Goal: Task Accomplishment & Management: Complete application form

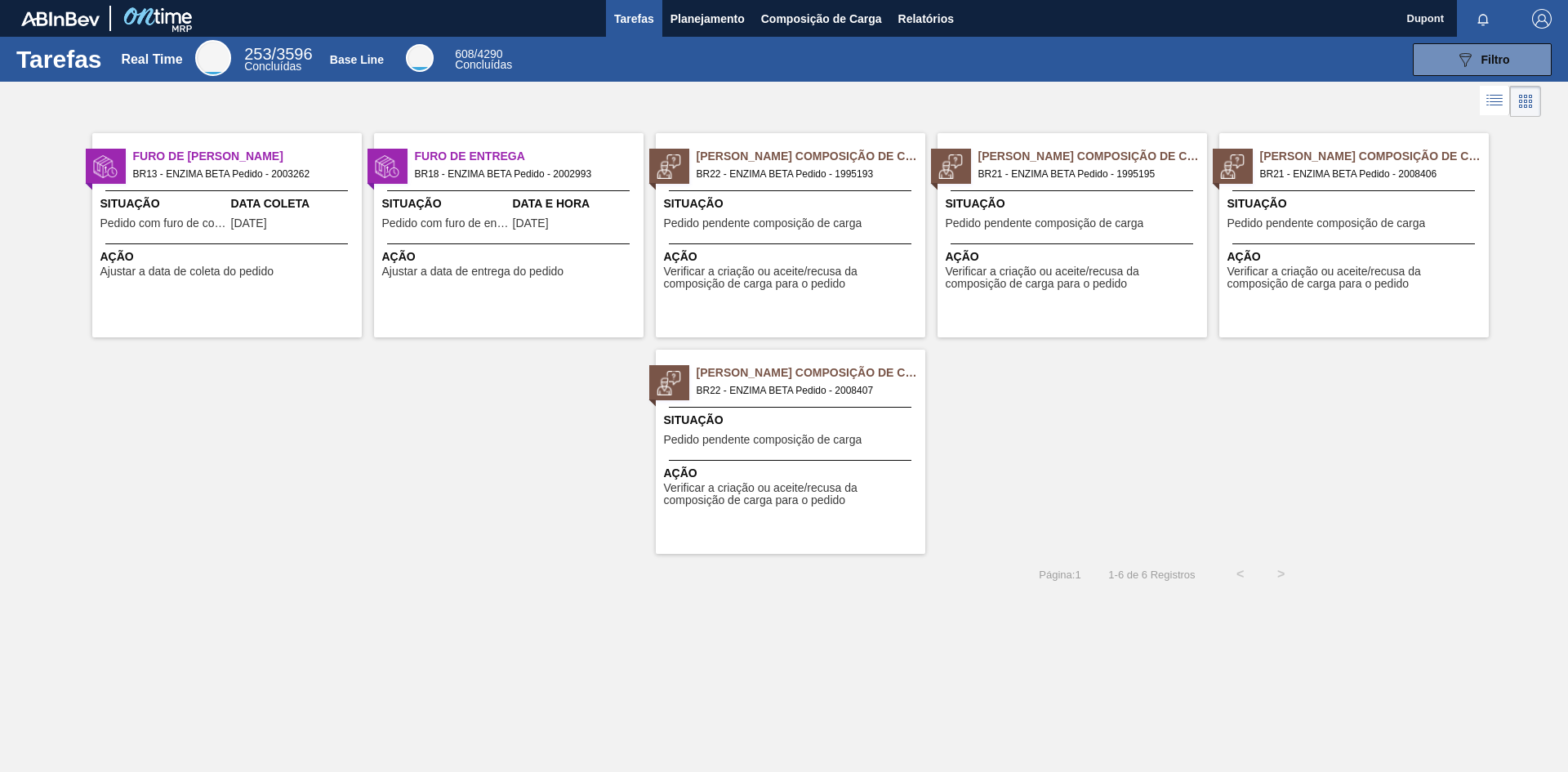
click at [802, 290] on span "Verificar a criação ou aceite/recusa da composição de carga para o pedido" at bounding box center [792, 278] width 258 height 25
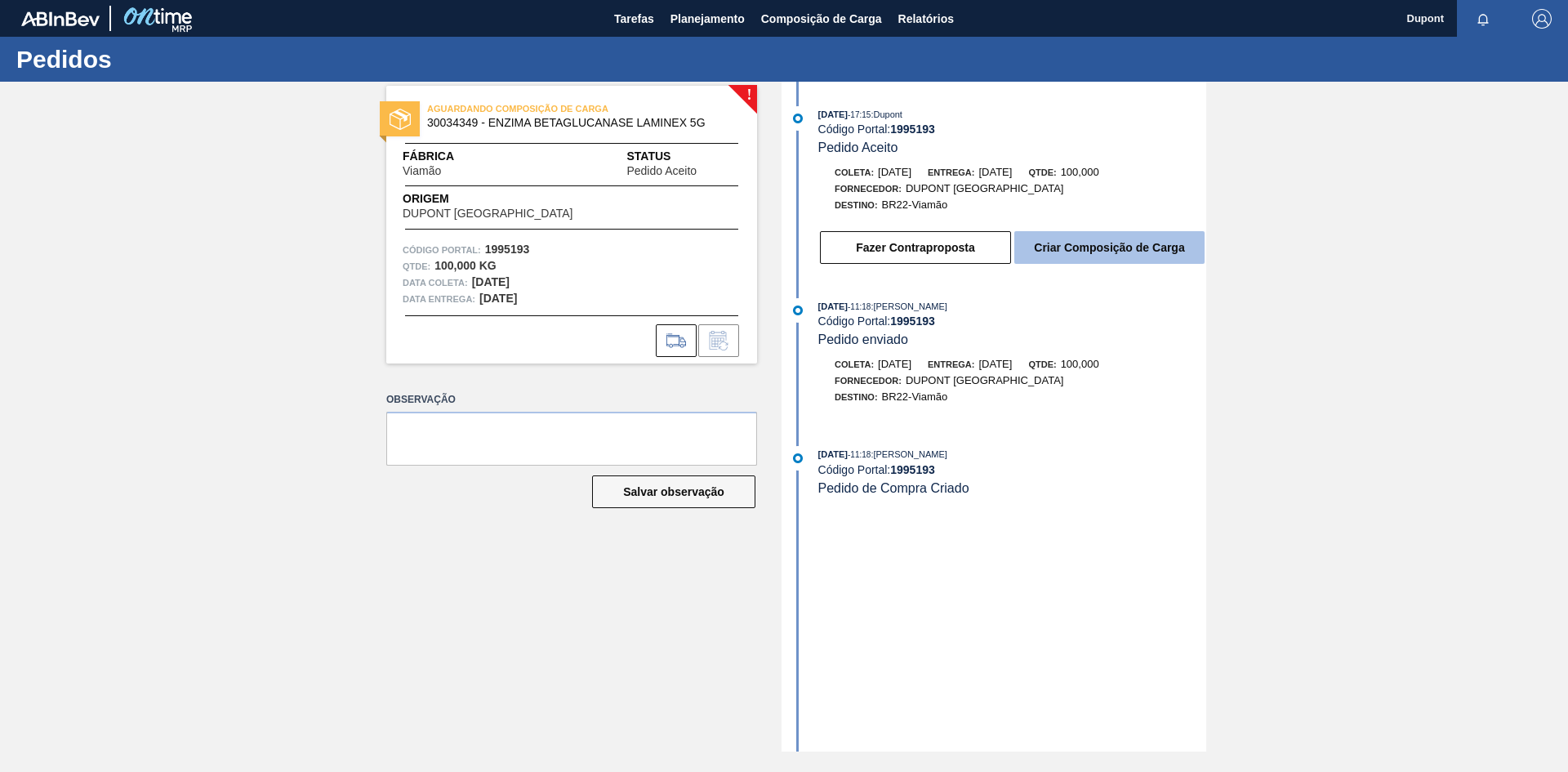
click at [1106, 243] on button "Criar Composição de Carga" at bounding box center [1110, 247] width 190 height 33
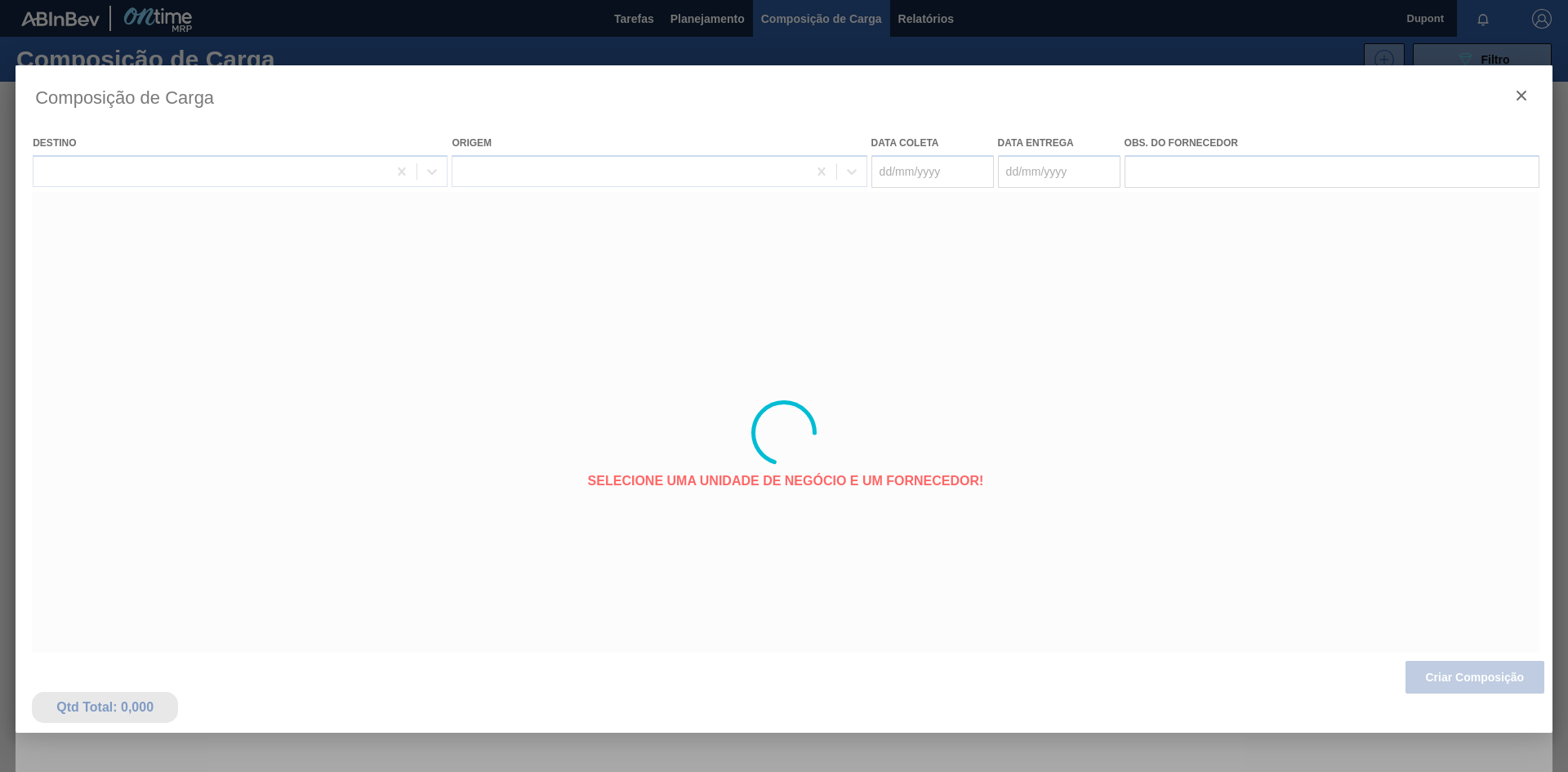
type coleta "04/08/2025"
type entrega "14/08/2025"
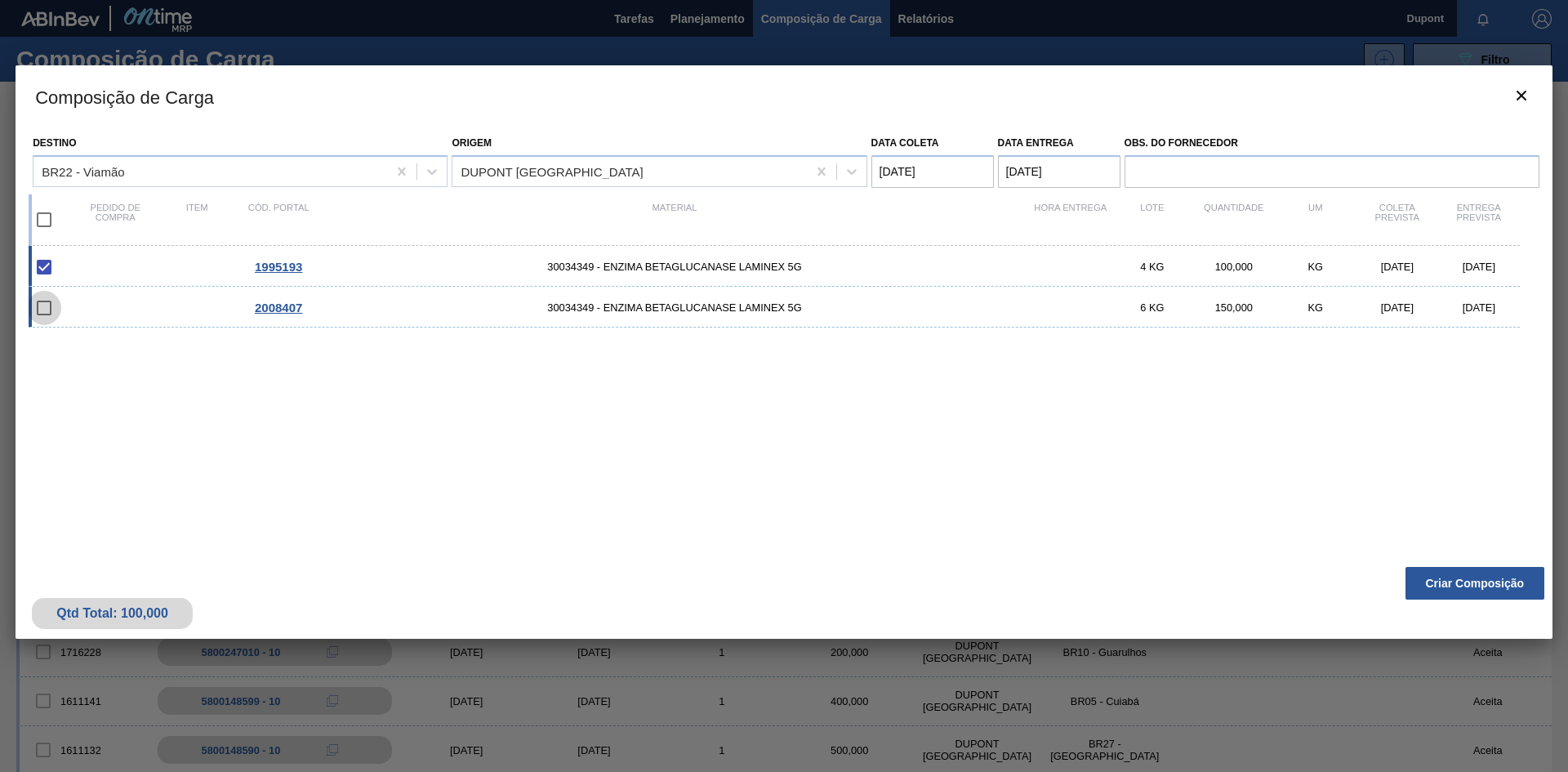
click at [48, 307] on input "checkbox" at bounding box center [43, 308] width 34 height 34
checkbox input "false"
click at [1522, 98] on icon "botão de ícone" at bounding box center [1521, 96] width 20 height 20
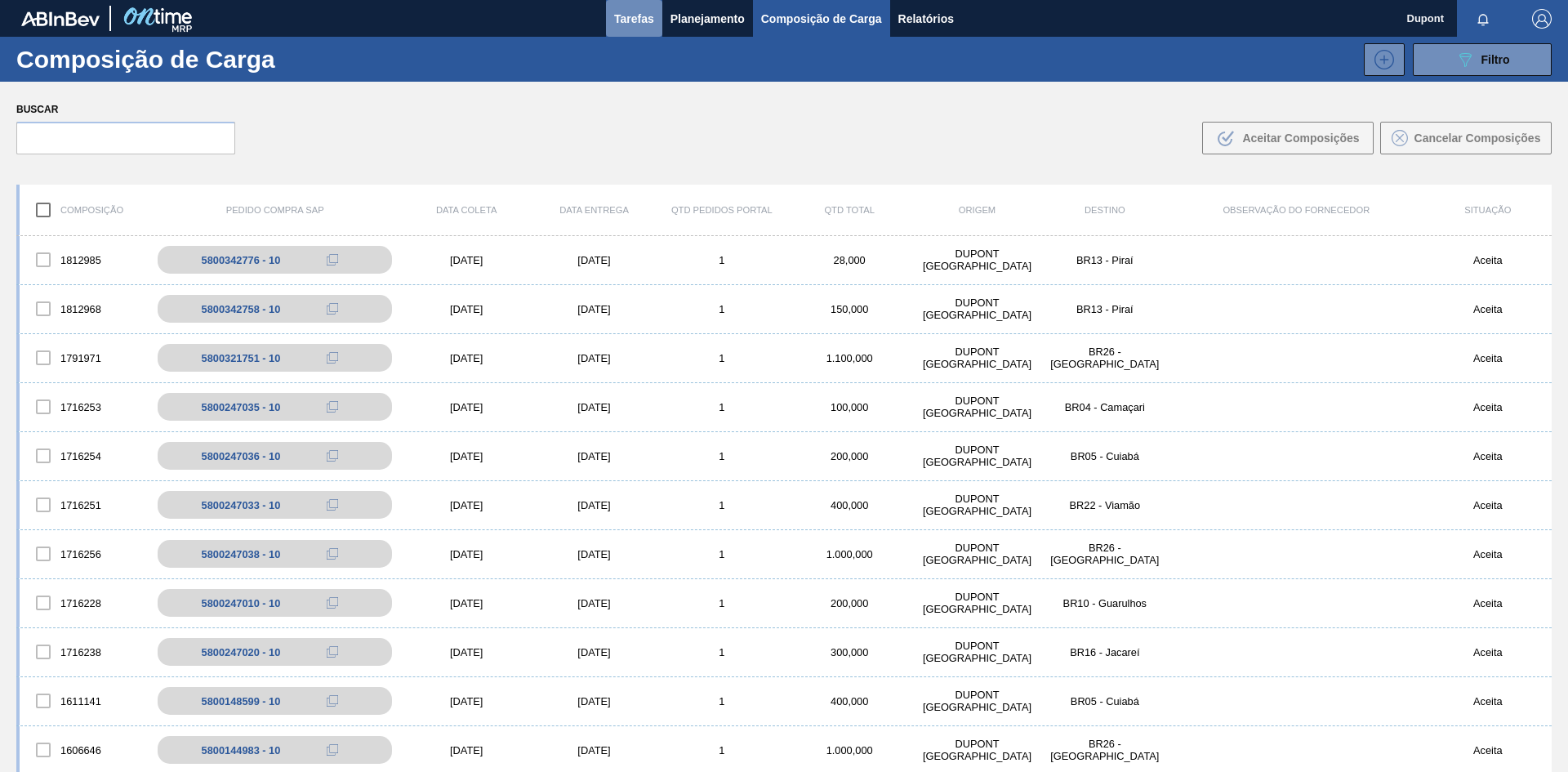
click at [640, 18] on span "Tarefas" at bounding box center [634, 19] width 40 height 20
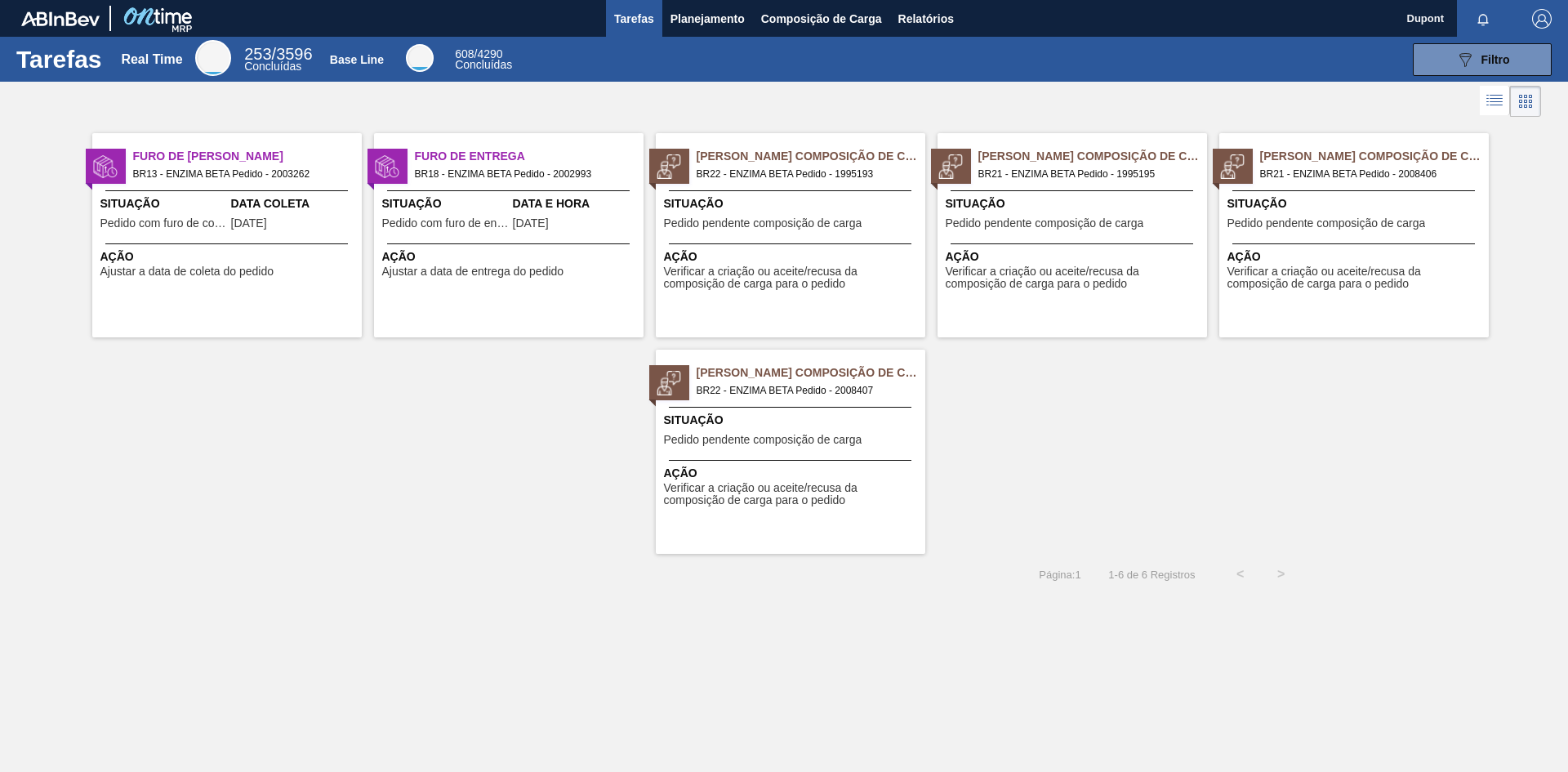
click at [837, 210] on span "Situação" at bounding box center [792, 203] width 258 height 18
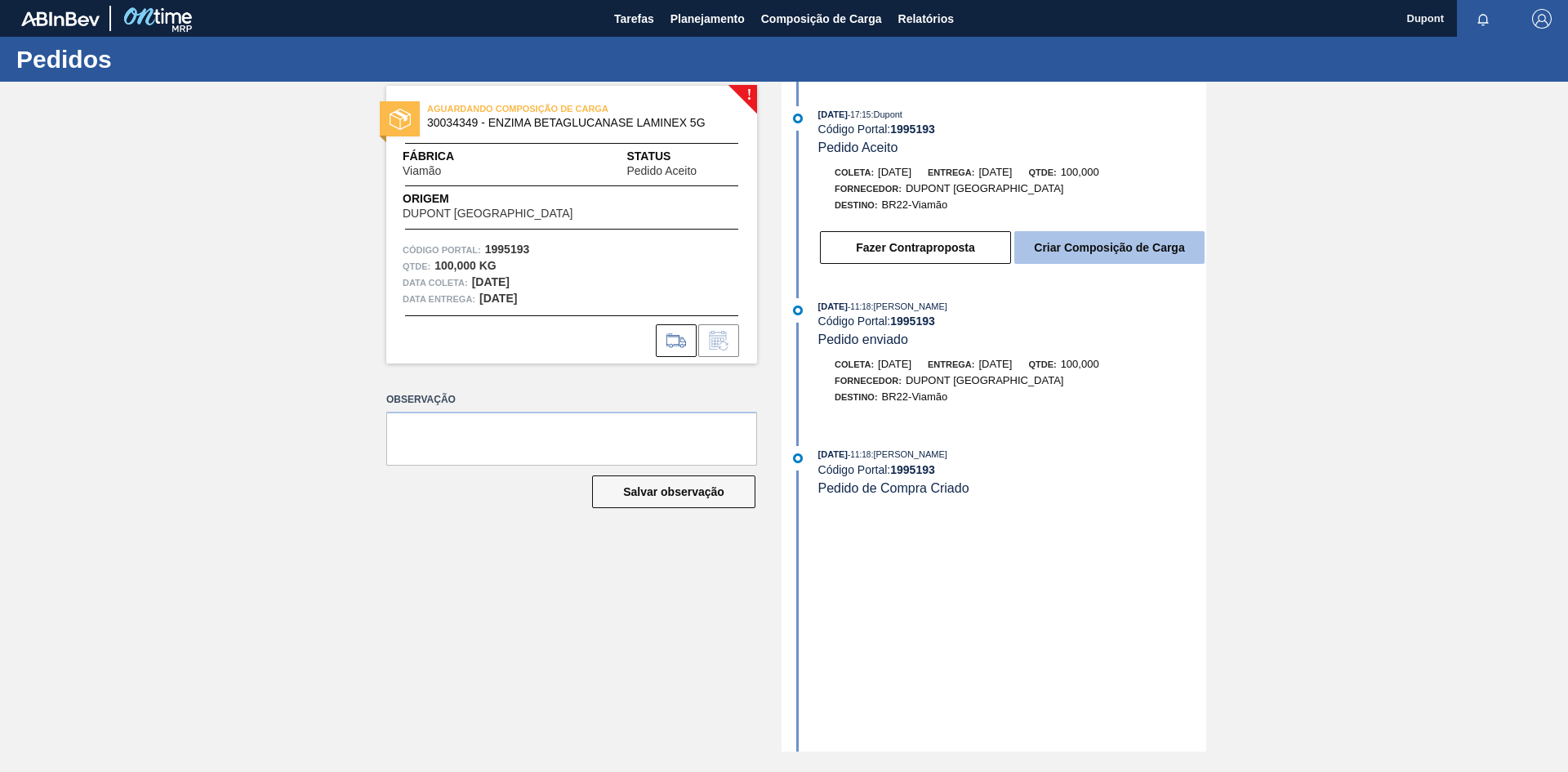
click at [1092, 248] on button "Criar Composição de Carga" at bounding box center [1110, 247] width 190 height 33
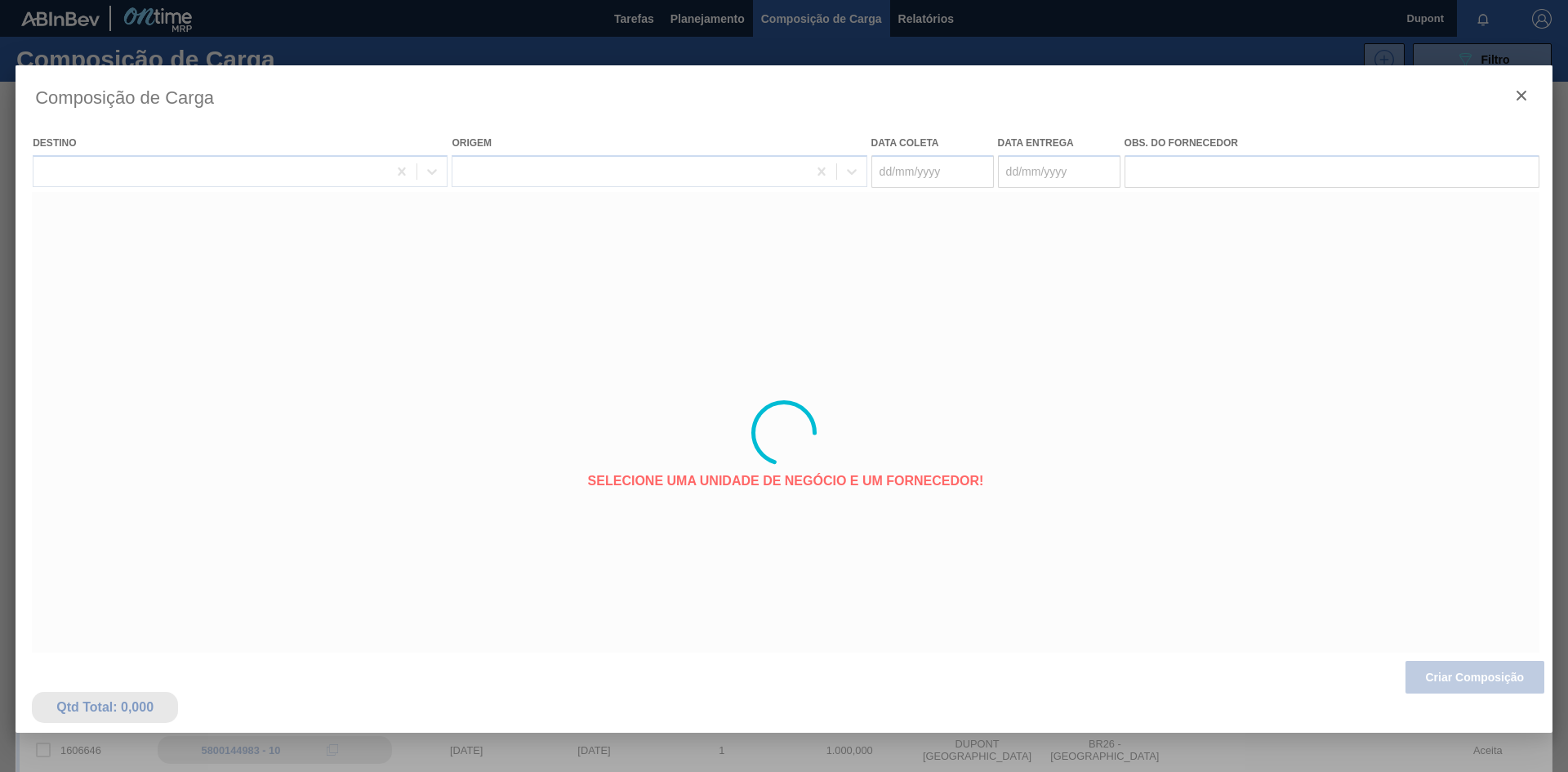
type coleta "[DATE]"
type entrega "[DATE]"
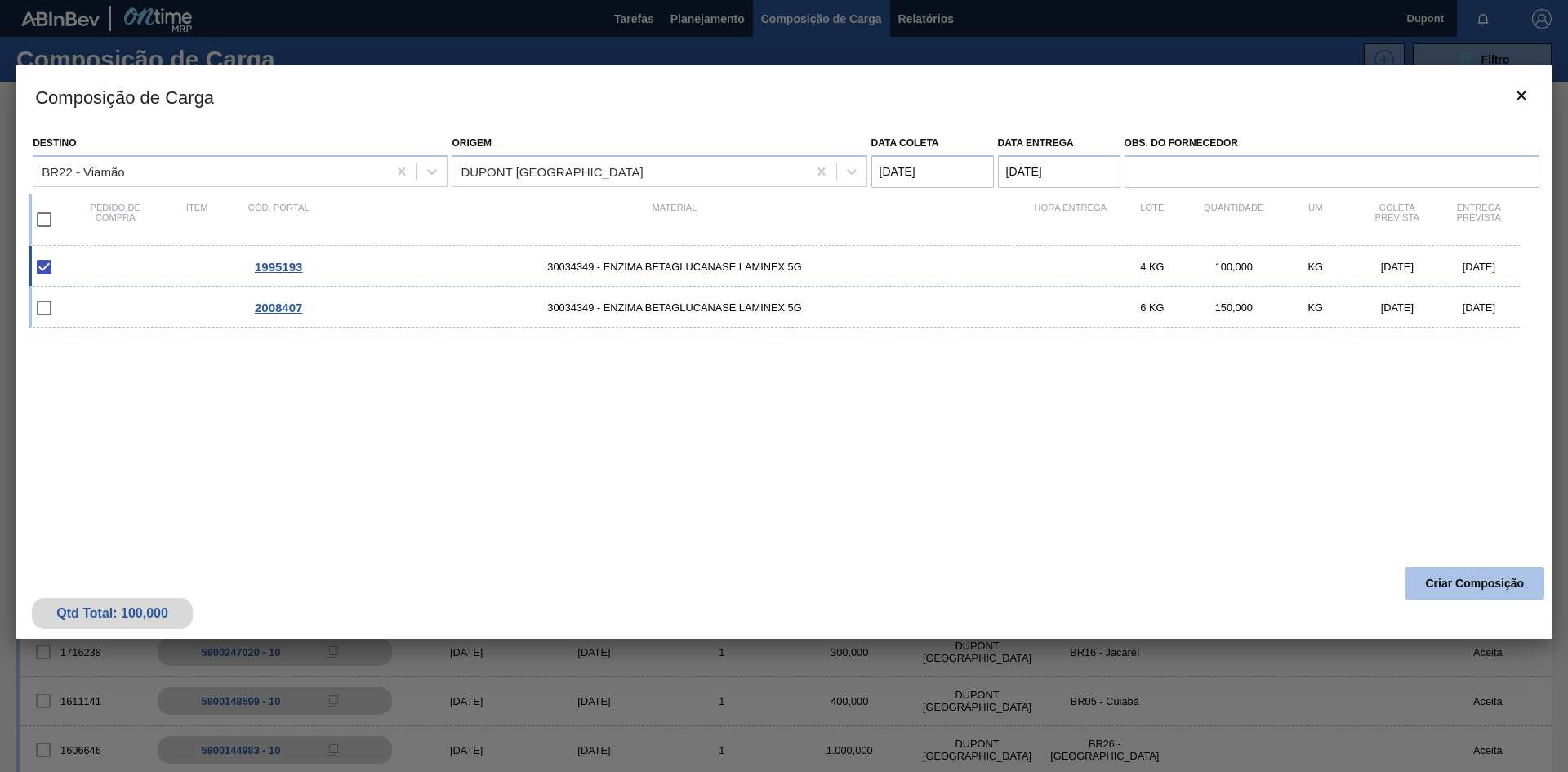
click at [1463, 575] on button "Criar Composição" at bounding box center [1475, 583] width 139 height 33
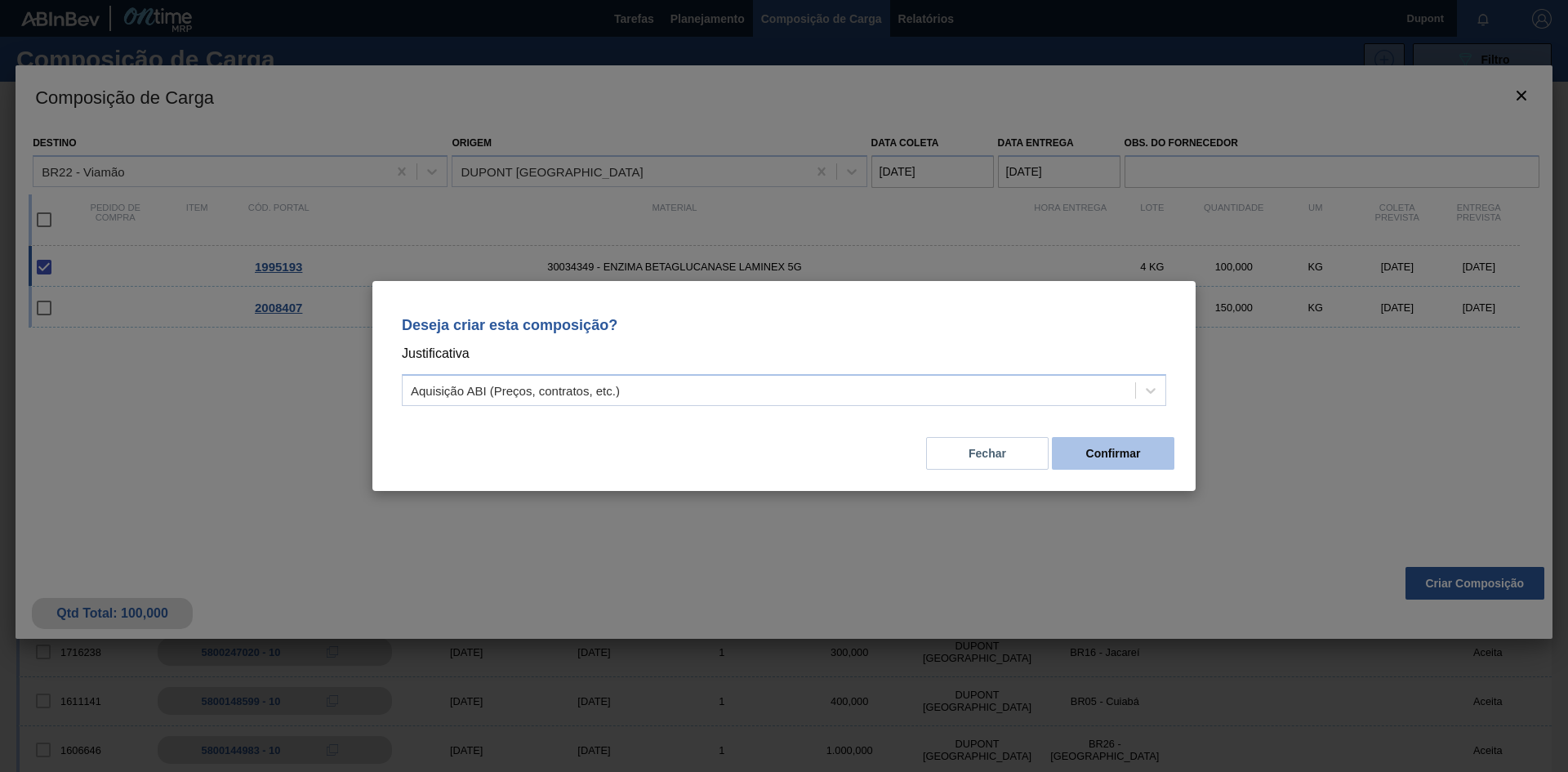
click at [1113, 459] on button "Confirmar" at bounding box center [1113, 453] width 123 height 33
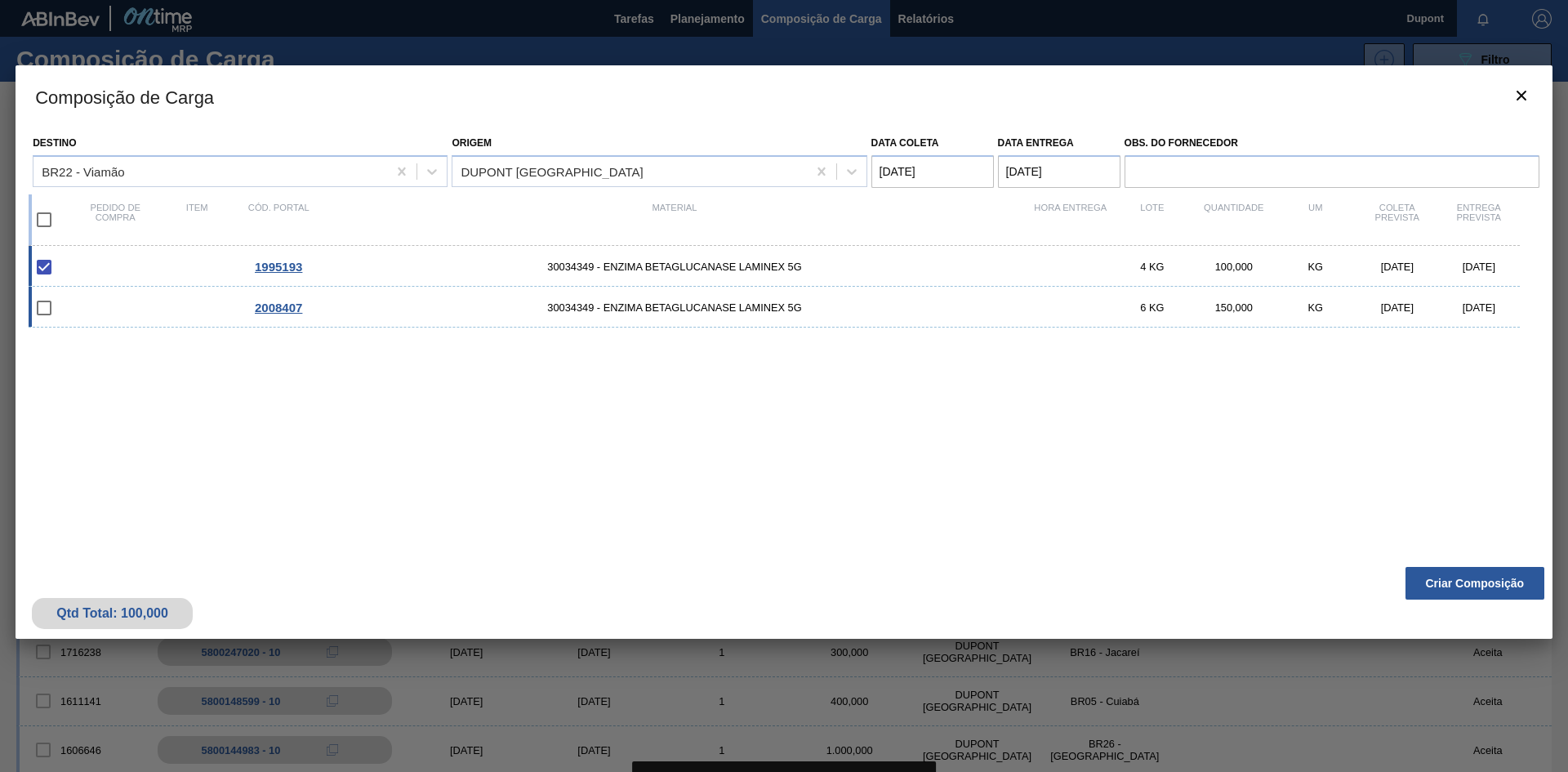
click at [42, 304] on input "checkbox" at bounding box center [43, 308] width 34 height 34
checkbox input "false"
click at [43, 270] on input "checkbox" at bounding box center [43, 267] width 34 height 34
checkbox input "true"
click at [44, 316] on input "checkbox" at bounding box center [43, 308] width 34 height 34
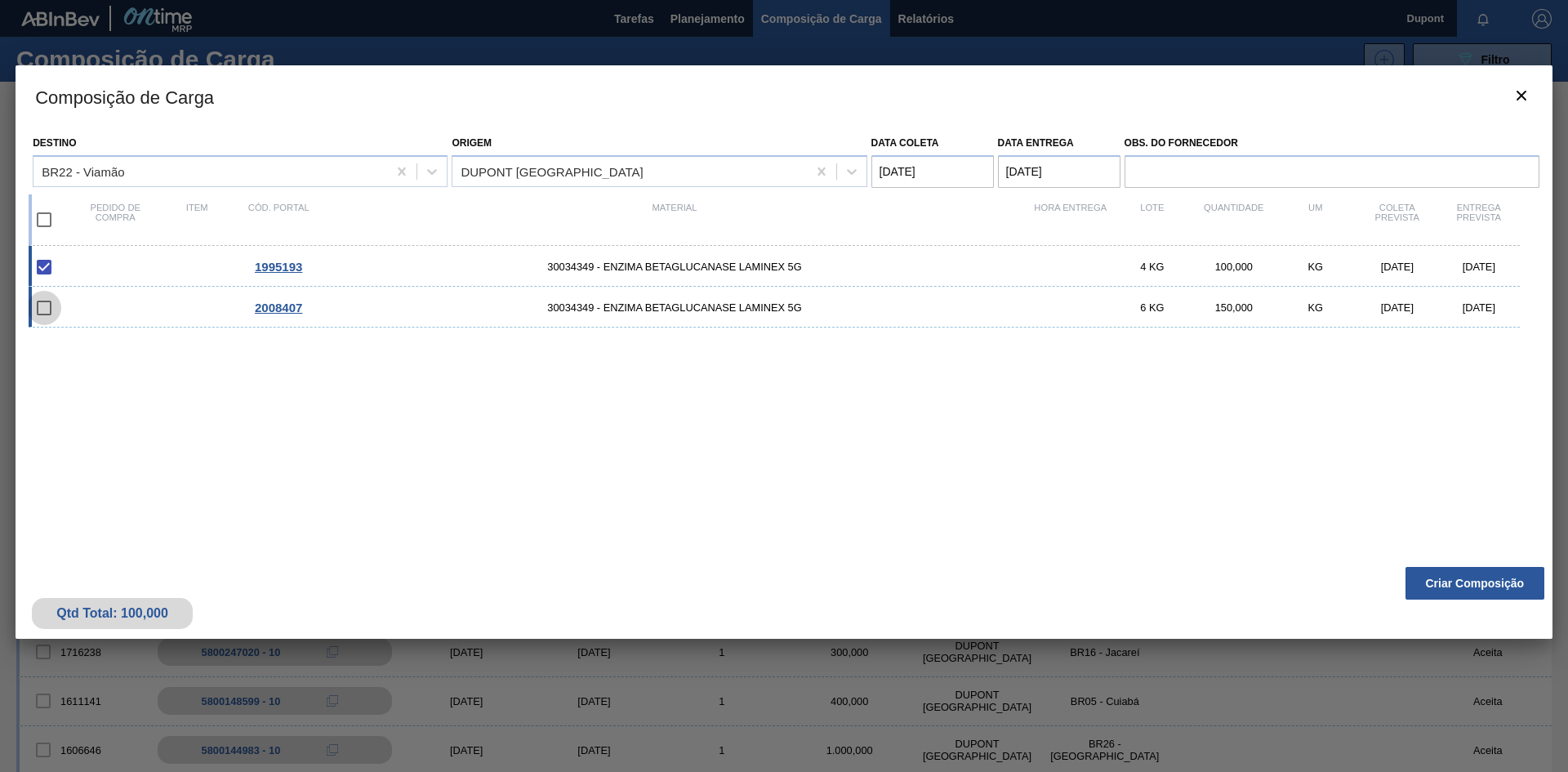
checkbox input "false"
click at [279, 311] on span "2008407" at bounding box center [278, 307] width 48 height 14
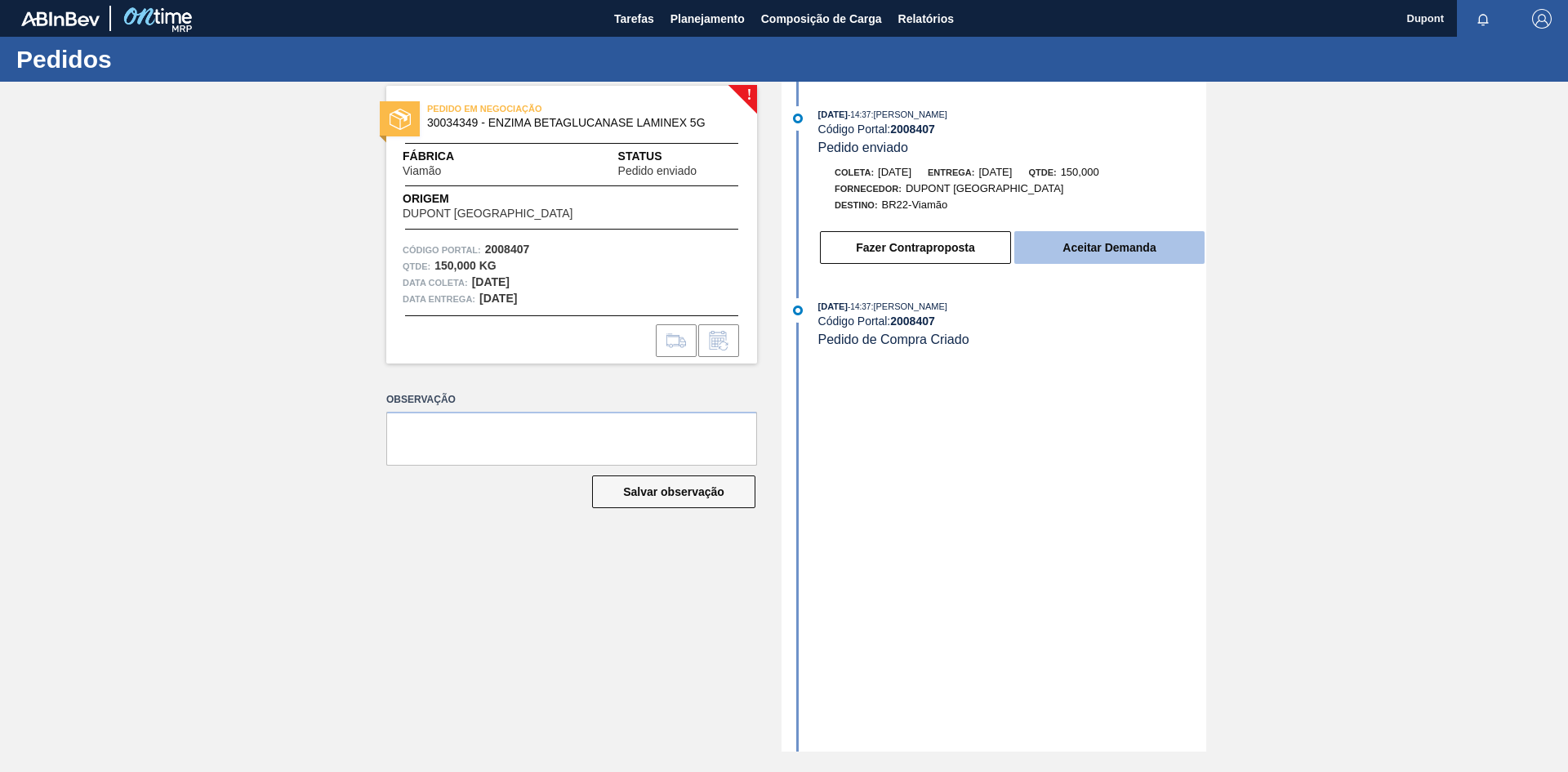
click at [1062, 253] on button "Aceitar Demanda" at bounding box center [1110, 247] width 190 height 33
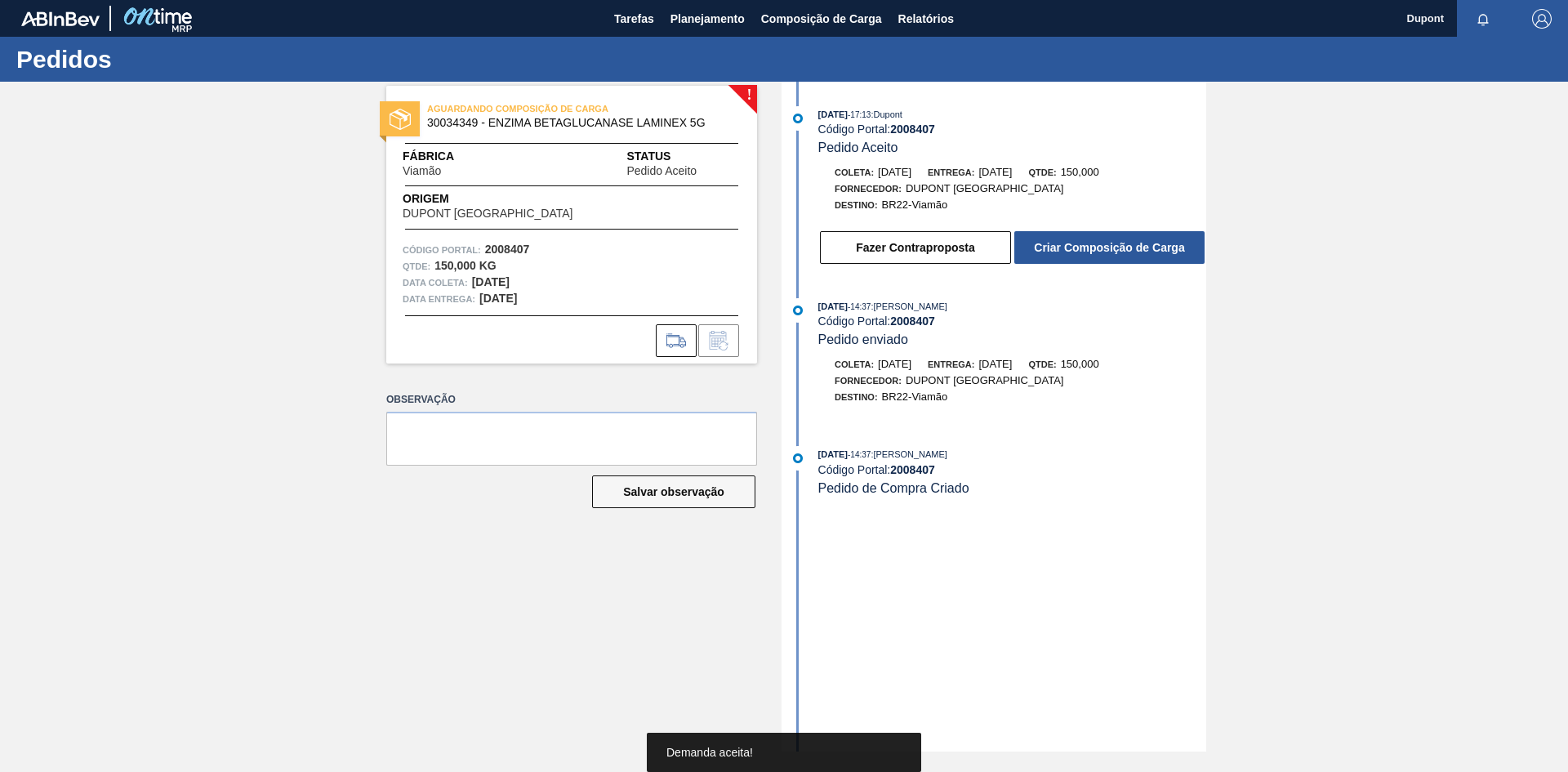
click at [1062, 253] on button "Criar Composição de Carga" at bounding box center [1110, 247] width 190 height 33
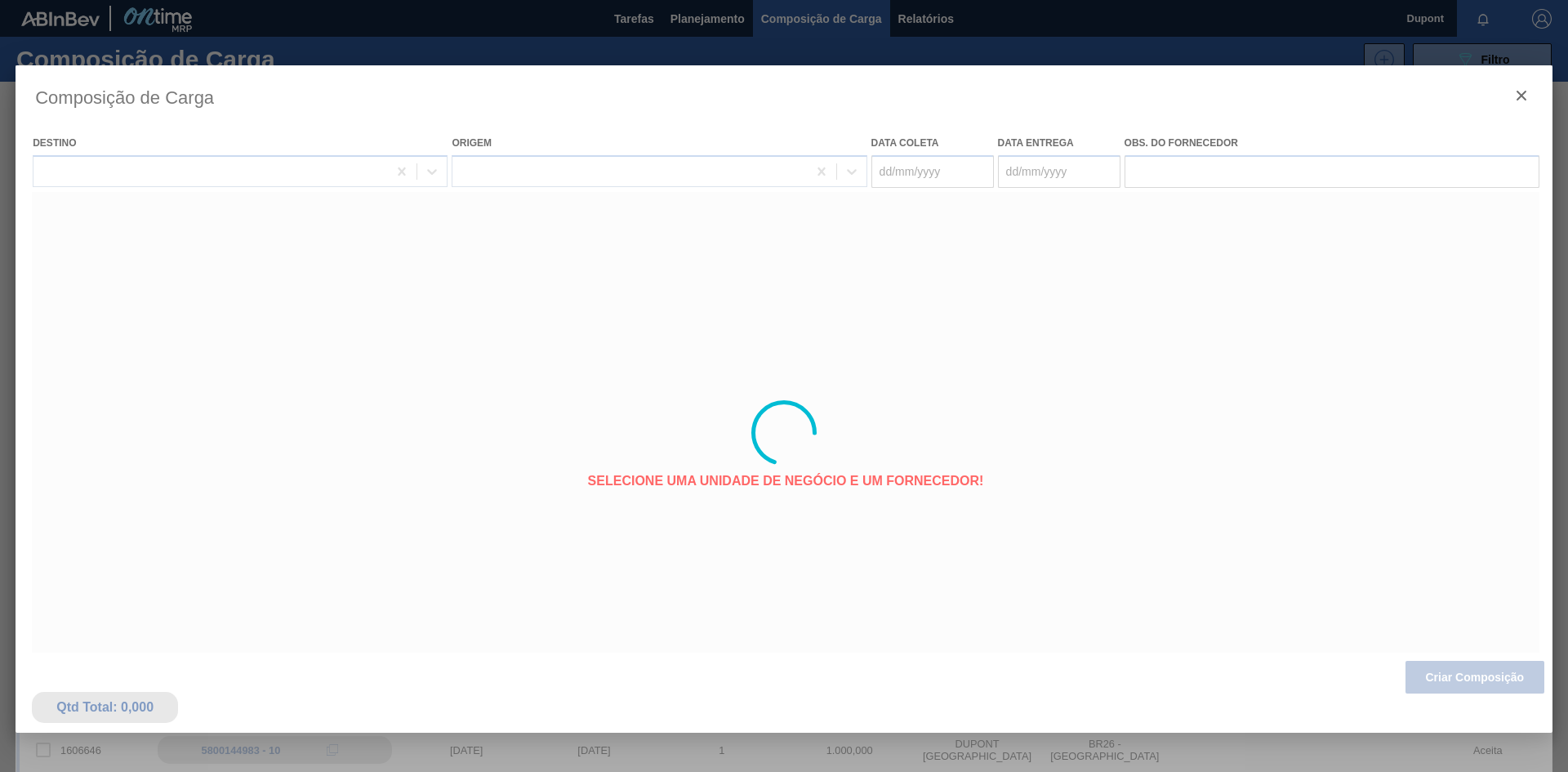
type coleta "[DATE]"
type entrega "[DATE]"
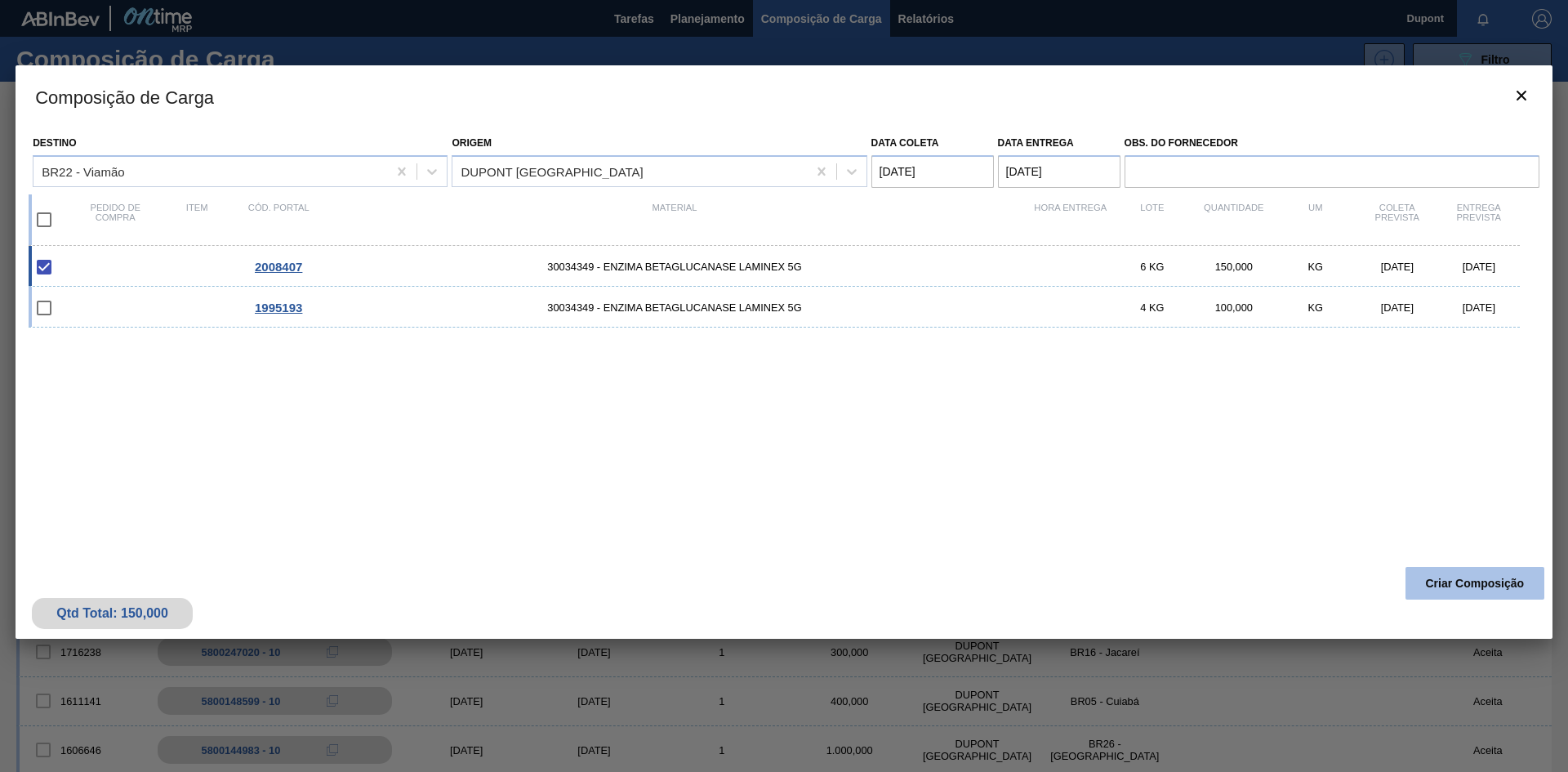
click at [1448, 586] on button "Criar Composição" at bounding box center [1475, 583] width 139 height 33
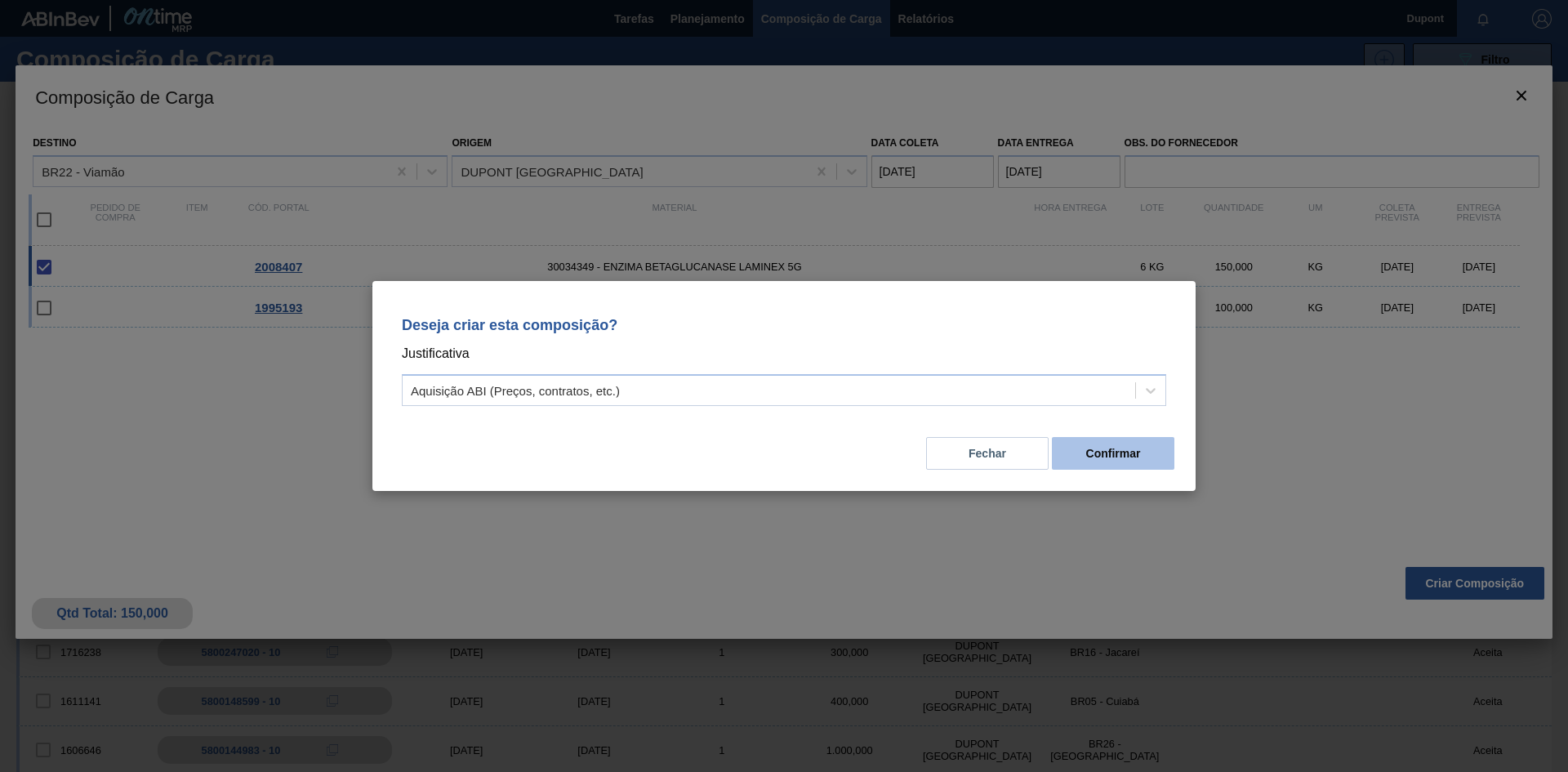
click at [1117, 453] on button "Confirmar" at bounding box center [1113, 453] width 123 height 33
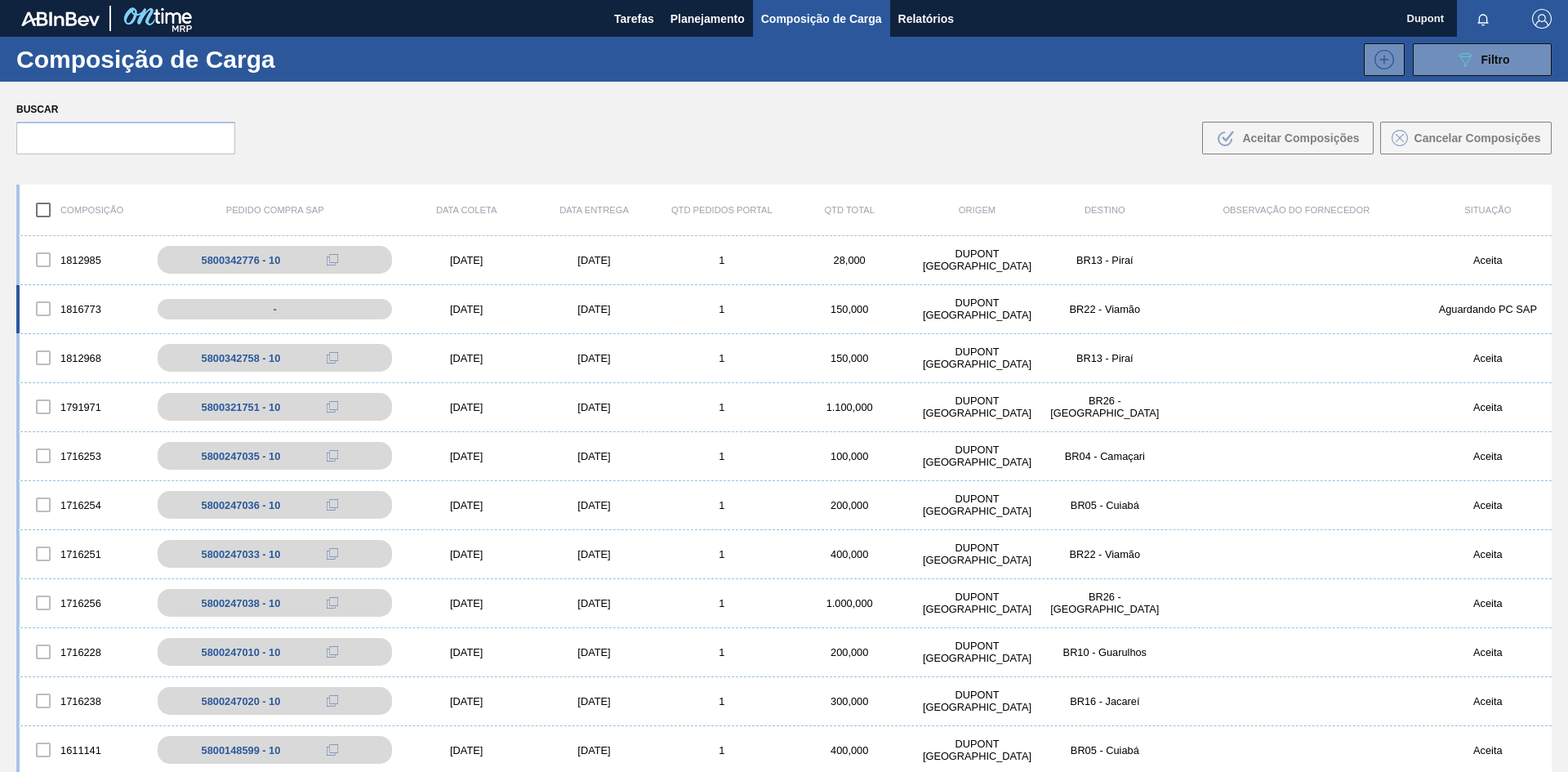
click at [493, 318] on div "1816773 - 18/08/2025 22/08/2025 1 150,000 DUPONT BRASIL BR22 - Viamão Aguardand…" at bounding box center [784, 309] width 1535 height 49
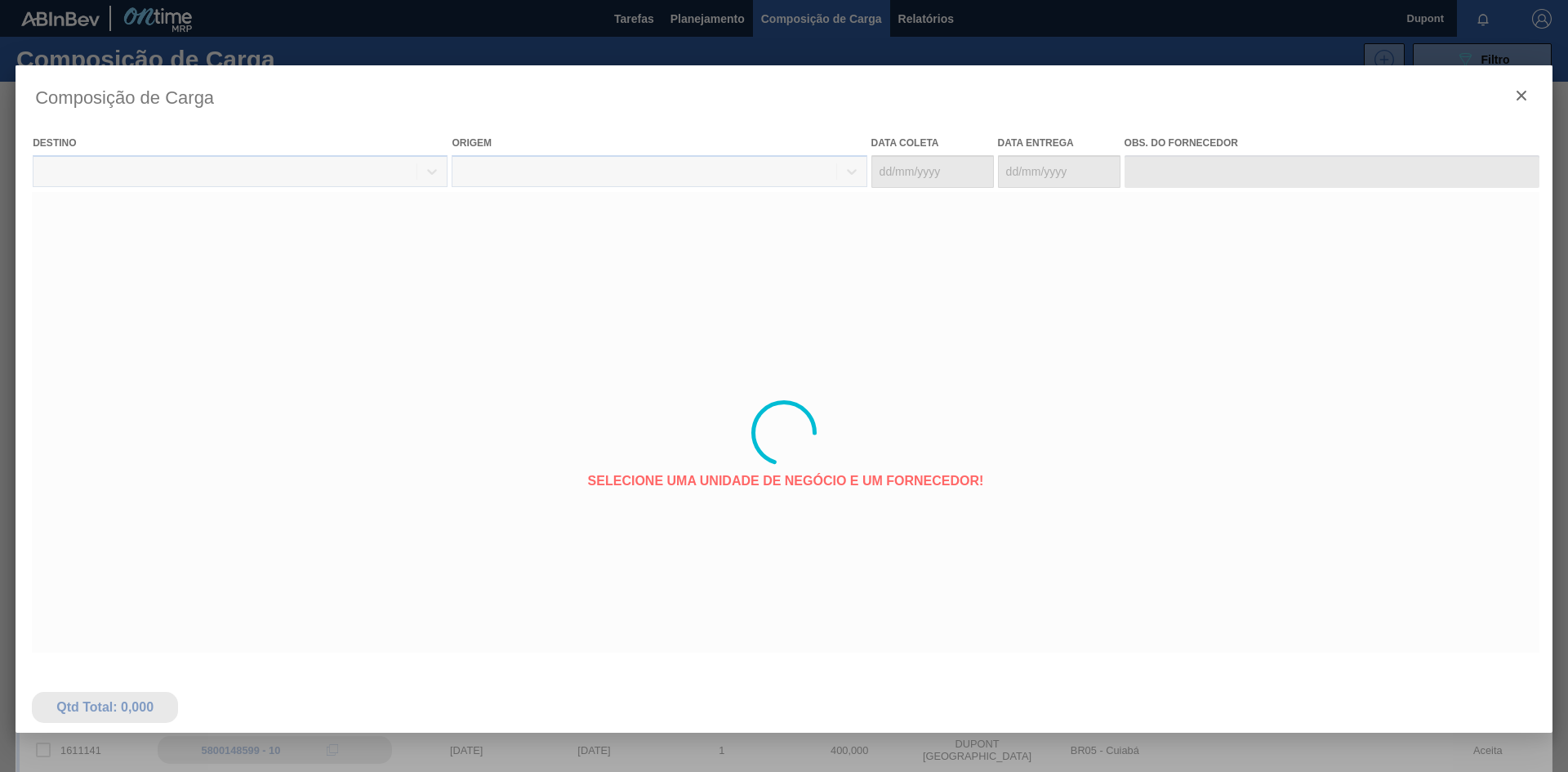
type coleta "[DATE]"
type entrega "[DATE]"
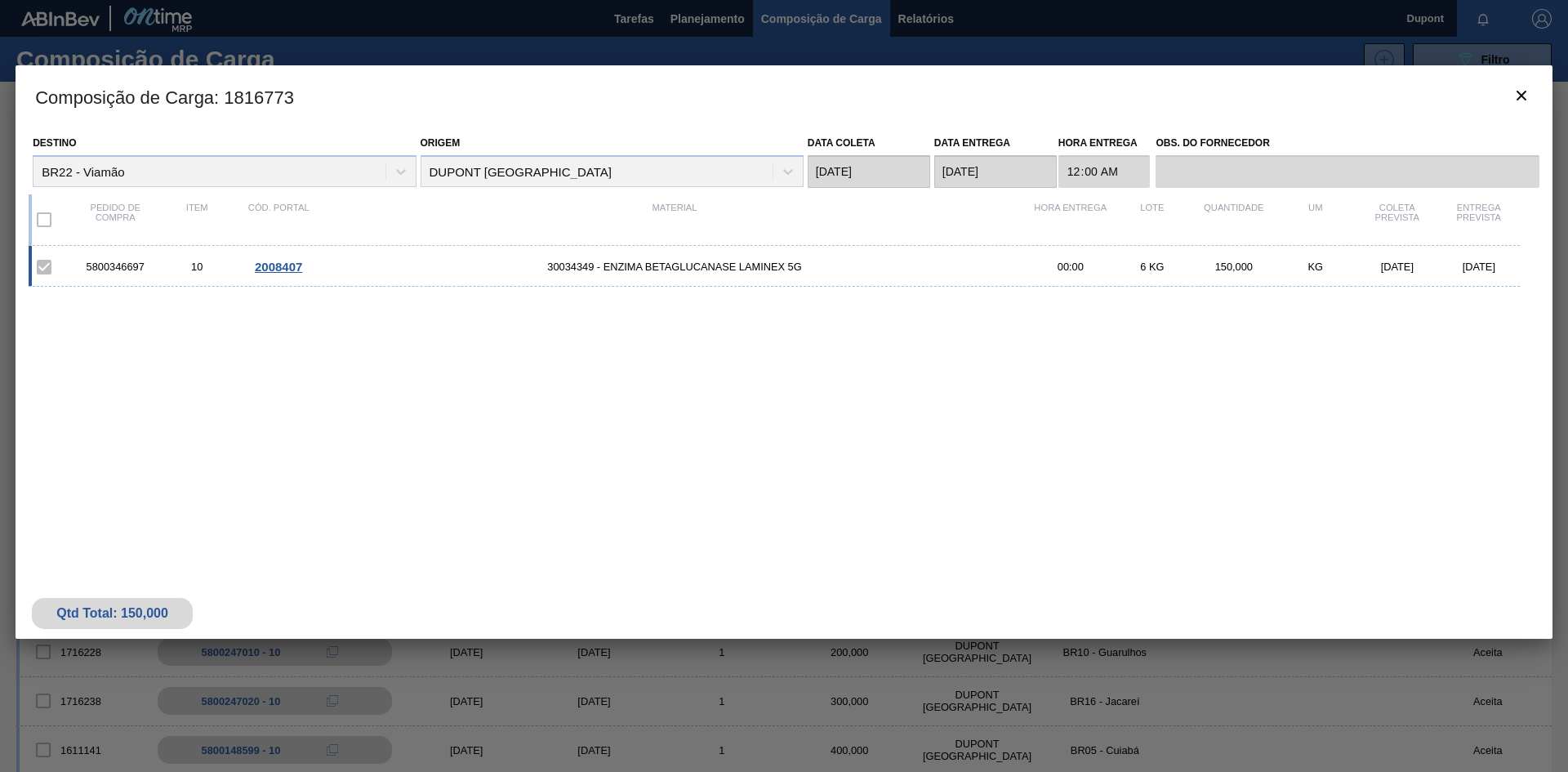
click at [285, 263] on span "2008407" at bounding box center [278, 267] width 48 height 14
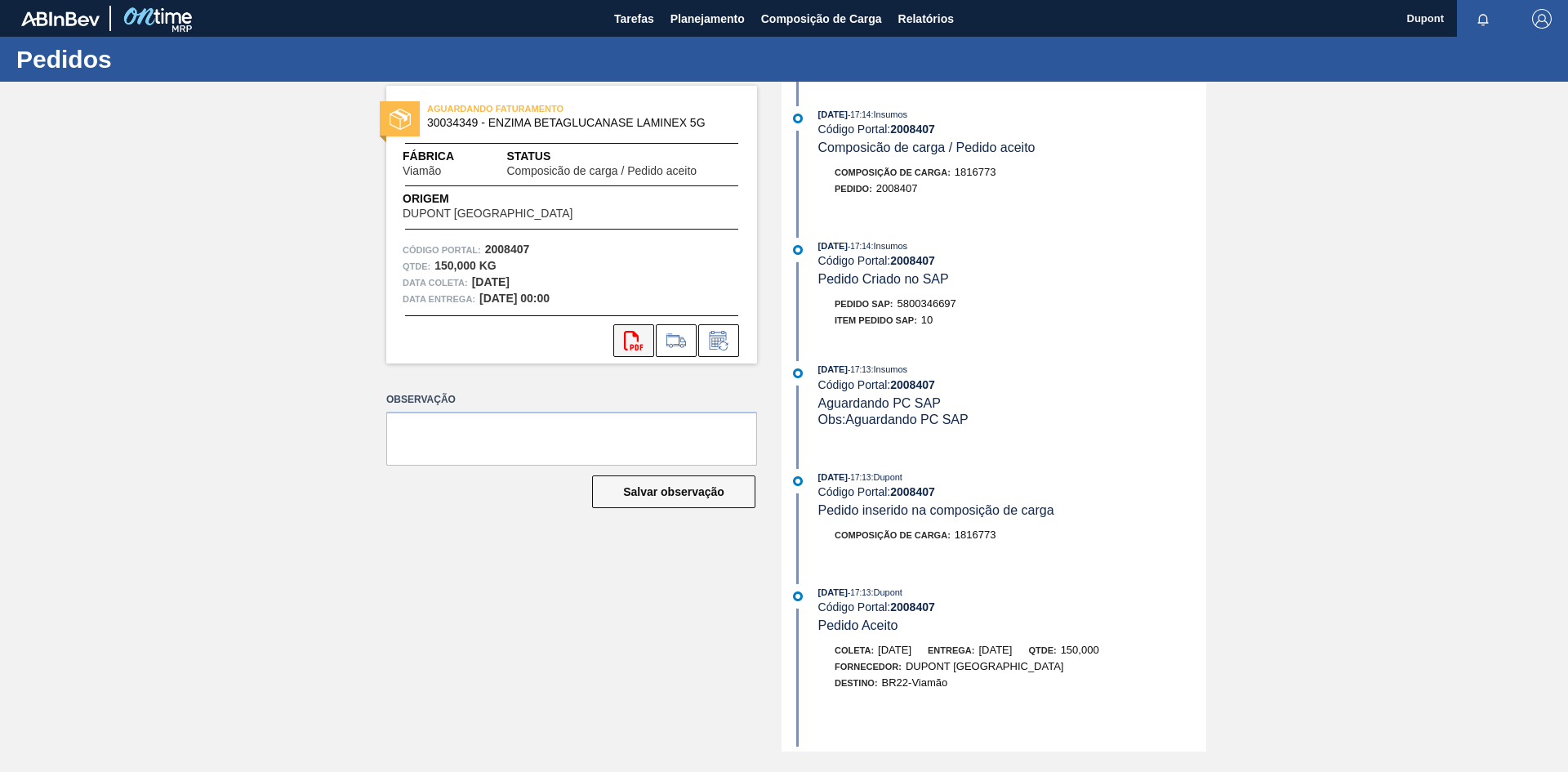
click at [641, 350] on button "svg{fill:#ff0000}" at bounding box center [634, 340] width 41 height 33
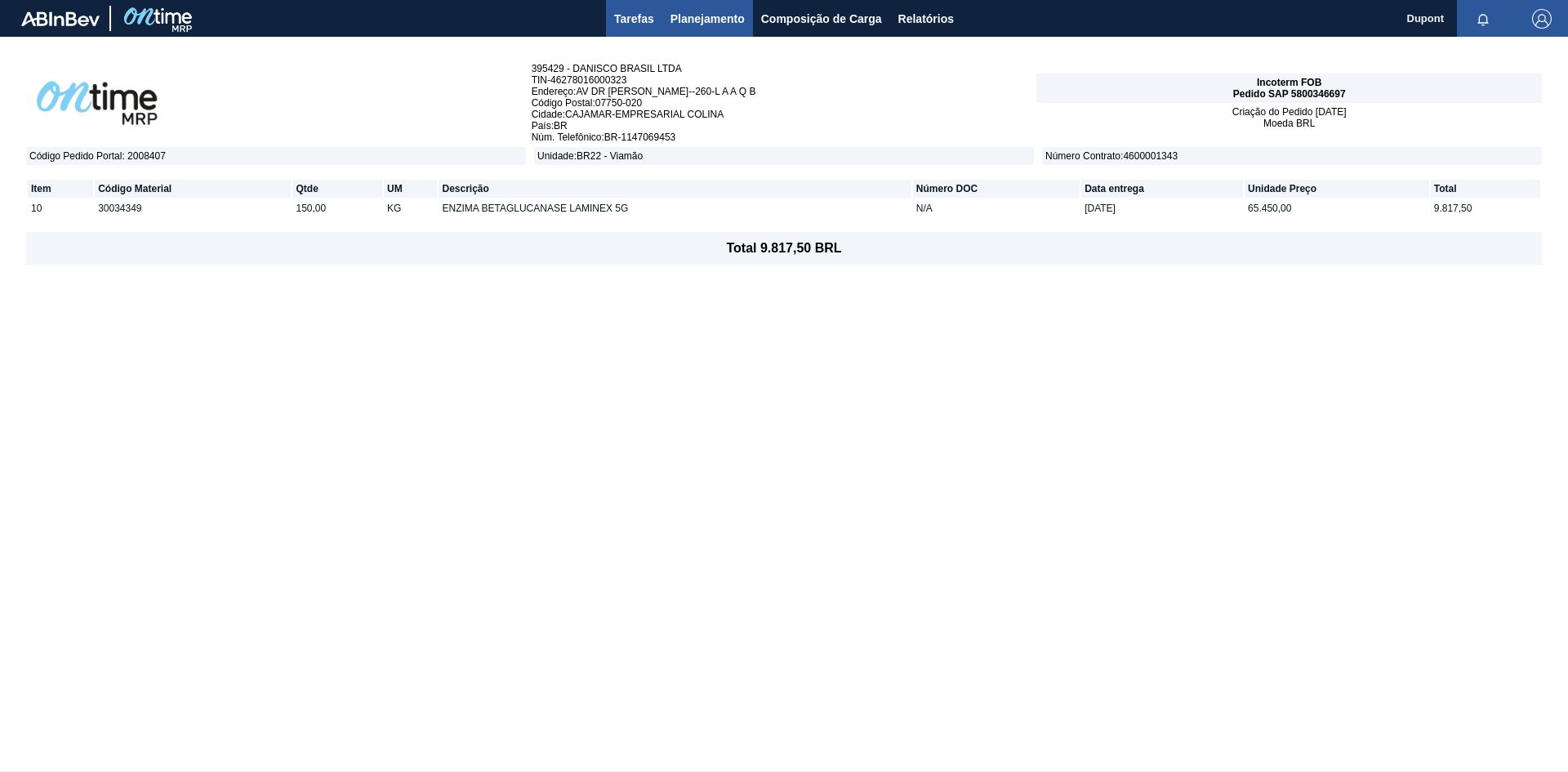
click at [629, 18] on span "Tarefas" at bounding box center [634, 19] width 40 height 20
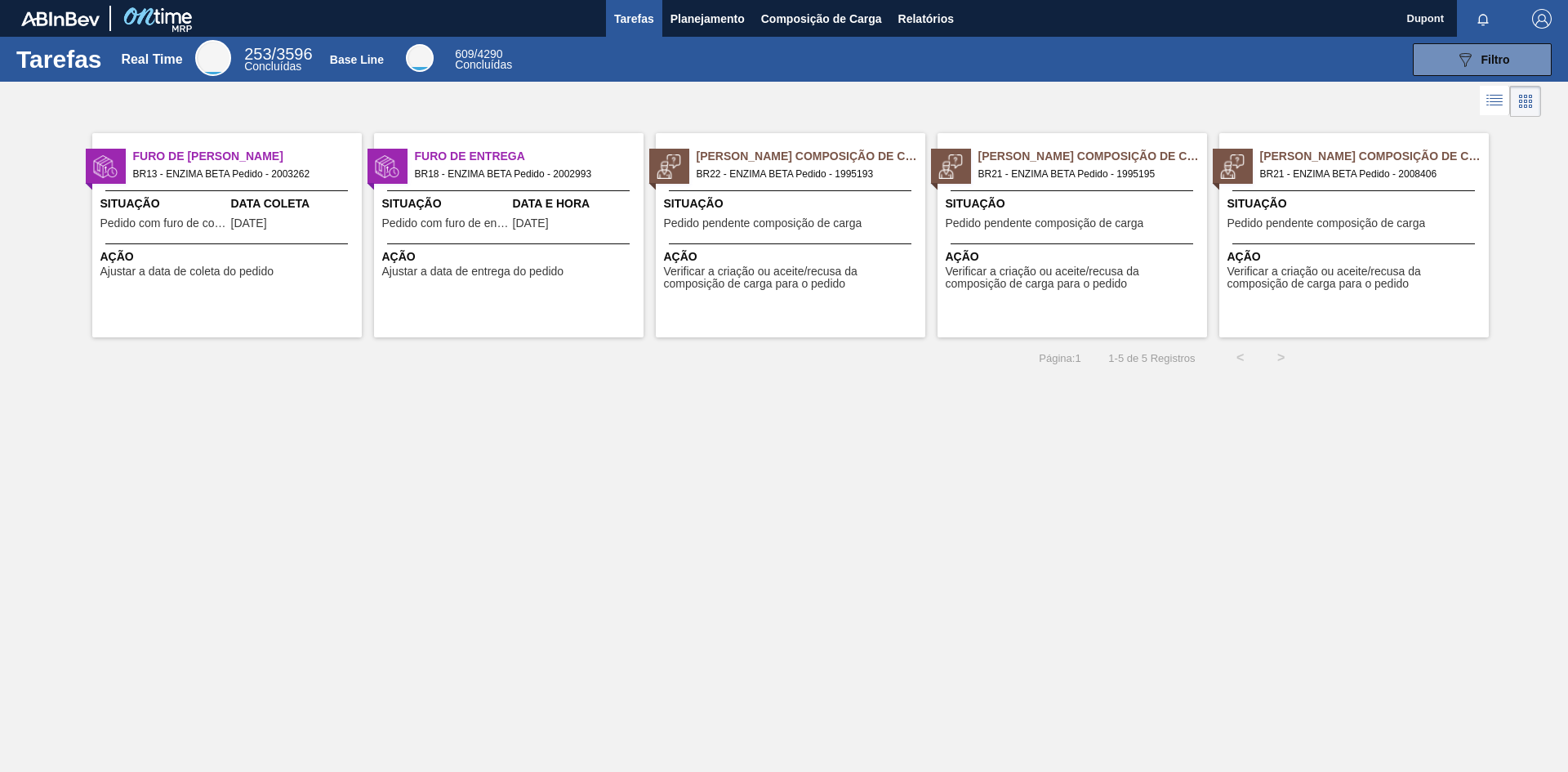
click at [1047, 272] on span "Verificar a criação ou aceite/recusa da composição de carga para o pedido" at bounding box center [1074, 278] width 258 height 25
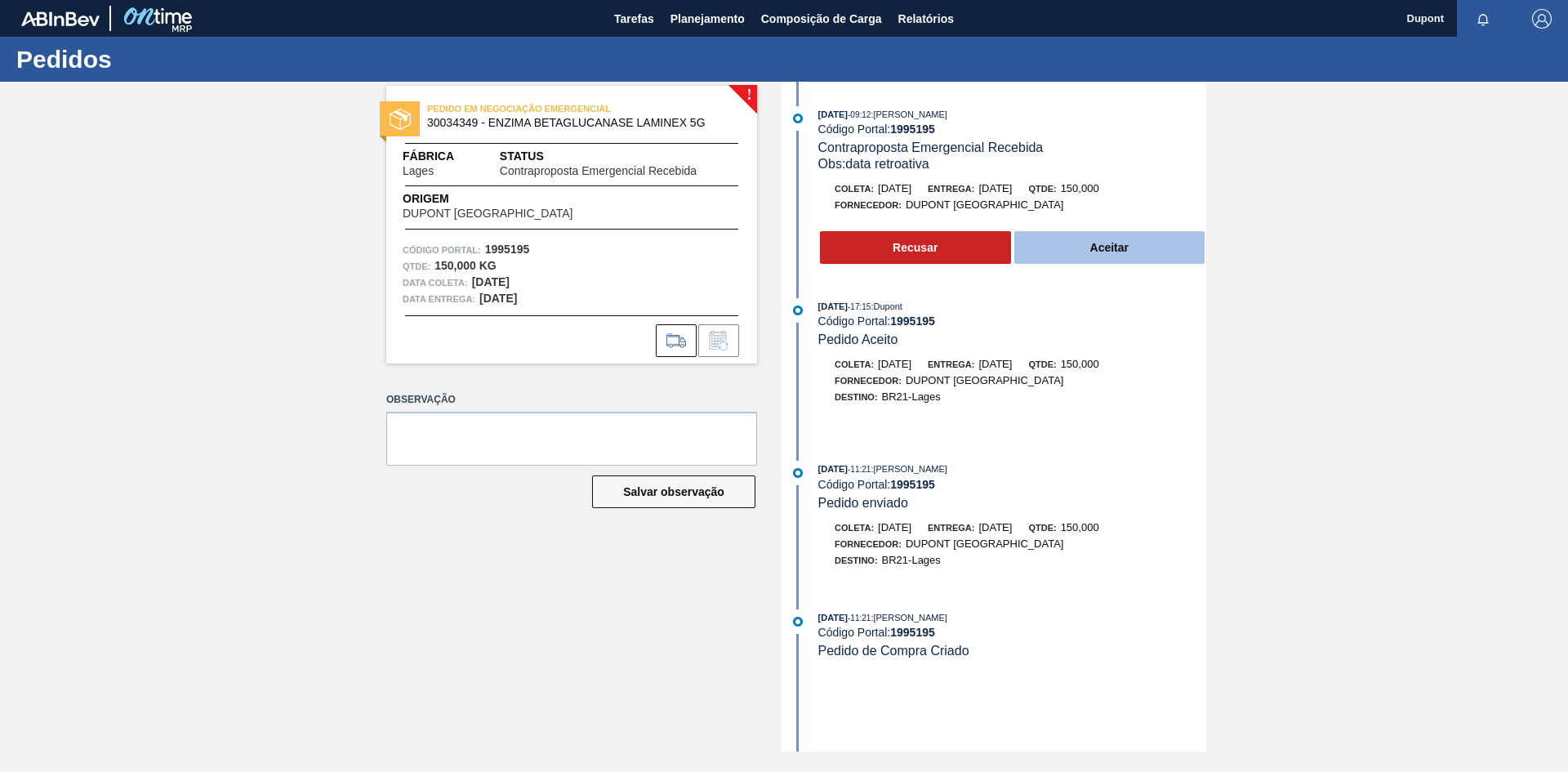
click at [1136, 253] on button "Aceitar" at bounding box center [1110, 247] width 191 height 33
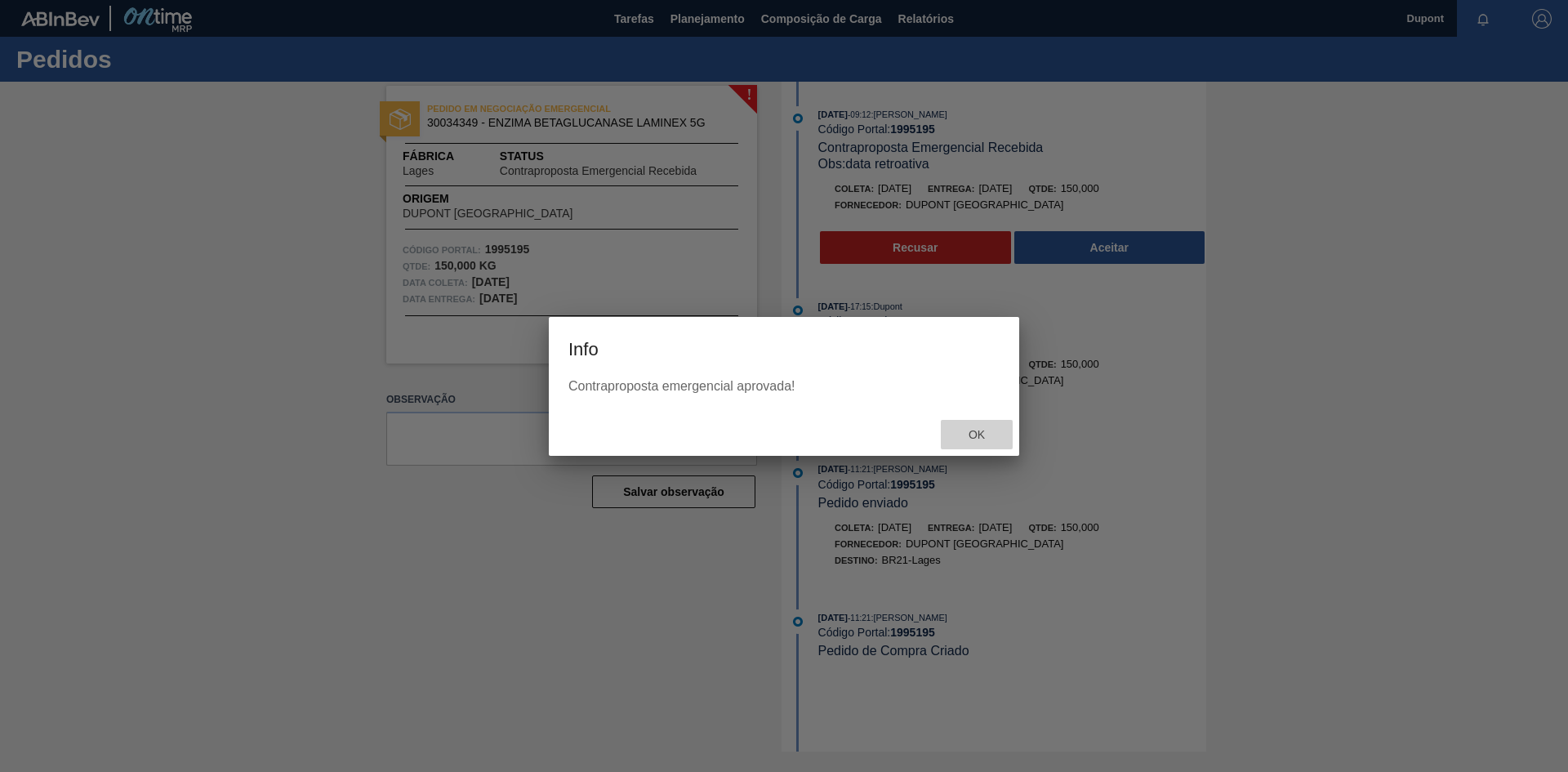
click at [976, 429] on span "Ok" at bounding box center [976, 434] width 43 height 13
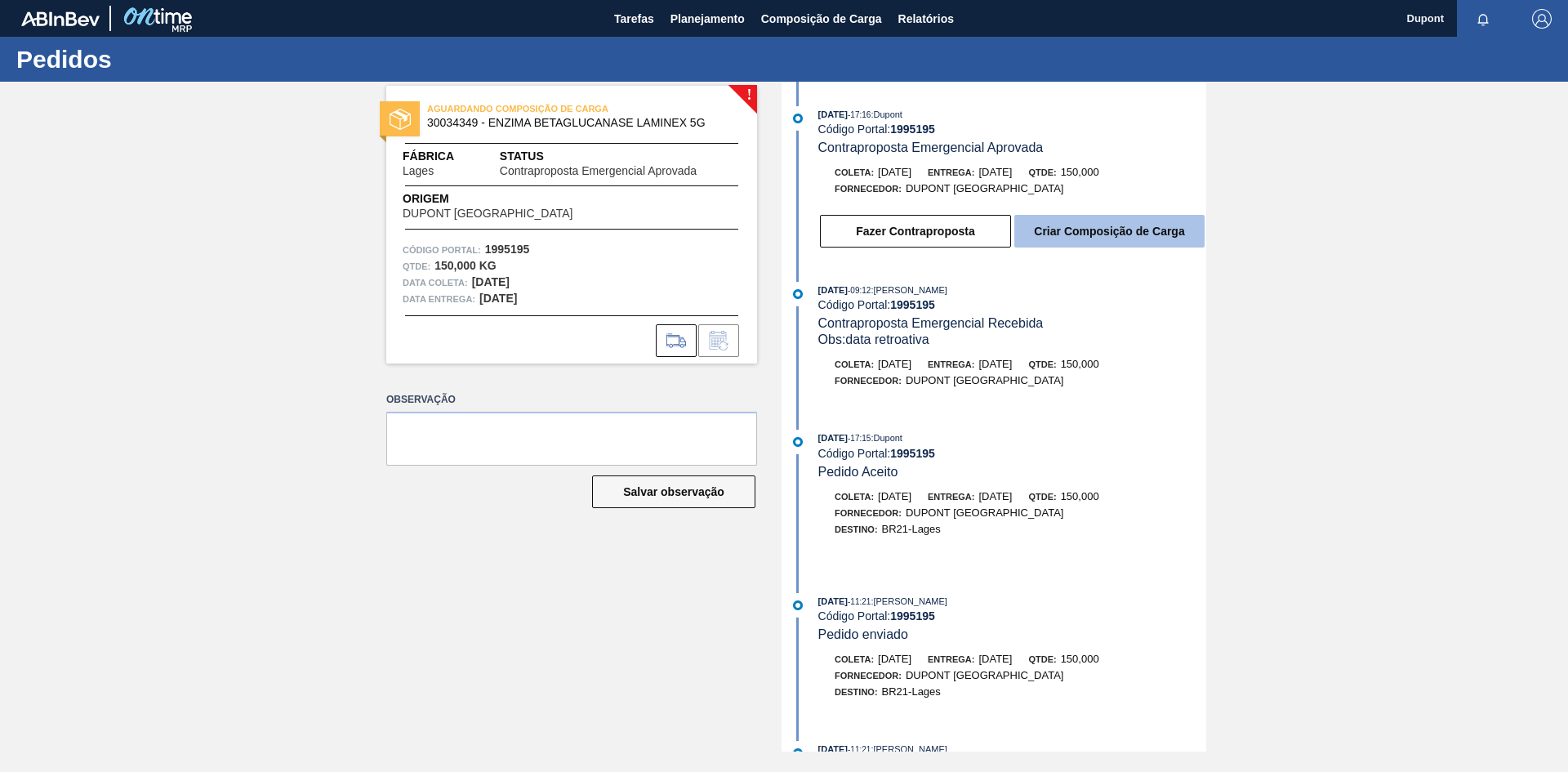
click at [1113, 238] on button "Criar Composição de Carga" at bounding box center [1110, 231] width 190 height 33
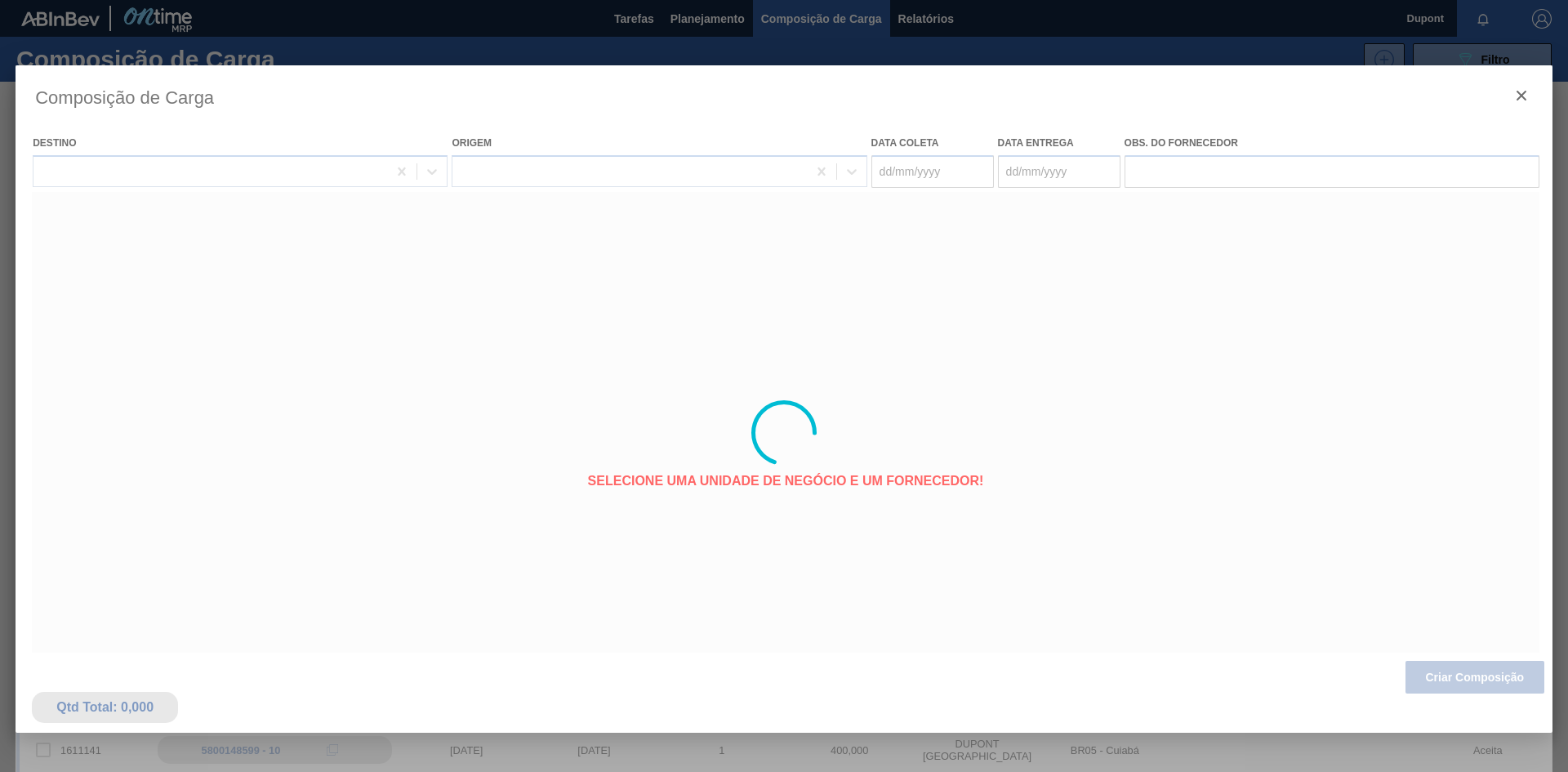
type coleta "[DATE]"
type entrega "[DATE]"
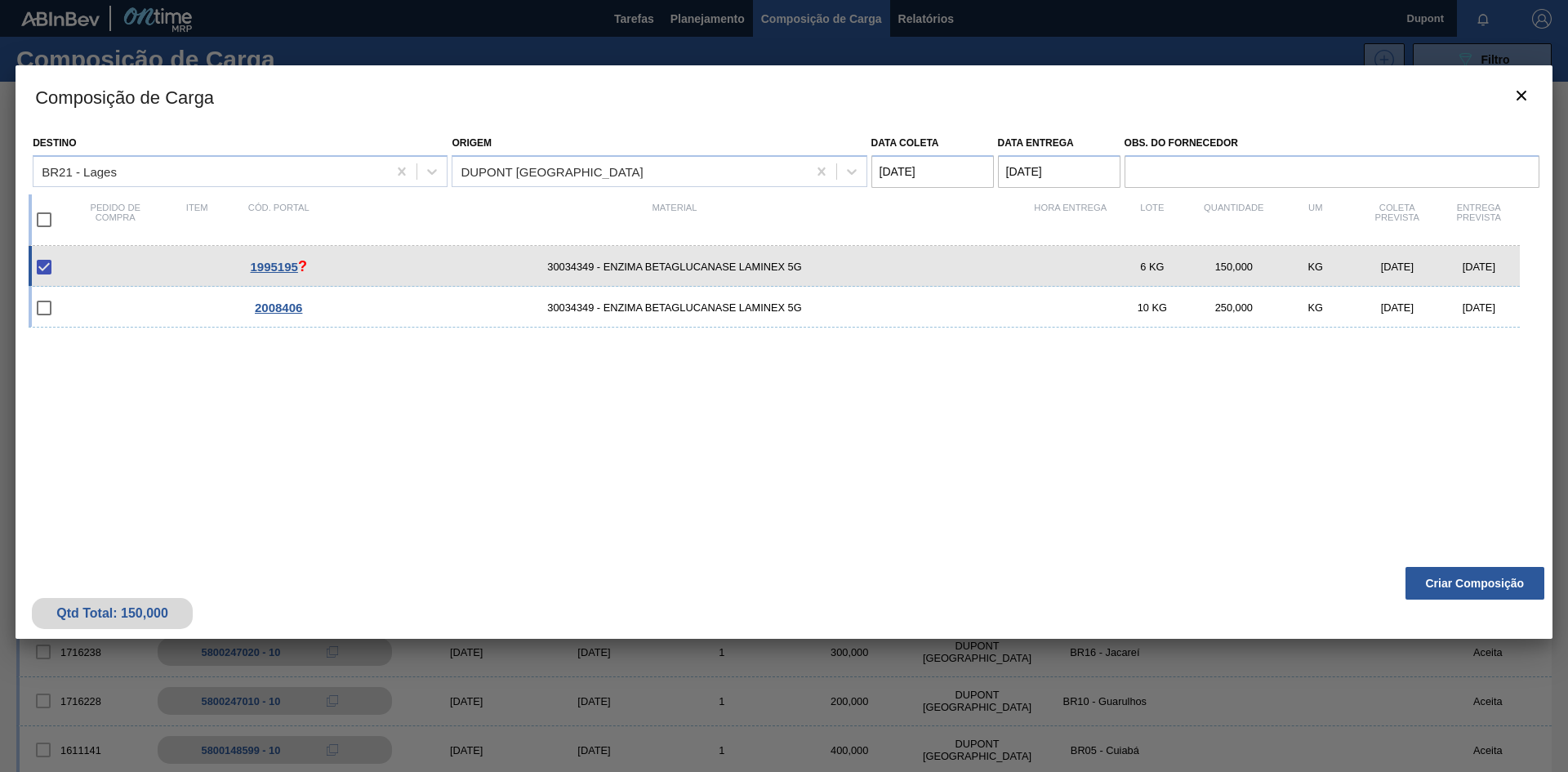
click at [272, 261] on span "1995195" at bounding box center [274, 267] width 48 height 14
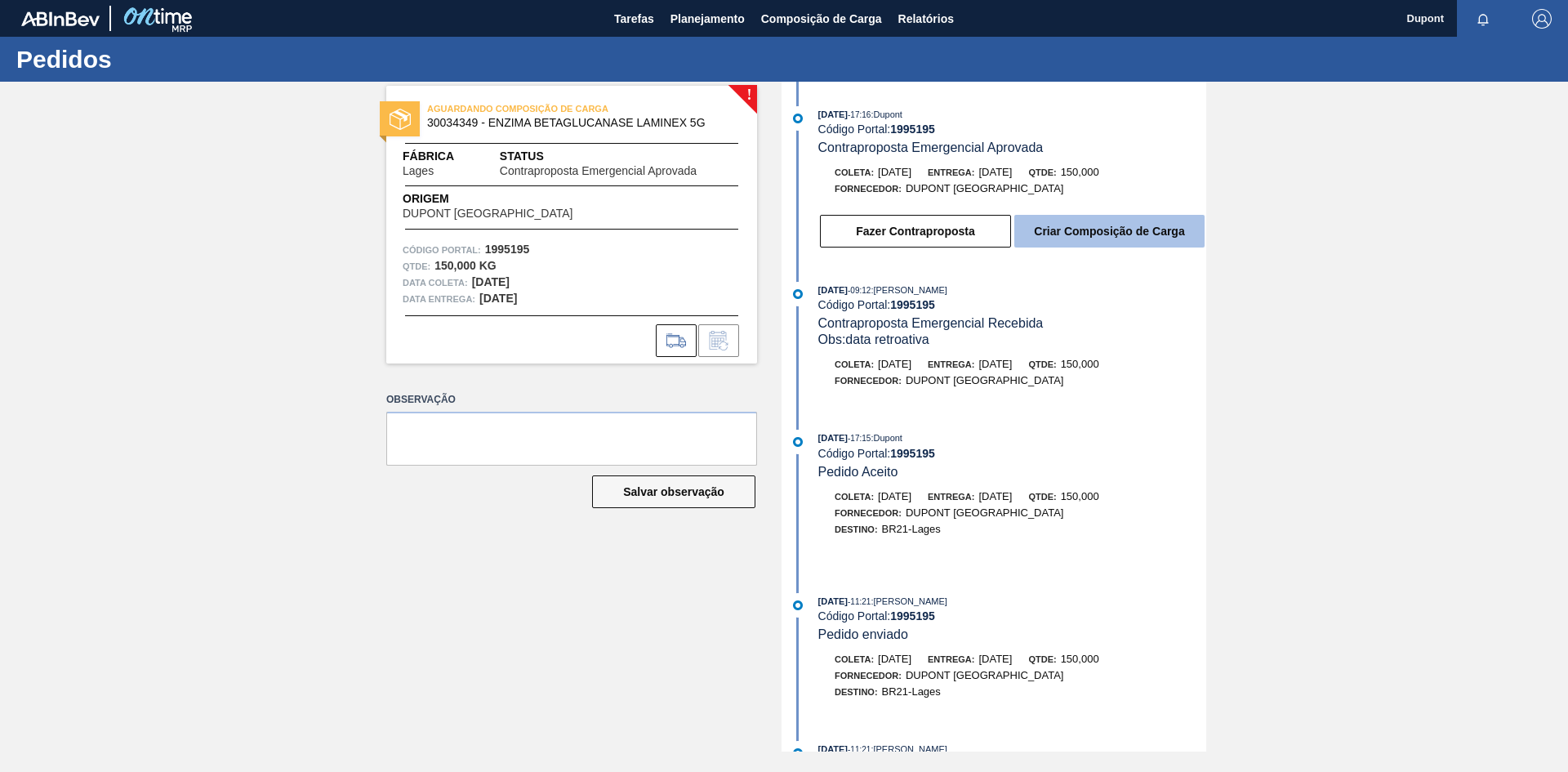
click at [1125, 239] on button "Criar Composição de Carga" at bounding box center [1110, 231] width 190 height 33
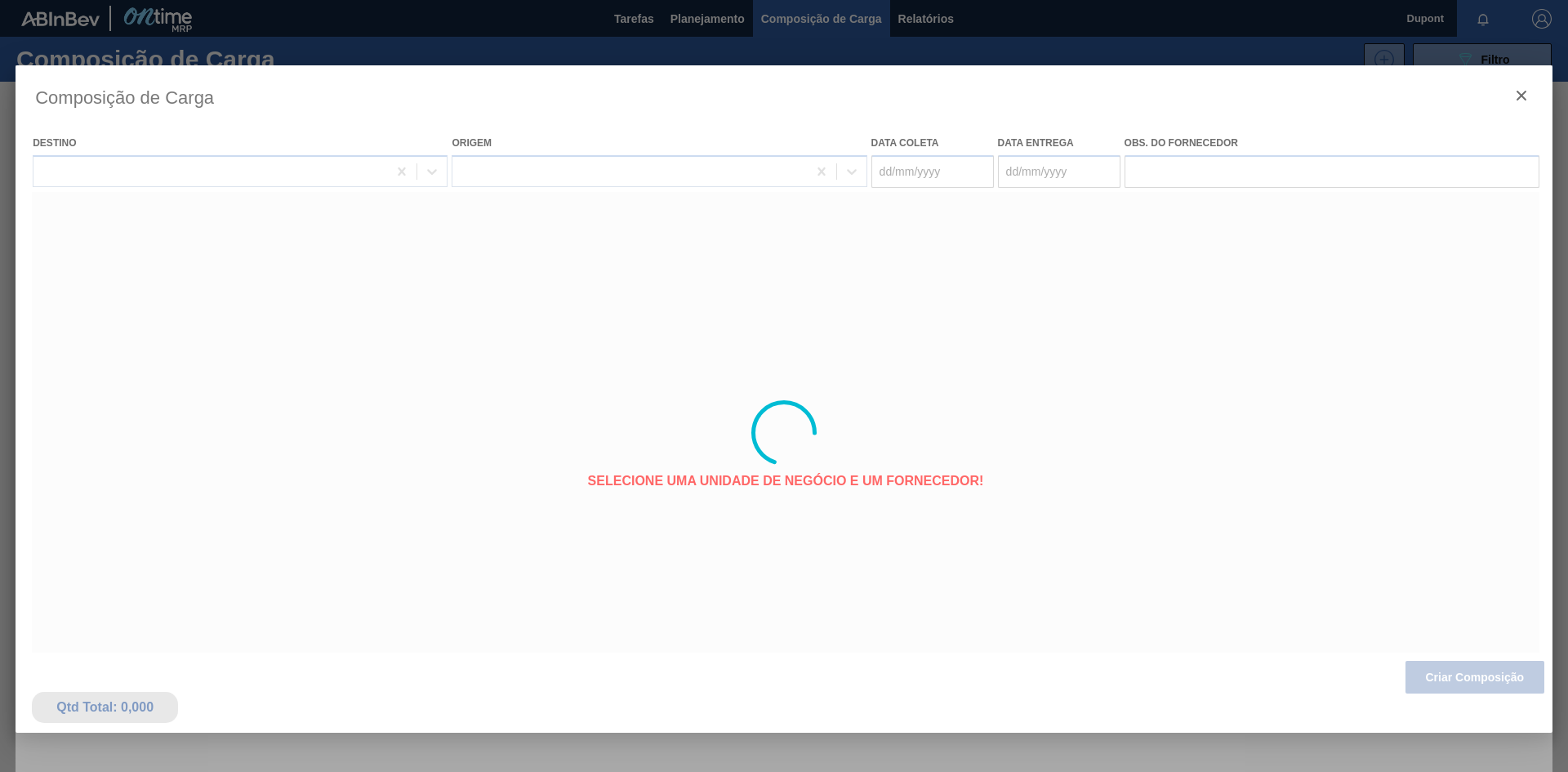
type coleta "[DATE]"
type entrega "[DATE]"
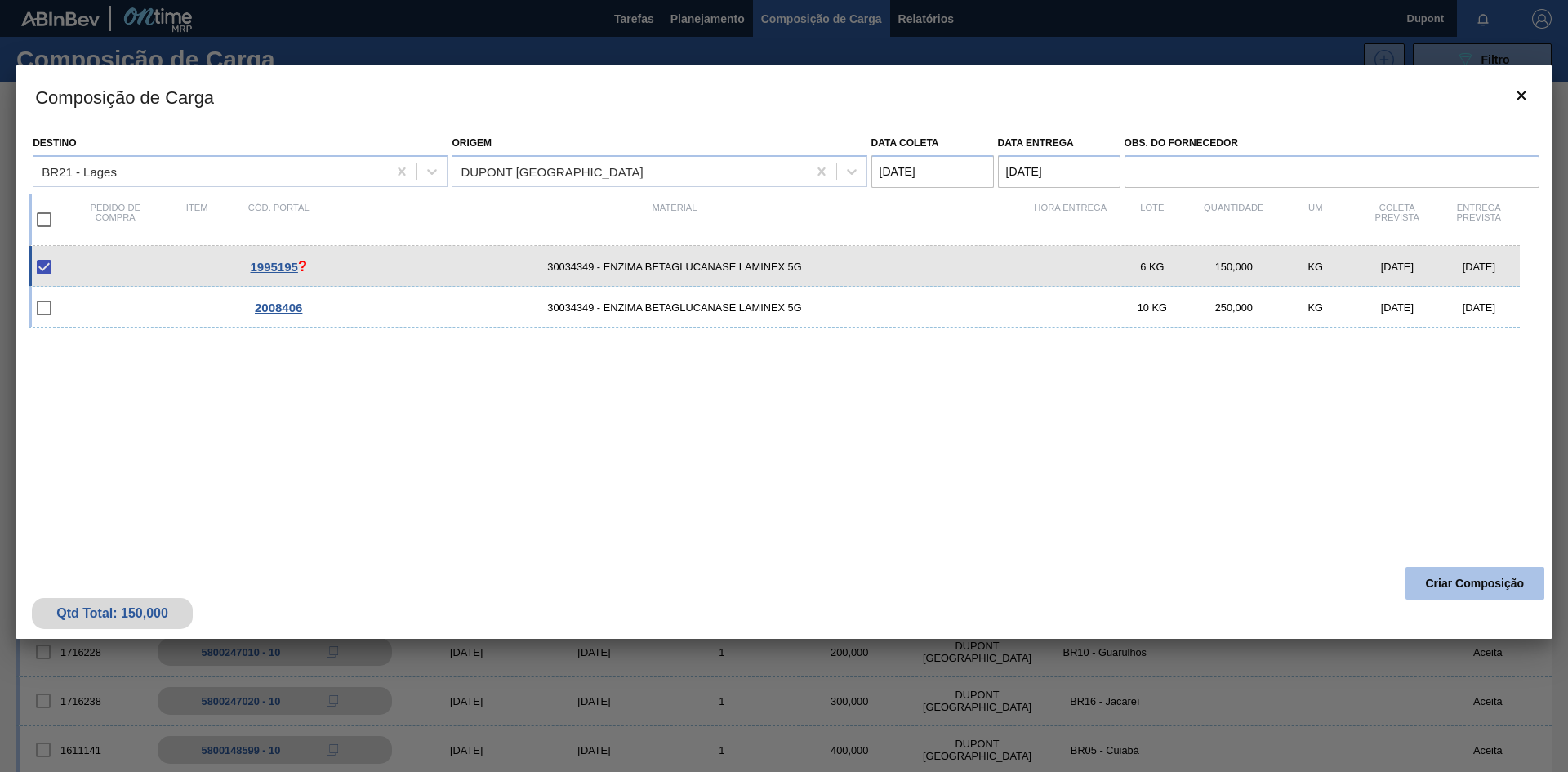
click at [1440, 584] on button "Criar Composição" at bounding box center [1475, 583] width 139 height 33
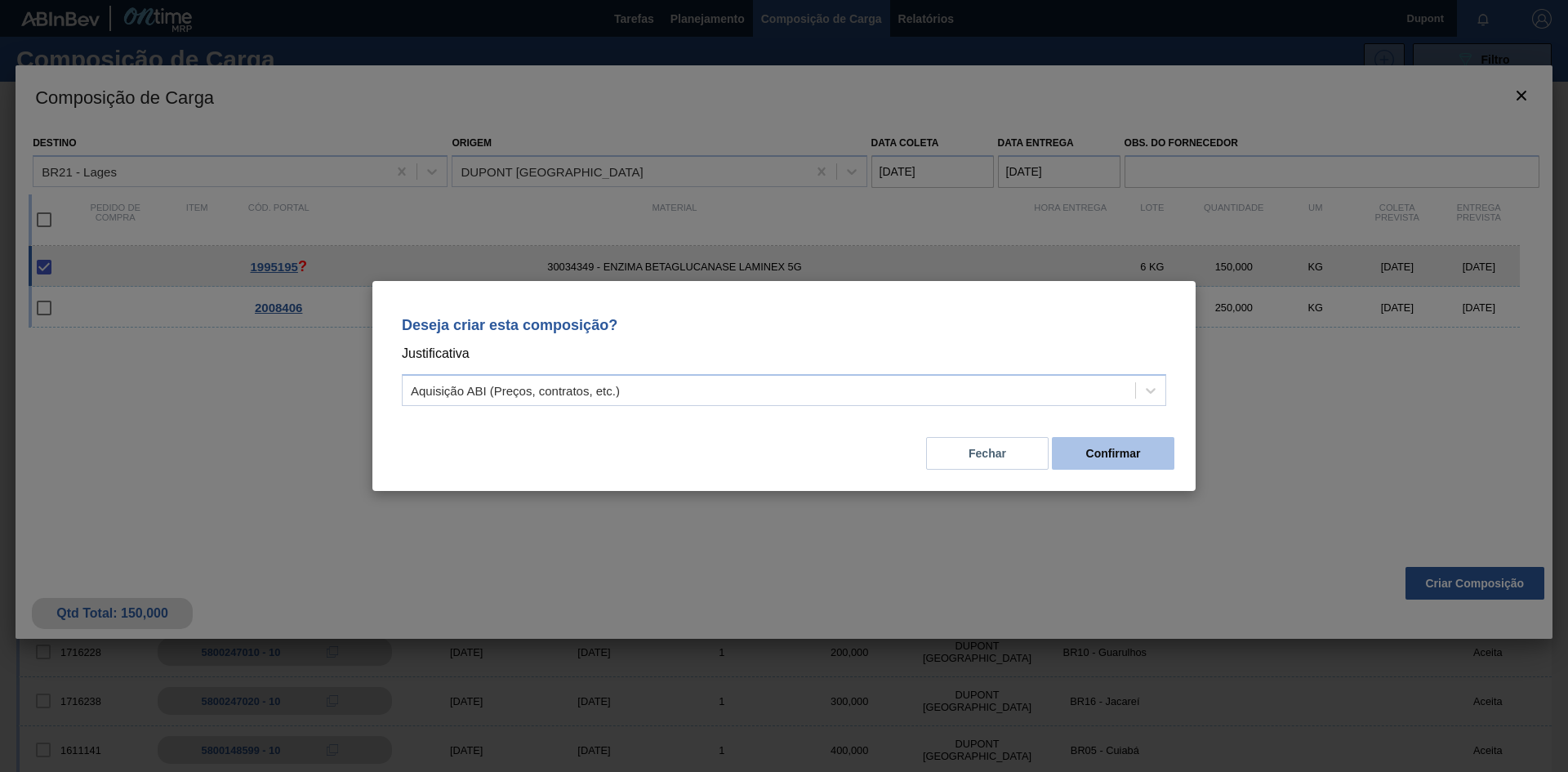
click at [1095, 454] on button "Confirmar" at bounding box center [1113, 453] width 123 height 33
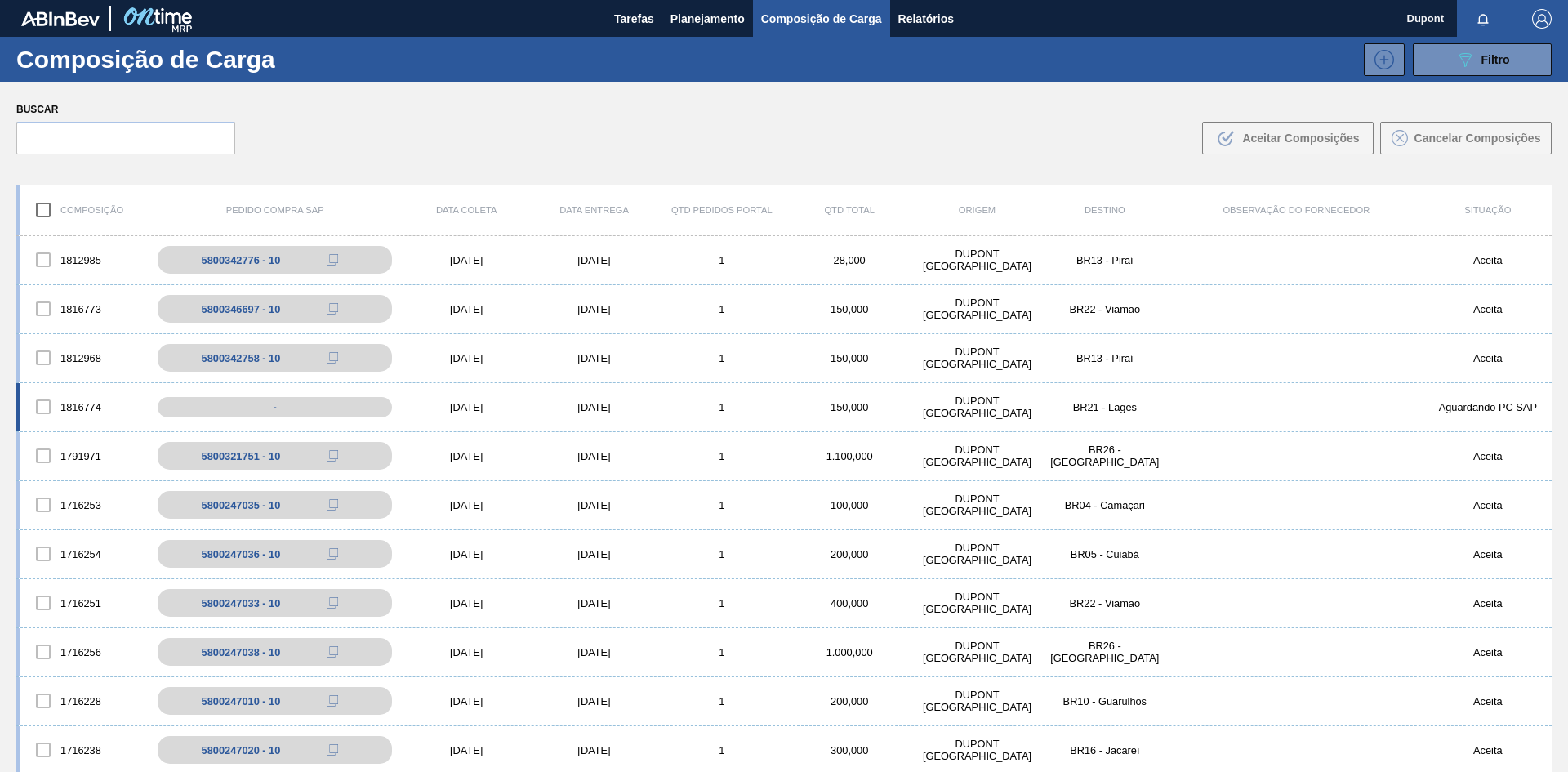
click at [486, 409] on div "[DATE]" at bounding box center [466, 407] width 128 height 13
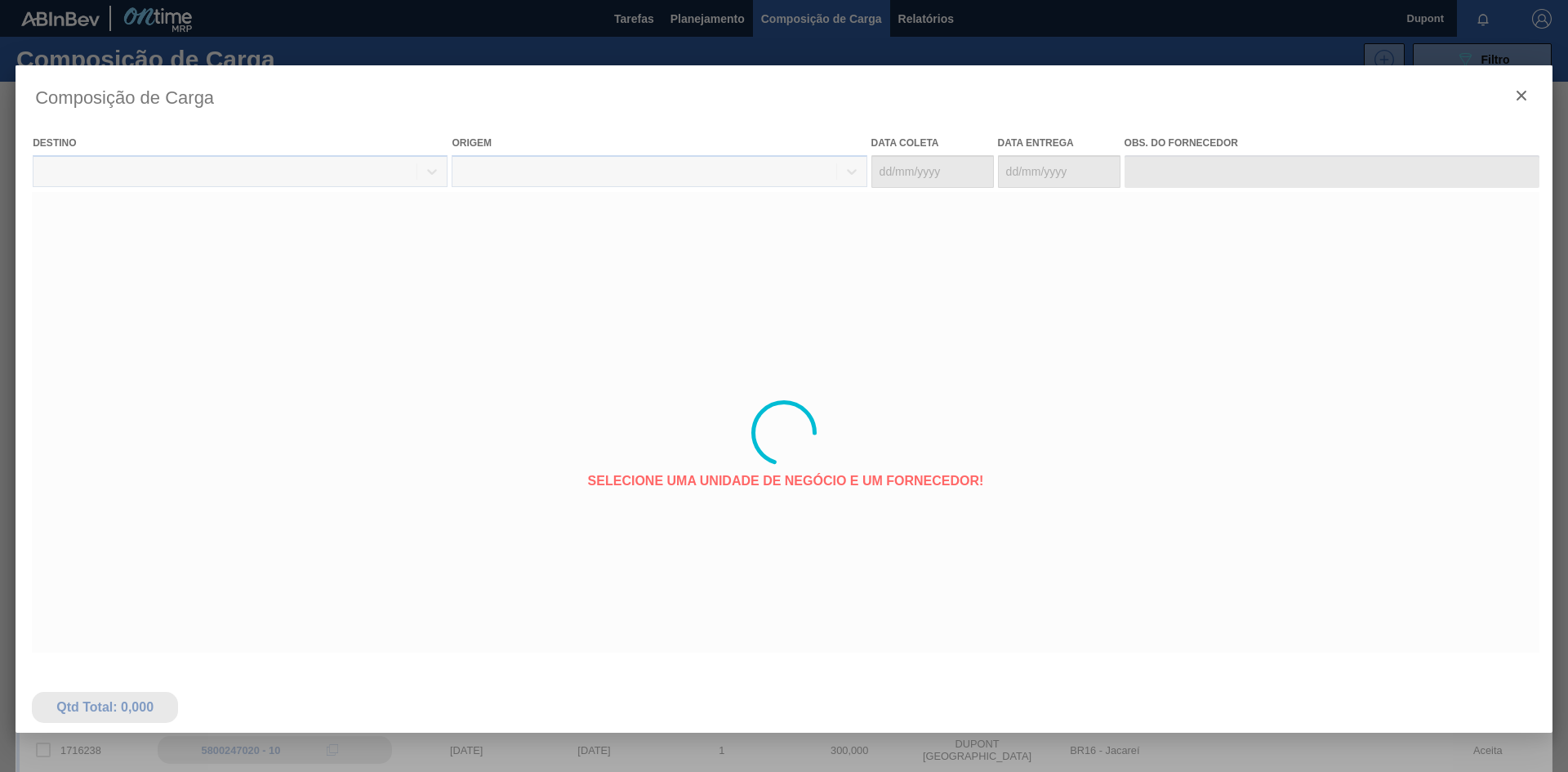
type coleta "[DATE]"
type entrega "[DATE]"
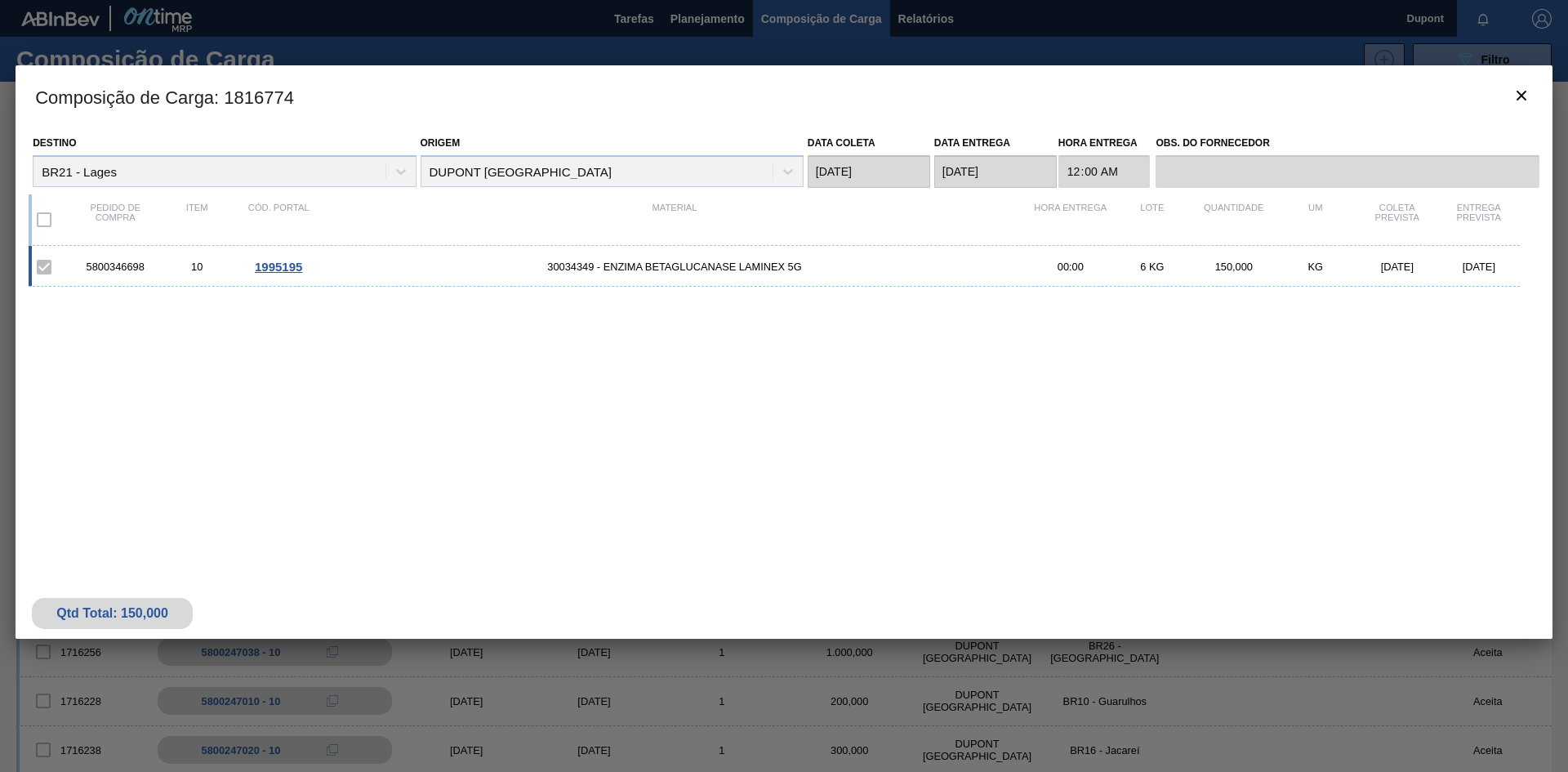
click at [296, 267] on span "1995195" at bounding box center [278, 267] width 48 height 14
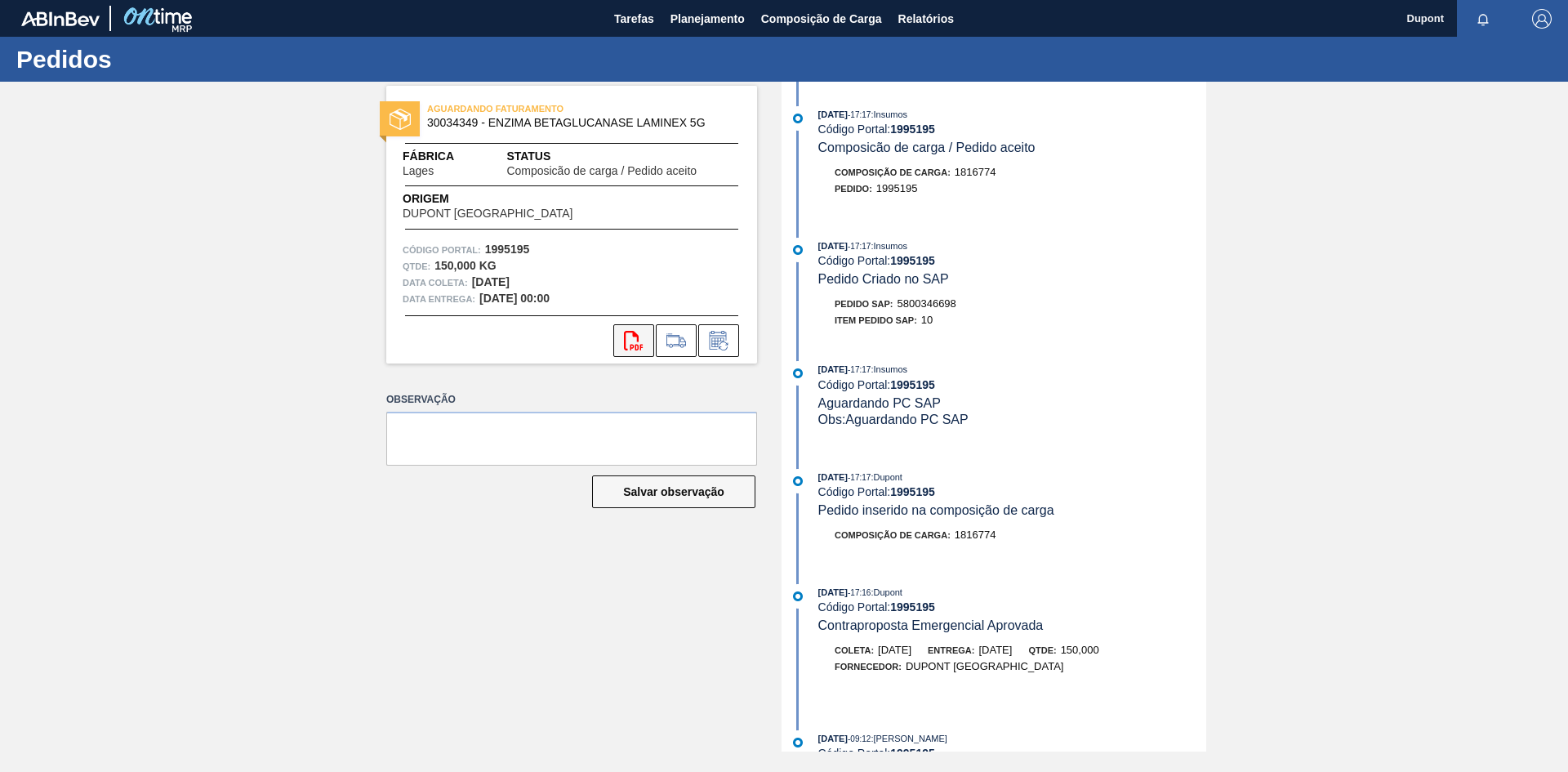
click at [642, 345] on icon "svg{fill:#ff0000}" at bounding box center [634, 341] width 20 height 20
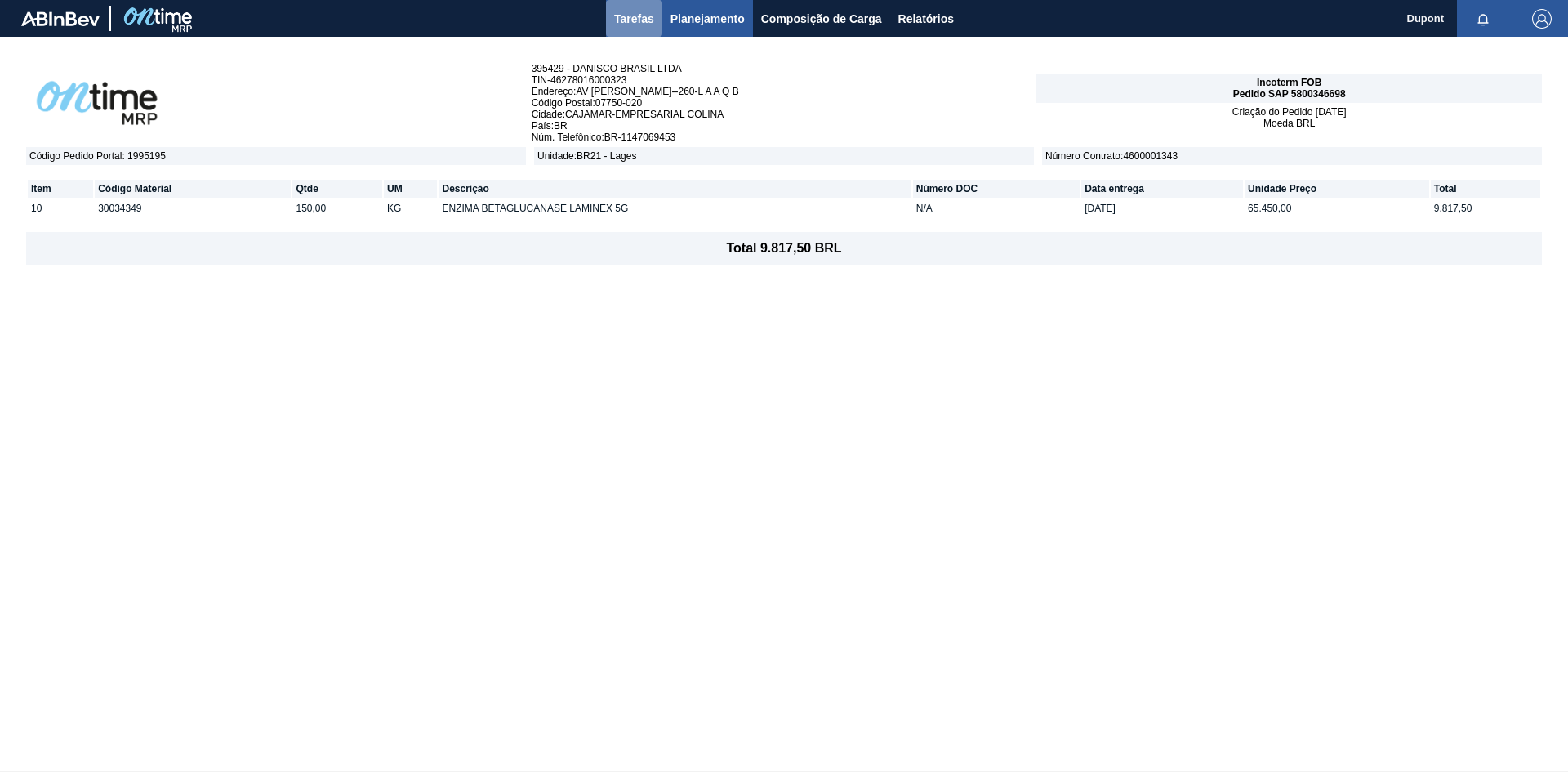
click at [640, 20] on span "Tarefas" at bounding box center [634, 19] width 40 height 20
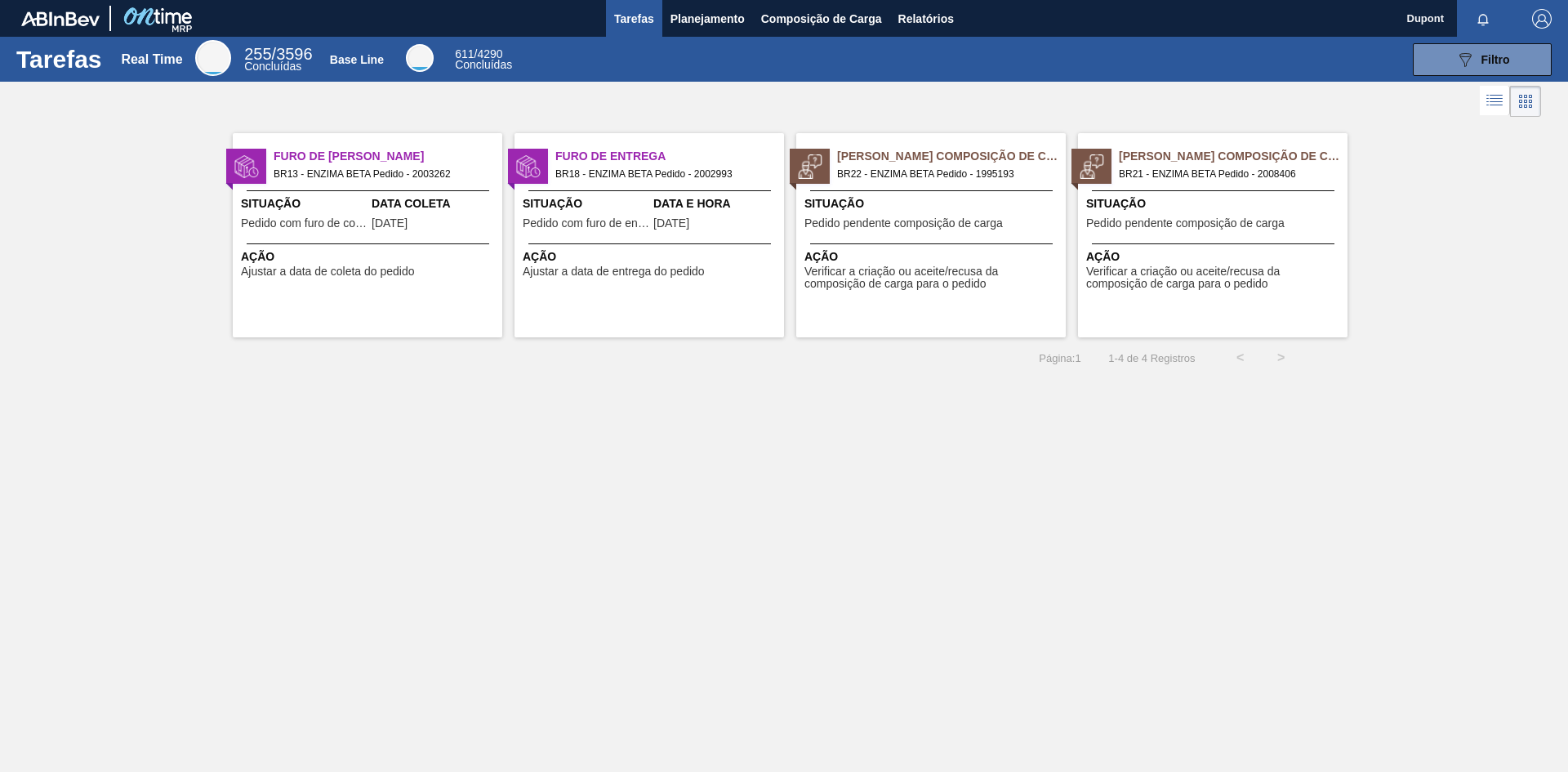
click at [1248, 238] on div "Pedido Aguardando Composição de Carga BR21 - ENZIMA BETA Pedido - 2008406 Situa…" at bounding box center [1212, 235] width 269 height 204
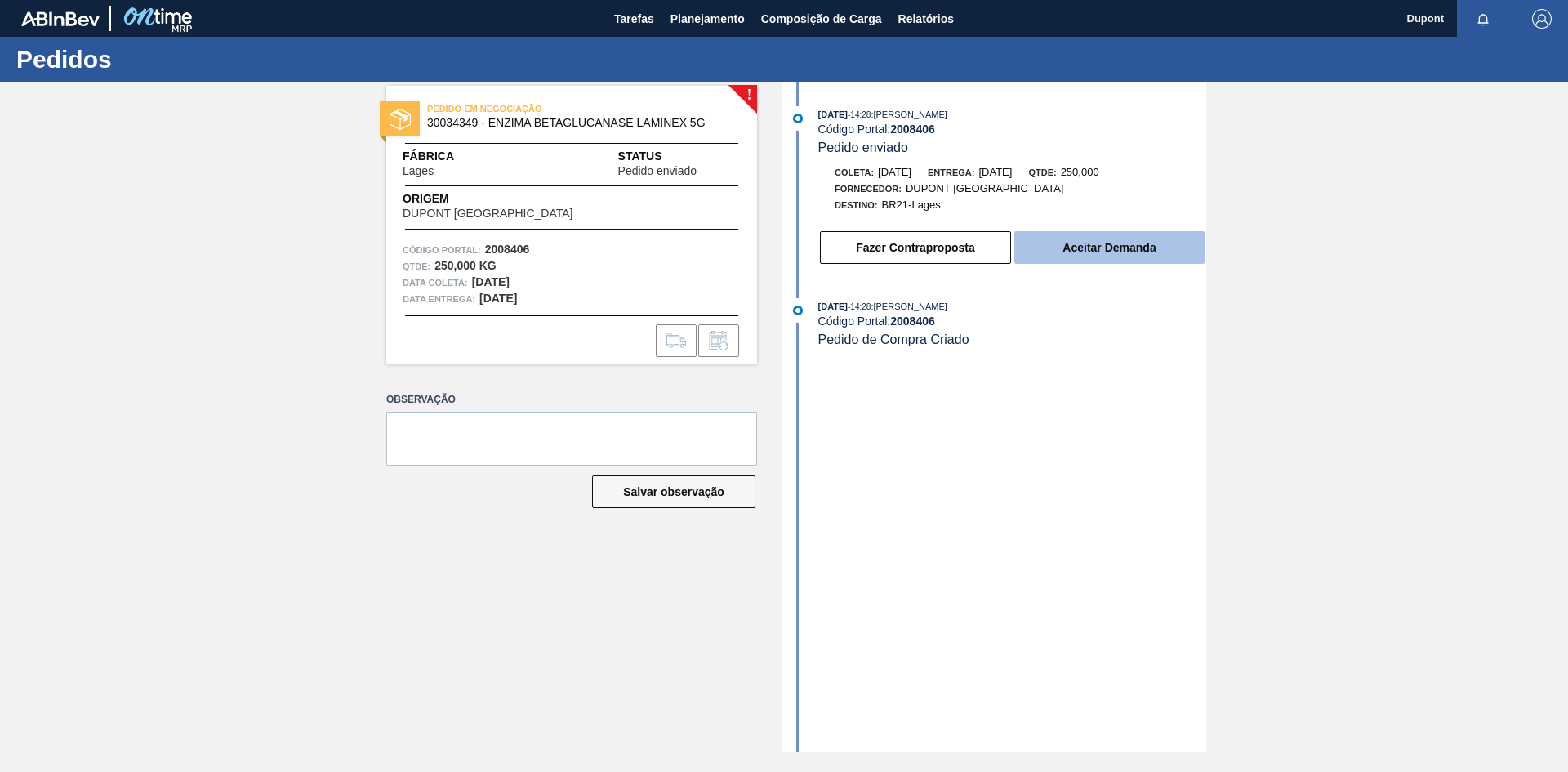
click at [1130, 248] on button "Aceitar Demanda" at bounding box center [1110, 247] width 190 height 33
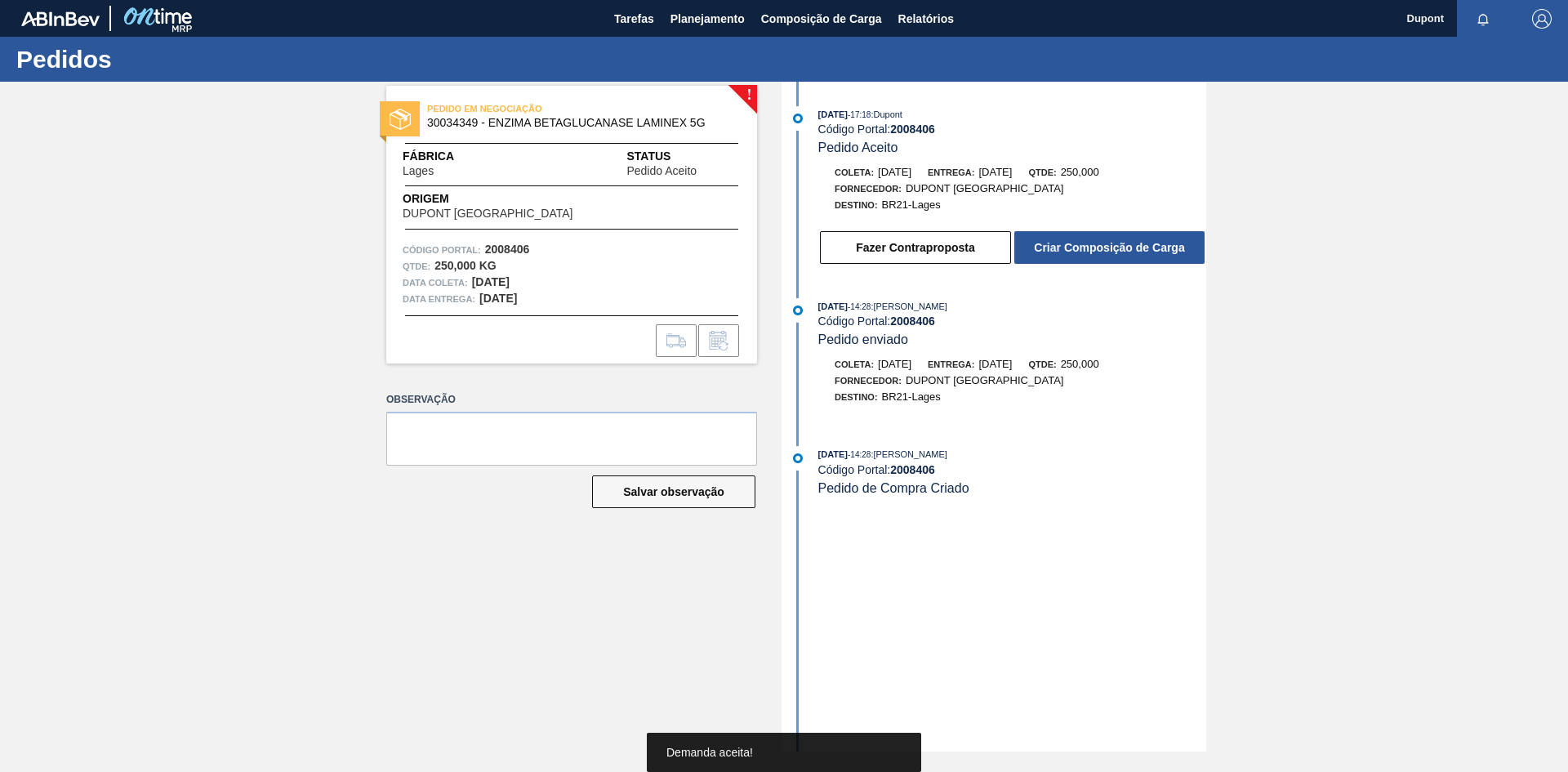
click at [1130, 248] on button "Criar Composição de Carga" at bounding box center [1110, 247] width 190 height 33
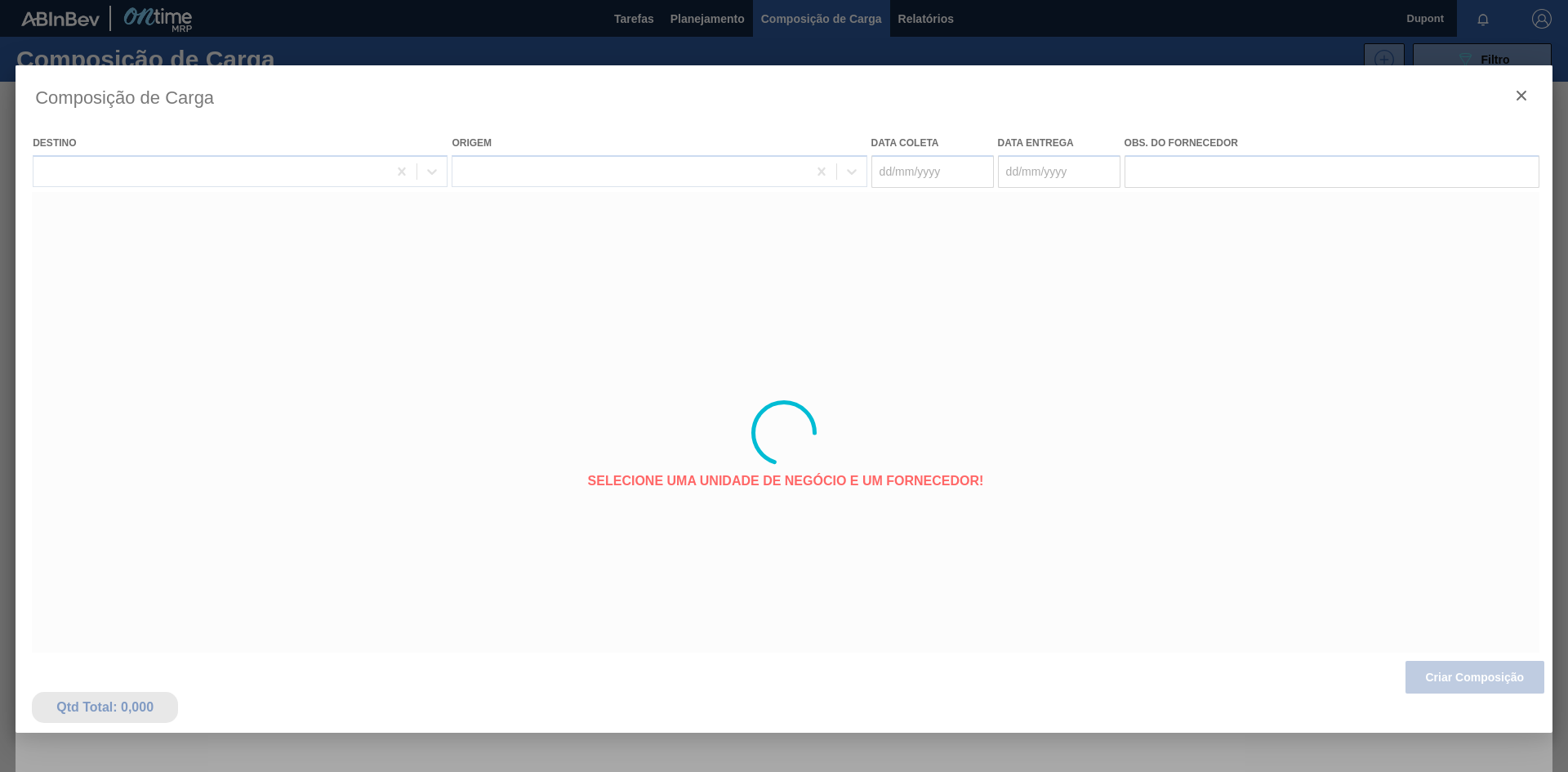
type coleta "18/08/2025"
type entrega "21/08/2025"
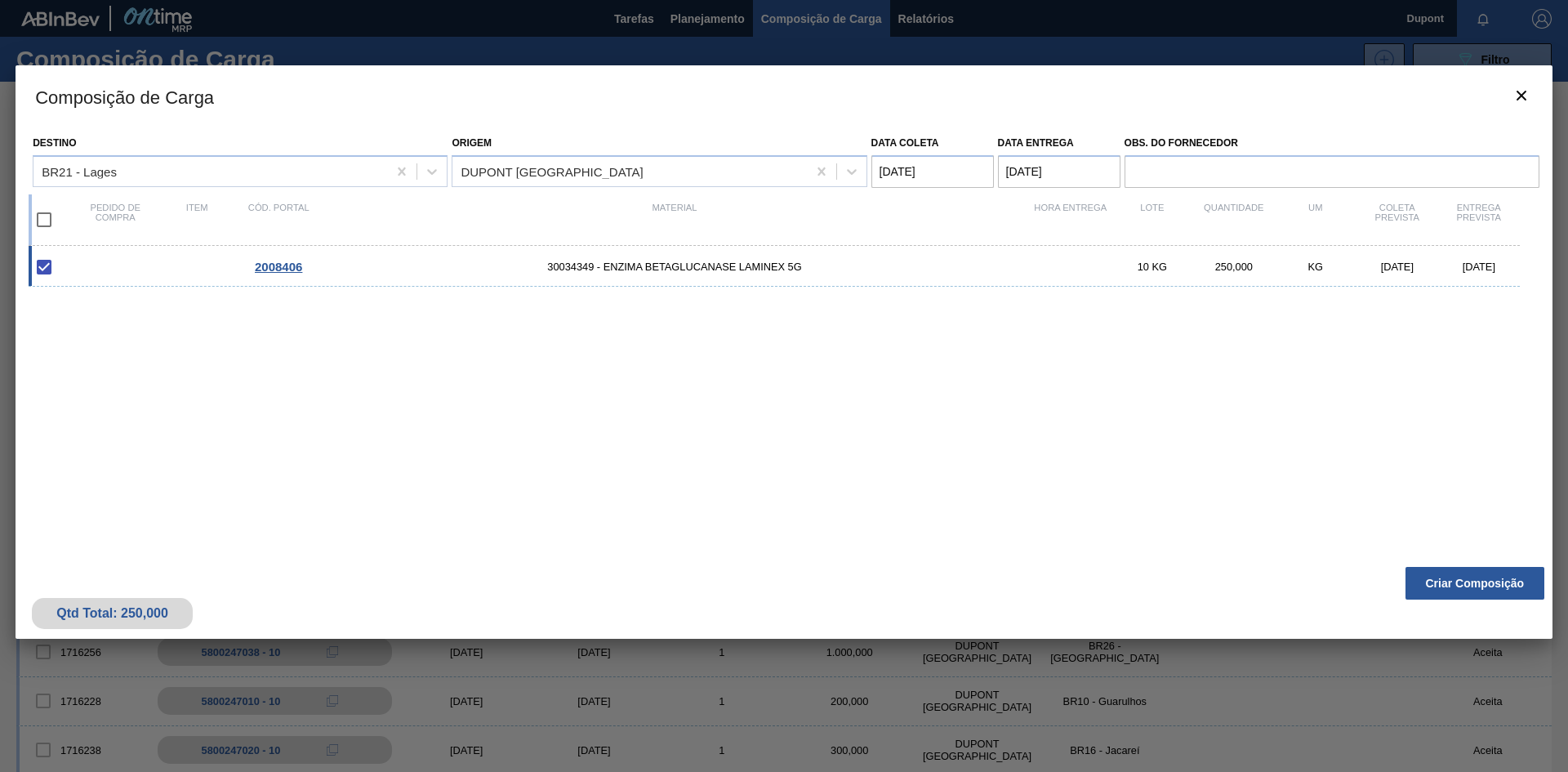
click at [283, 271] on span "2008406" at bounding box center [278, 267] width 48 height 14
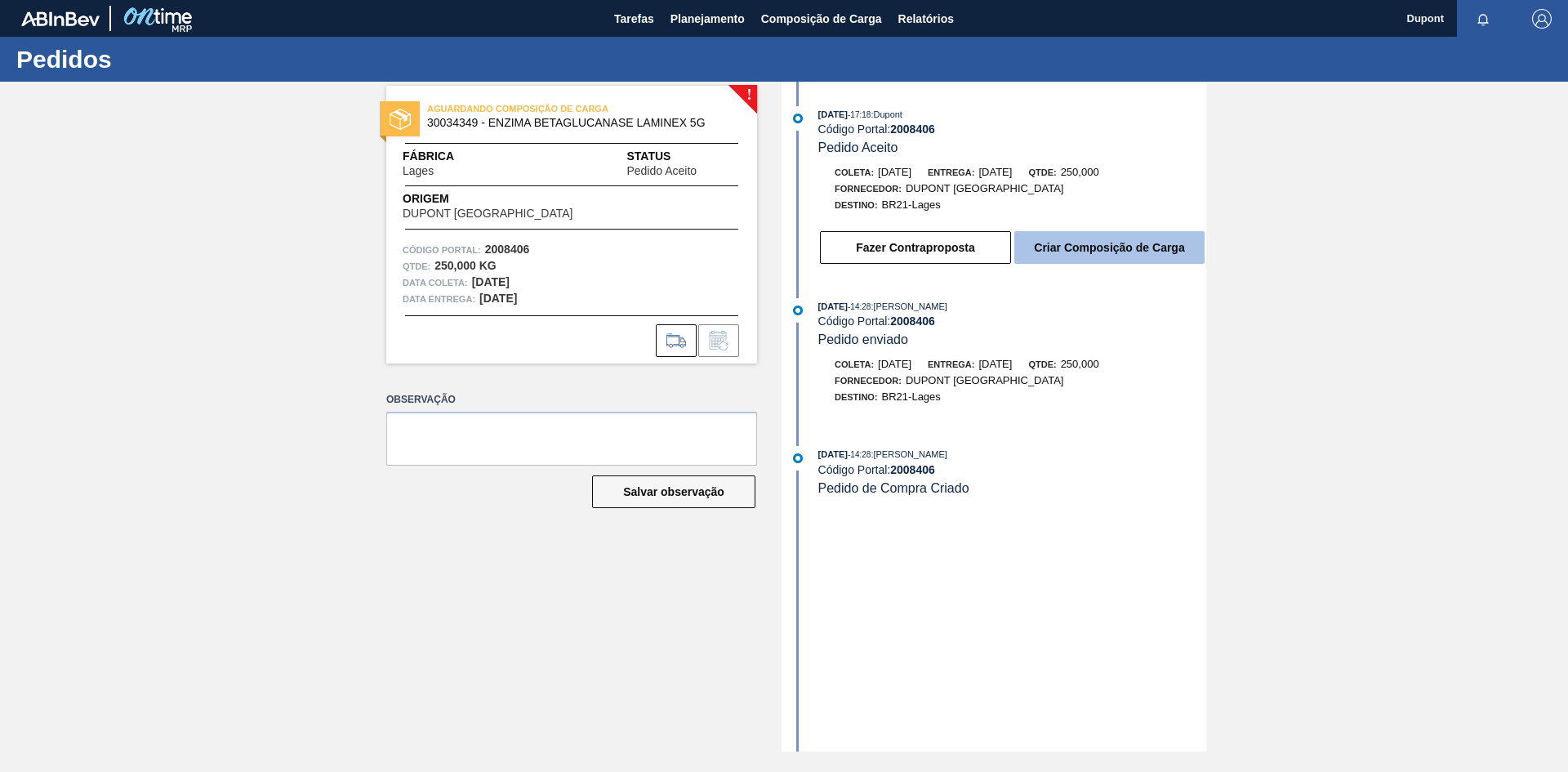
click at [1094, 255] on button "Criar Composição de Carga" at bounding box center [1110, 247] width 190 height 33
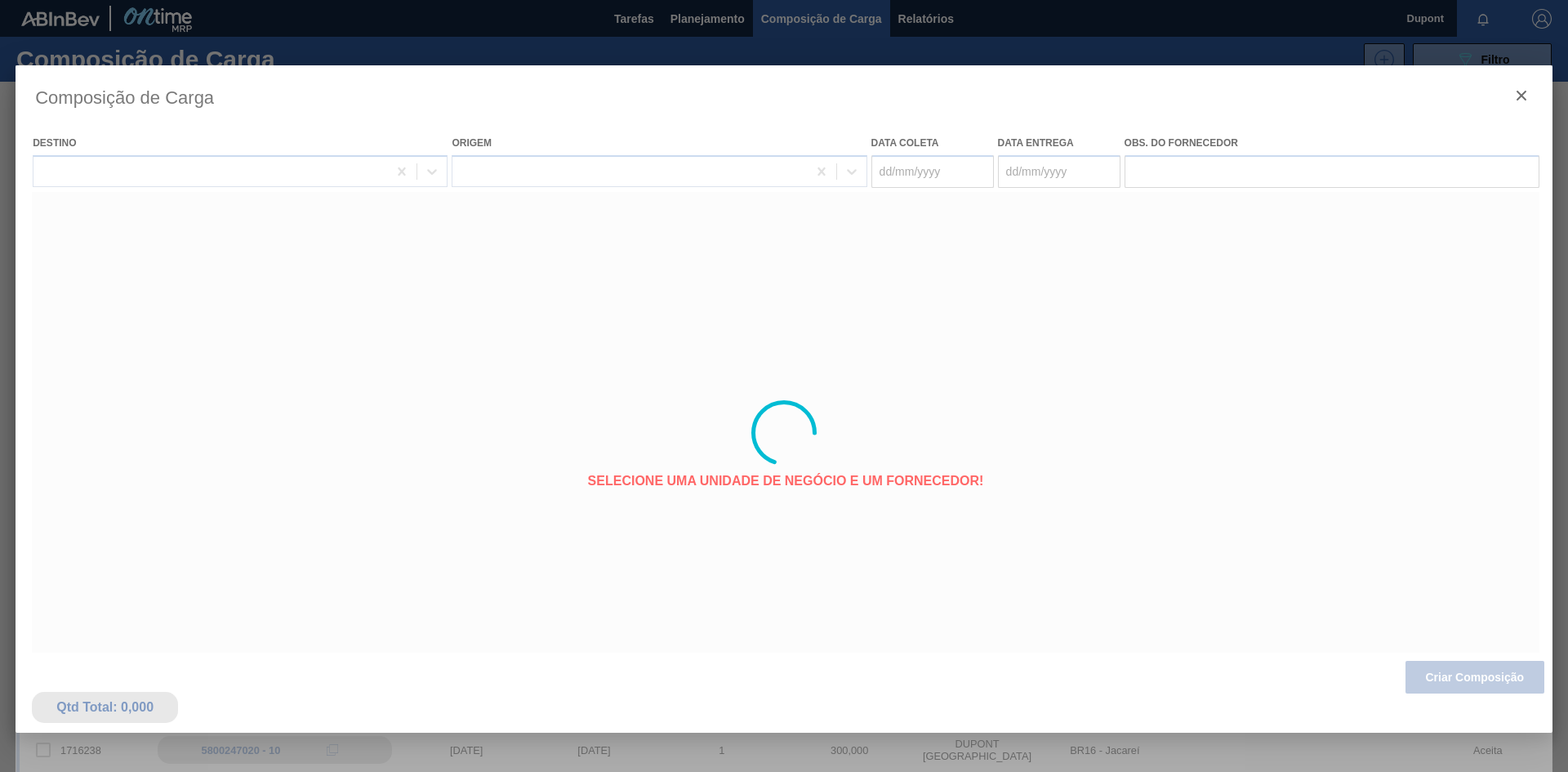
type coleta "18/08/2025"
type entrega "21/08/2025"
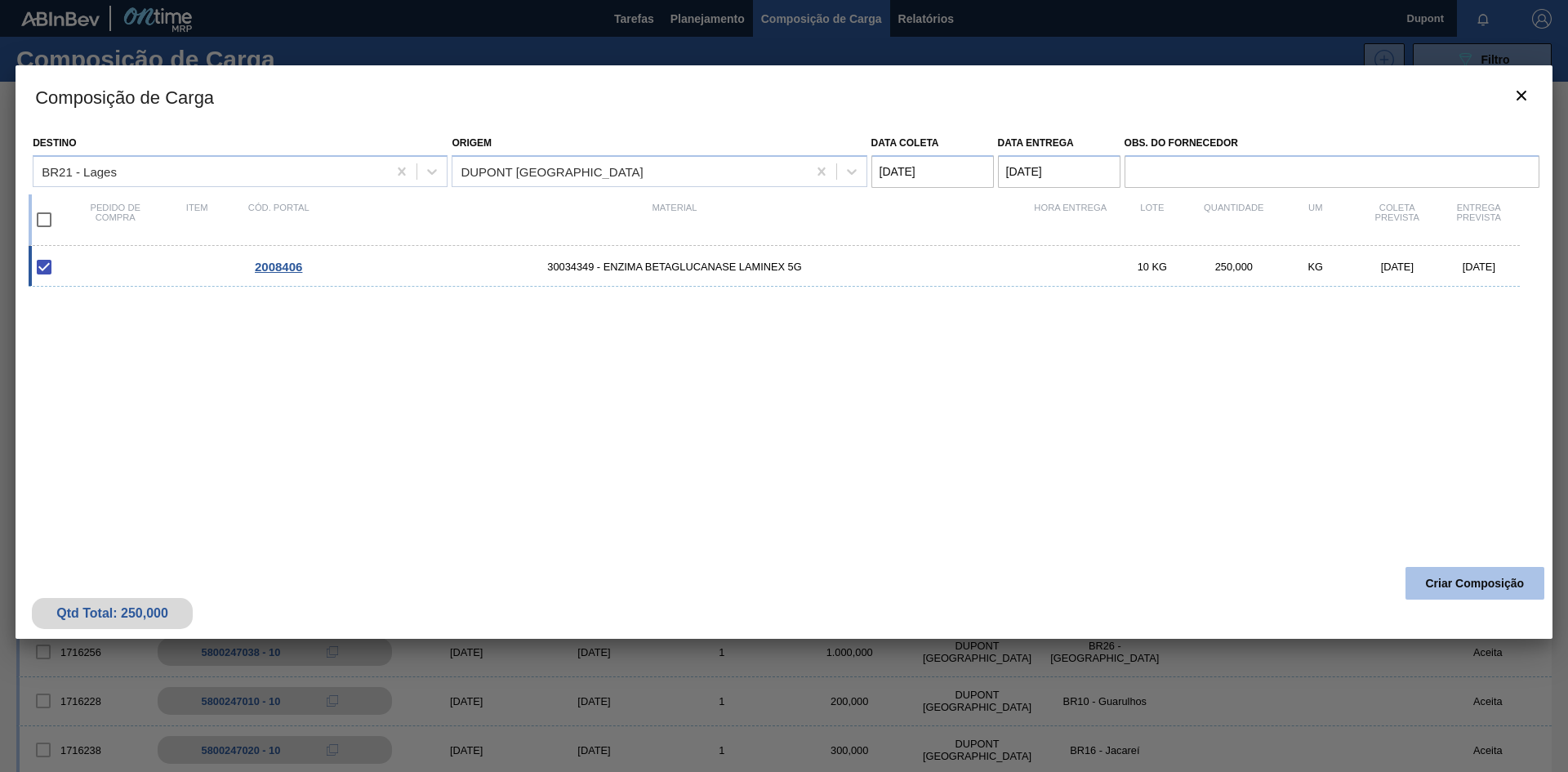
click at [1446, 589] on button "Criar Composição" at bounding box center [1475, 583] width 139 height 33
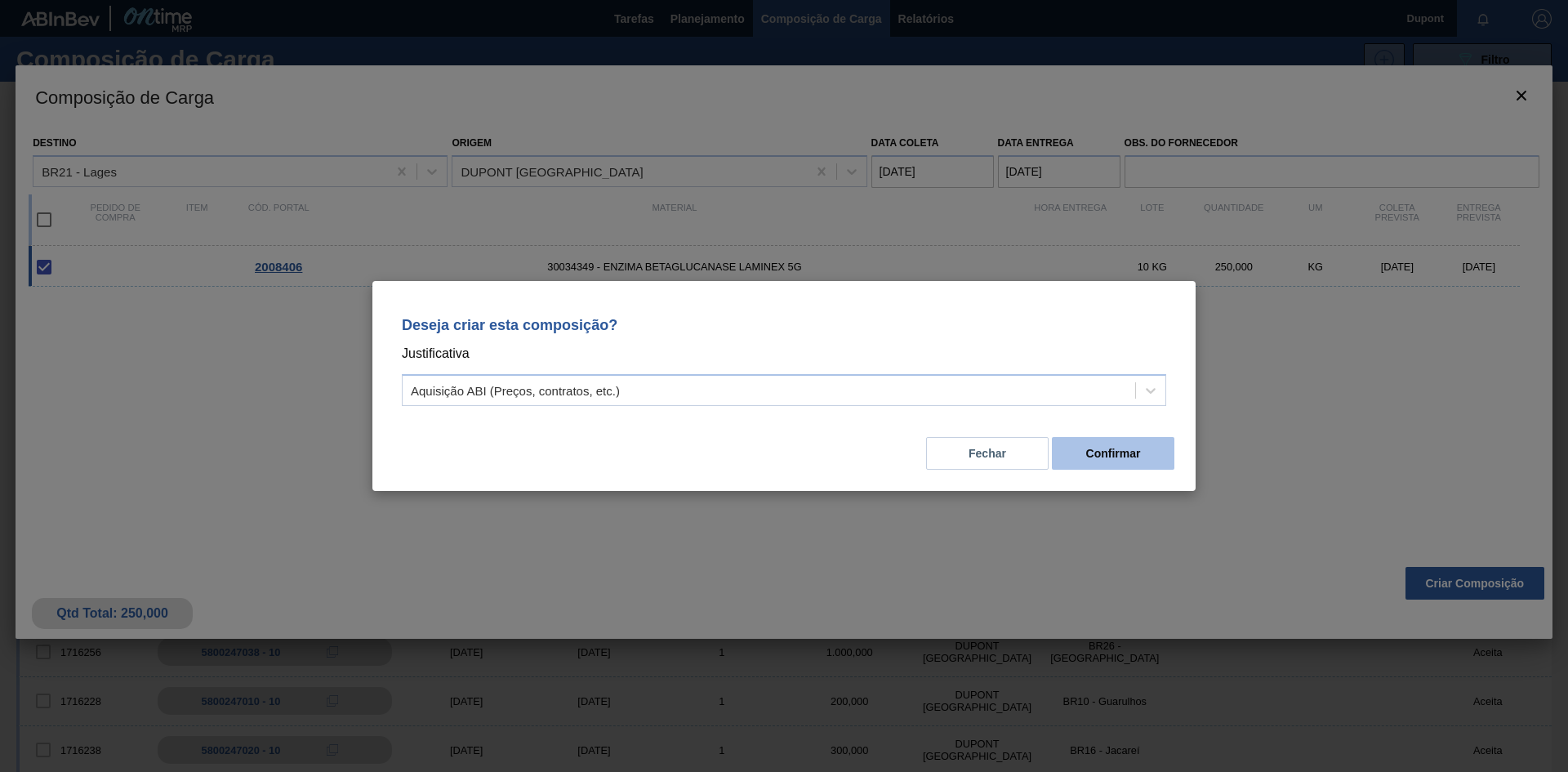
click at [1120, 454] on button "Confirmar" at bounding box center [1113, 453] width 123 height 33
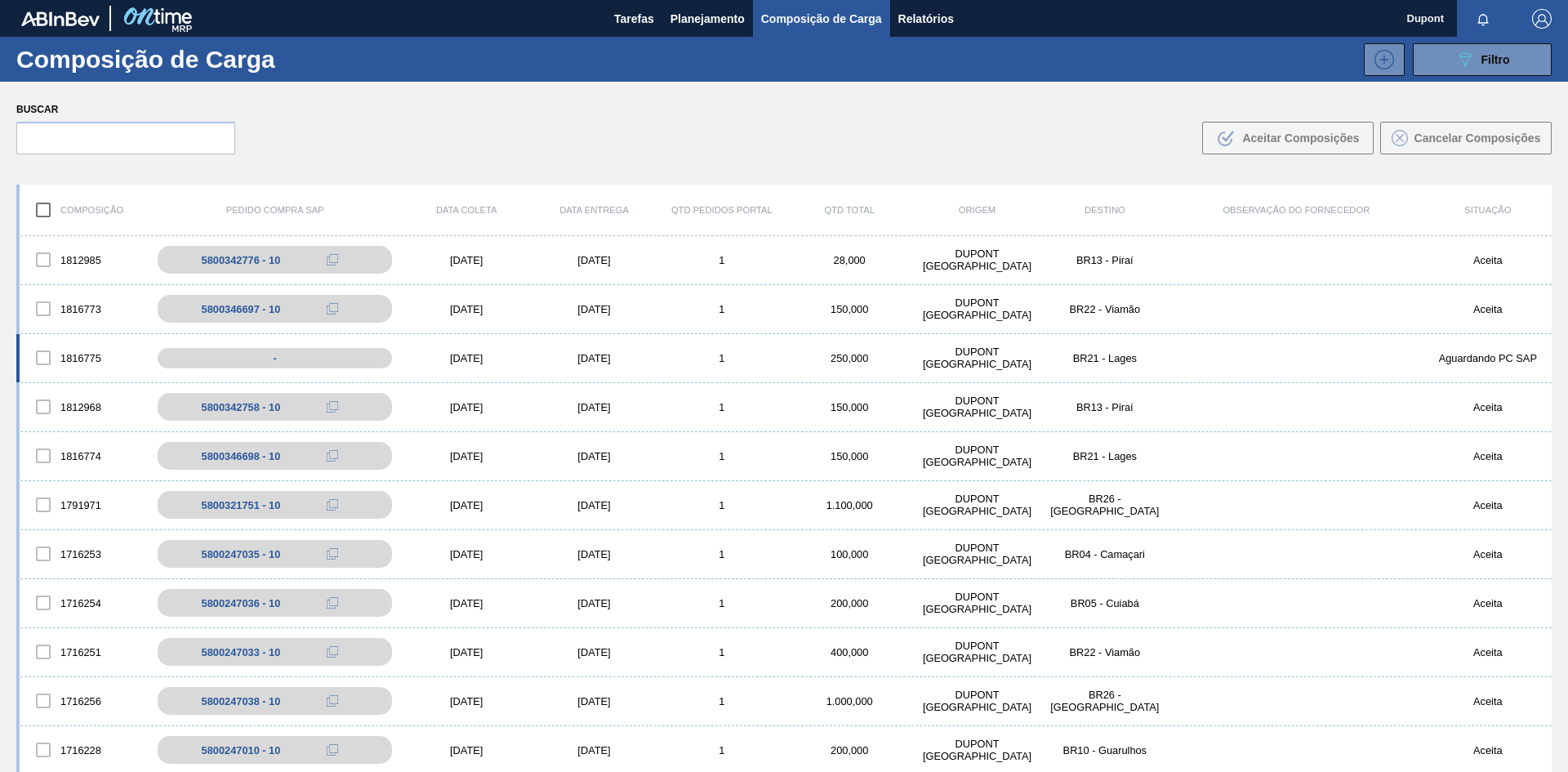
click at [469, 355] on div "18/08/2025" at bounding box center [466, 358] width 128 height 13
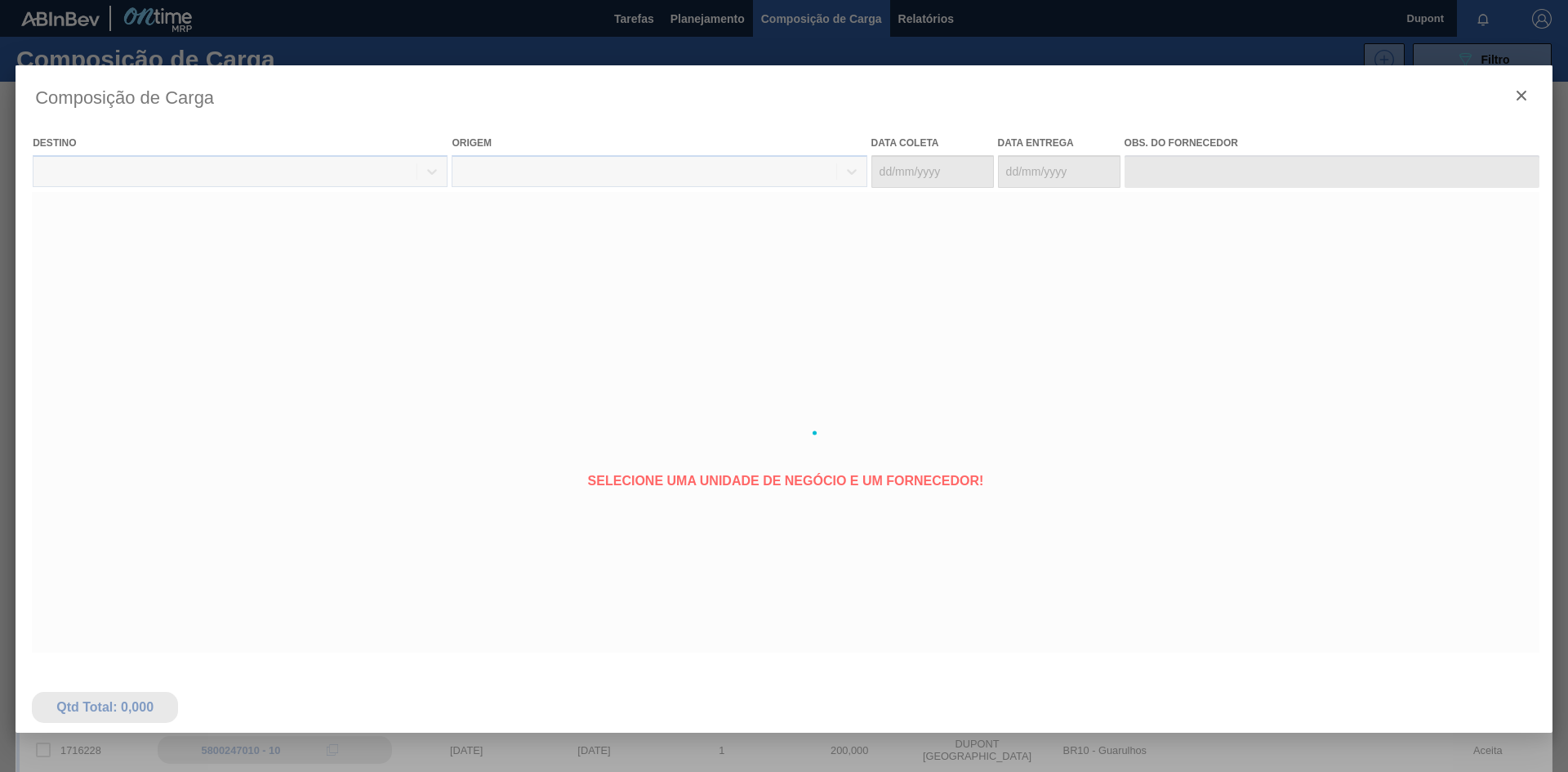
type coleta "18/08/2025"
type entrega "21/08/2025"
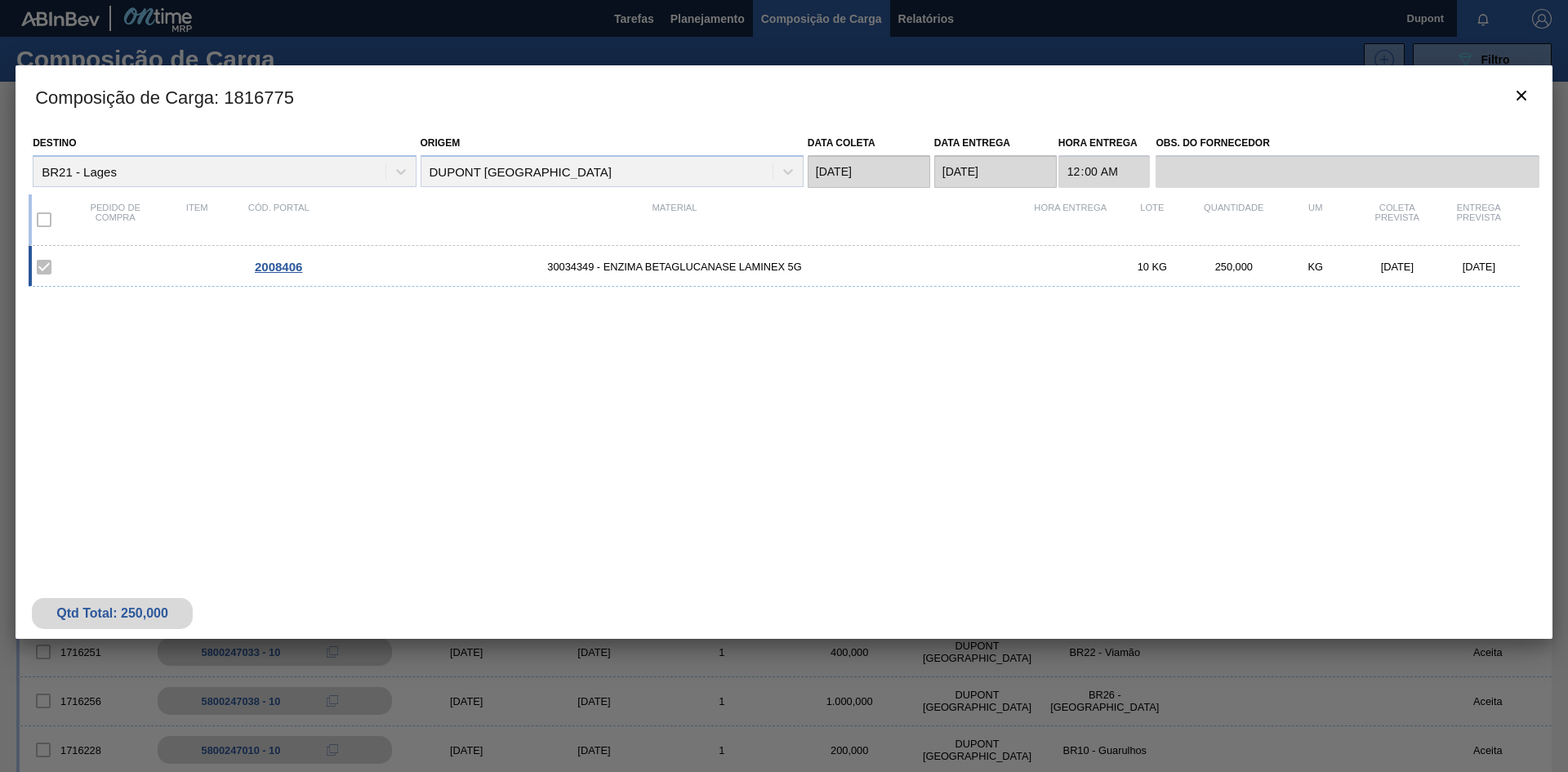
click at [275, 263] on span "2008406" at bounding box center [278, 267] width 48 height 14
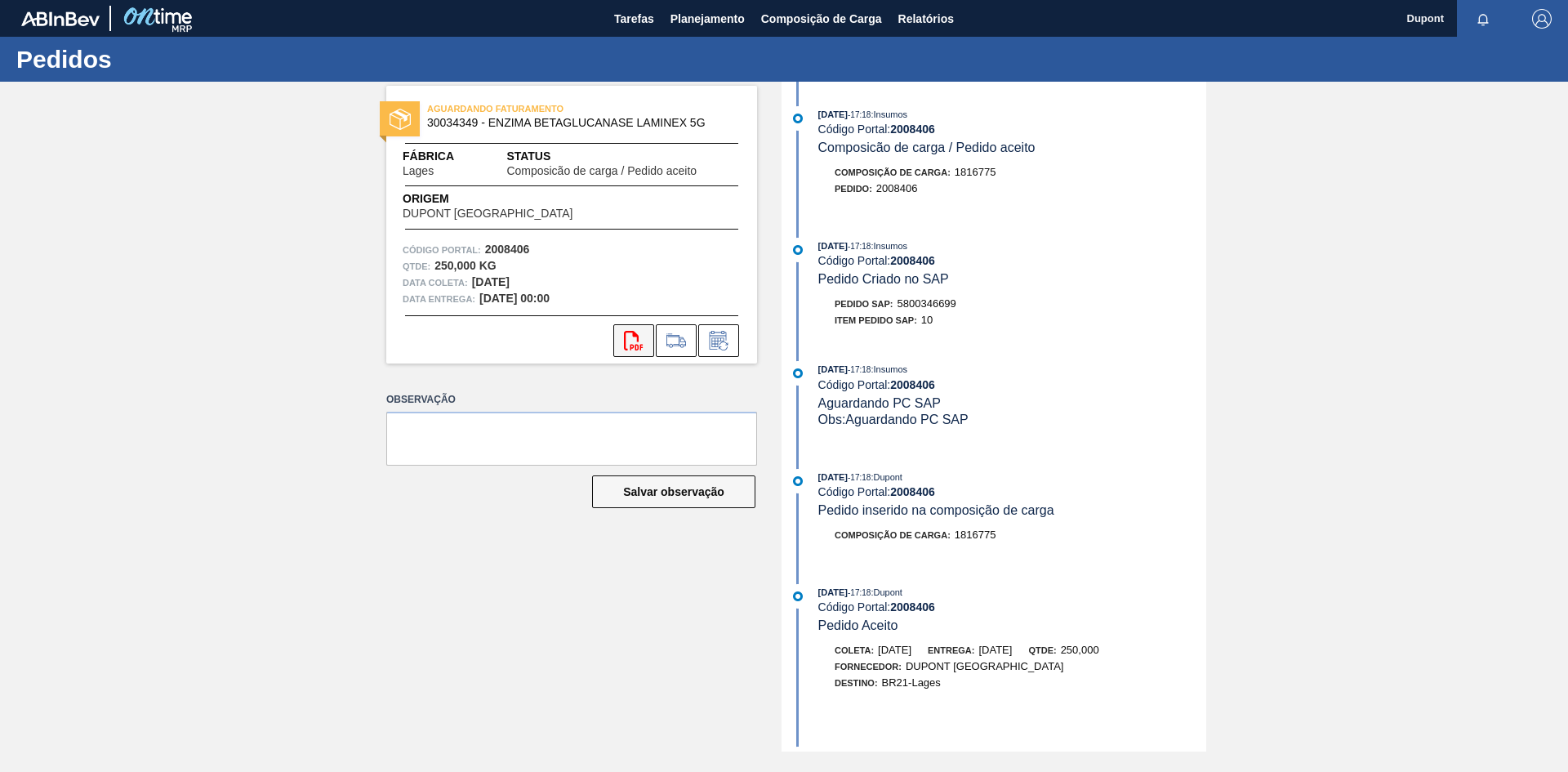
click at [640, 328] on button "svg{fill:#ff0000}" at bounding box center [634, 340] width 41 height 33
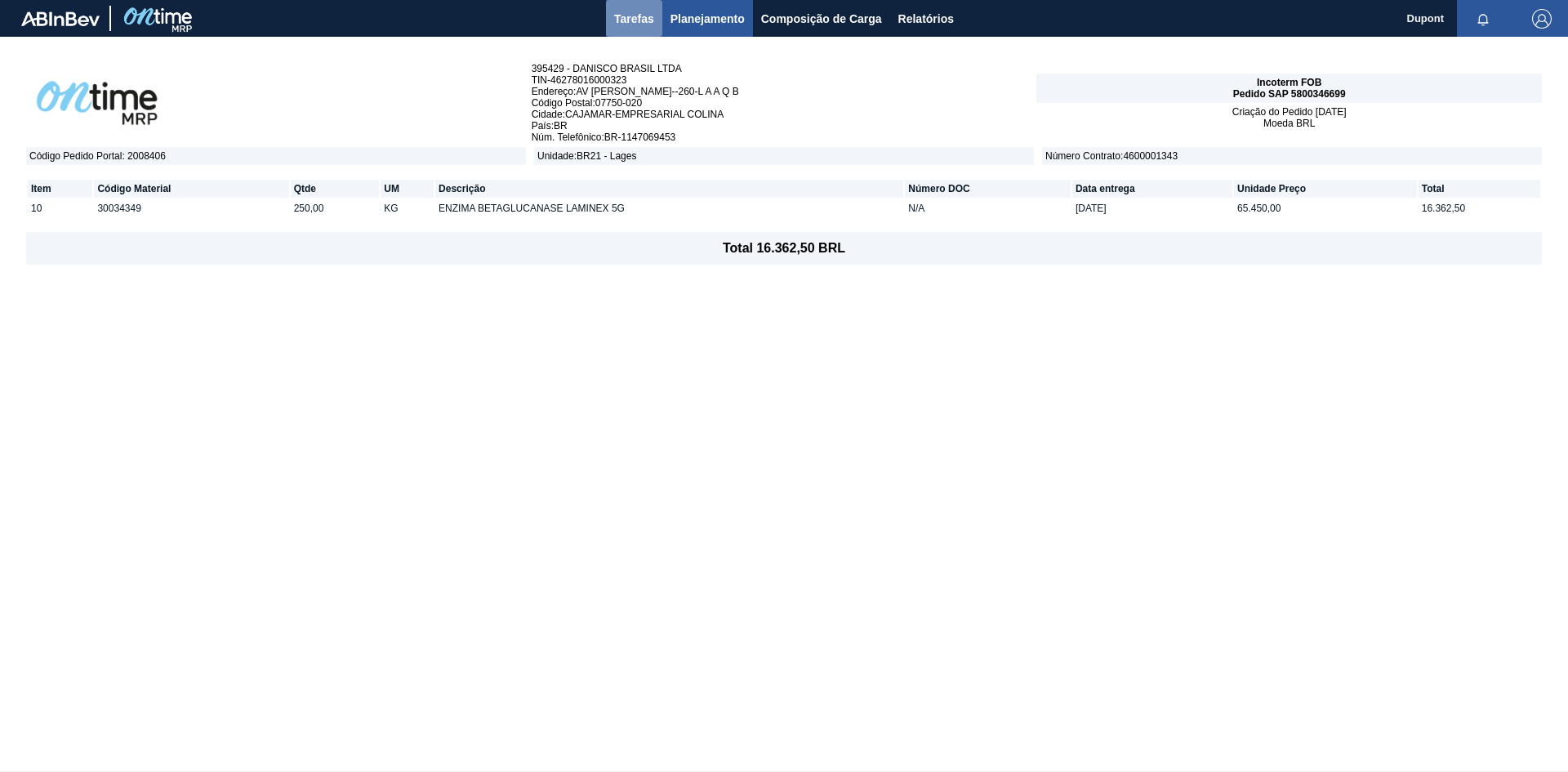
click at [643, 22] on span "Tarefas" at bounding box center [634, 19] width 40 height 20
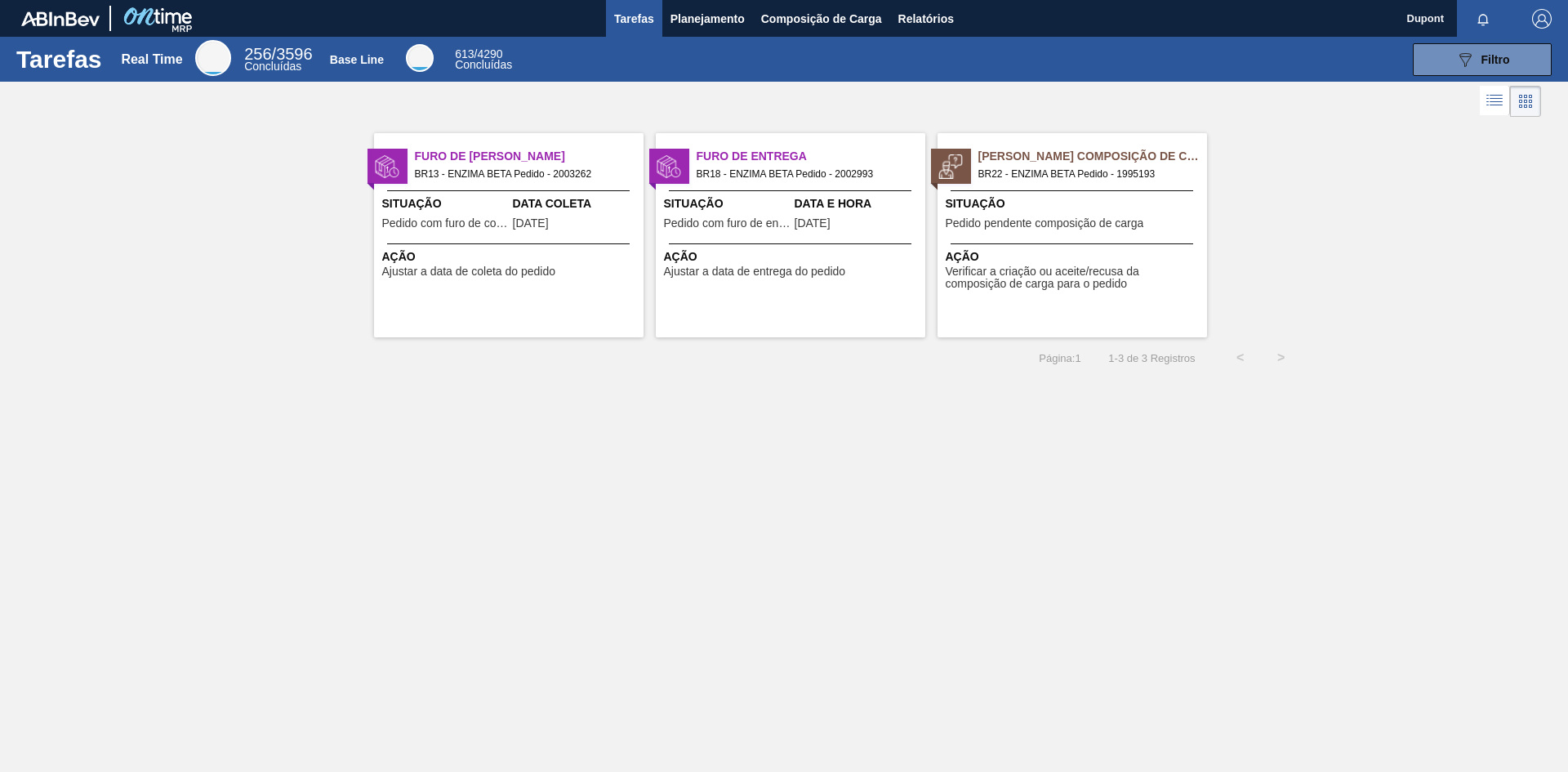
click at [1075, 293] on div "Pedido Aguardando Composição de Carga BR22 - ENZIMA BETA Pedido - 1995193 Situa…" at bounding box center [1072, 235] width 269 height 204
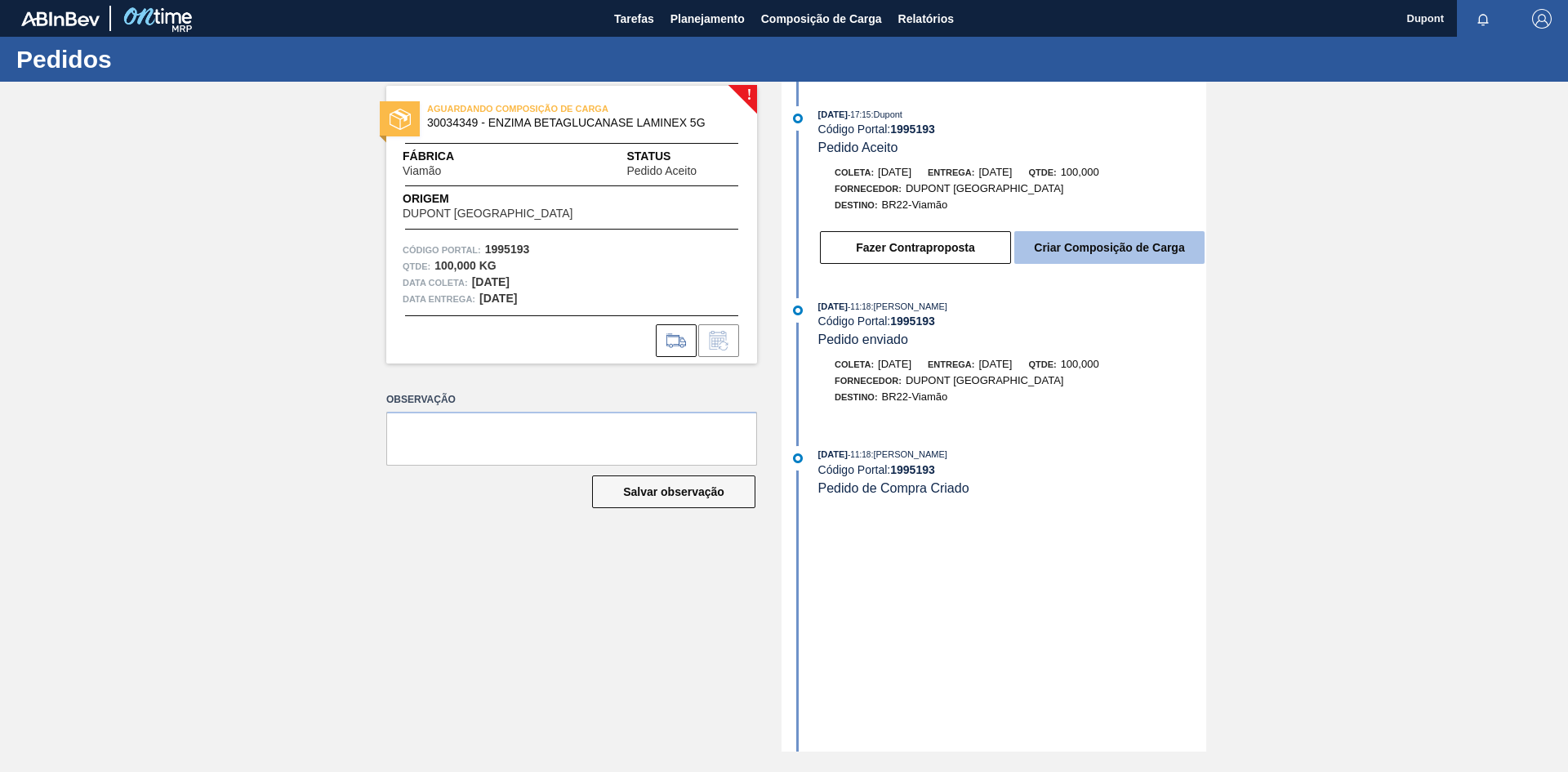
click at [1102, 245] on button "Criar Composição de Carga" at bounding box center [1110, 247] width 190 height 33
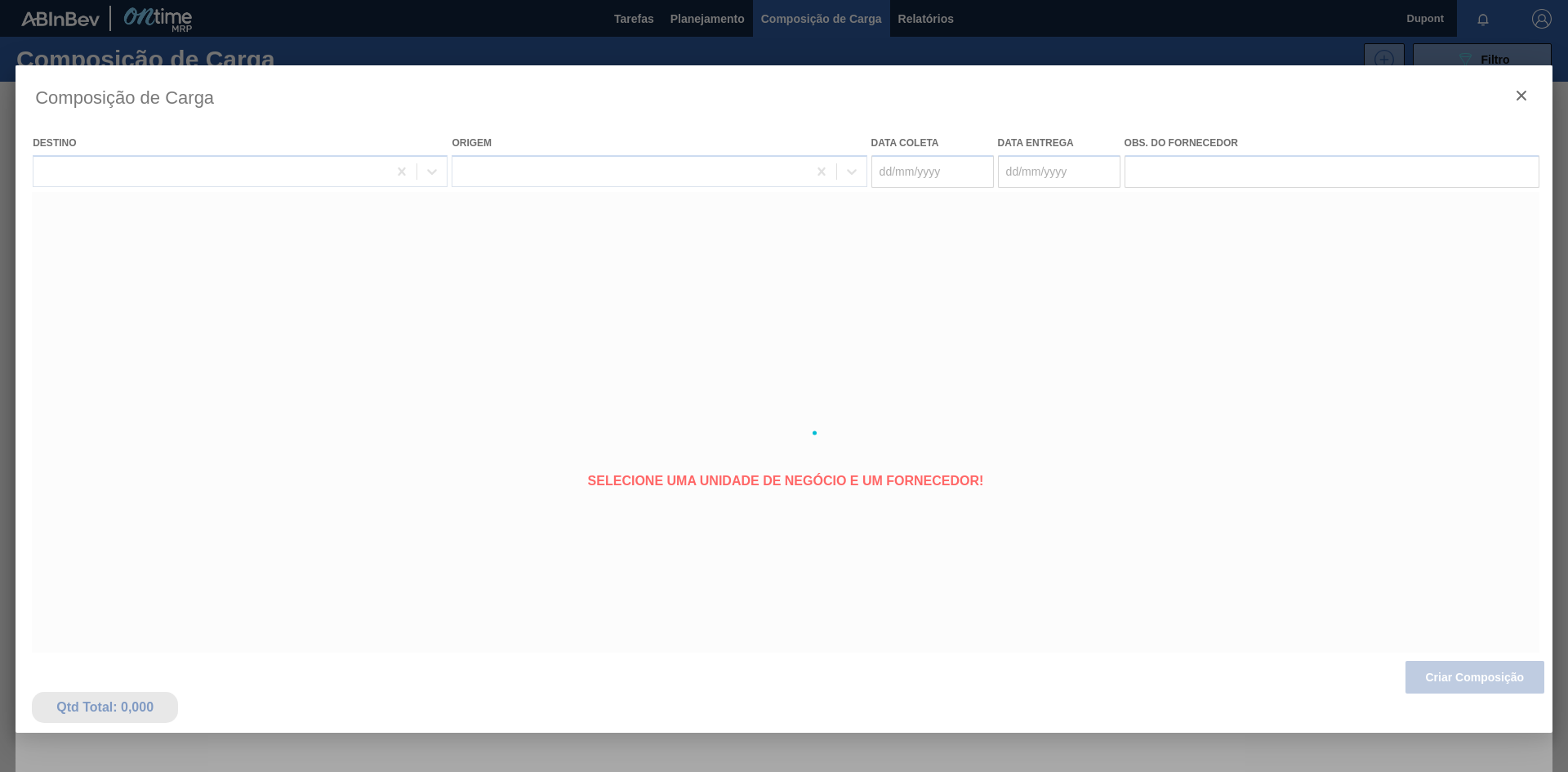
type coleta "[DATE]"
type entrega "[DATE]"
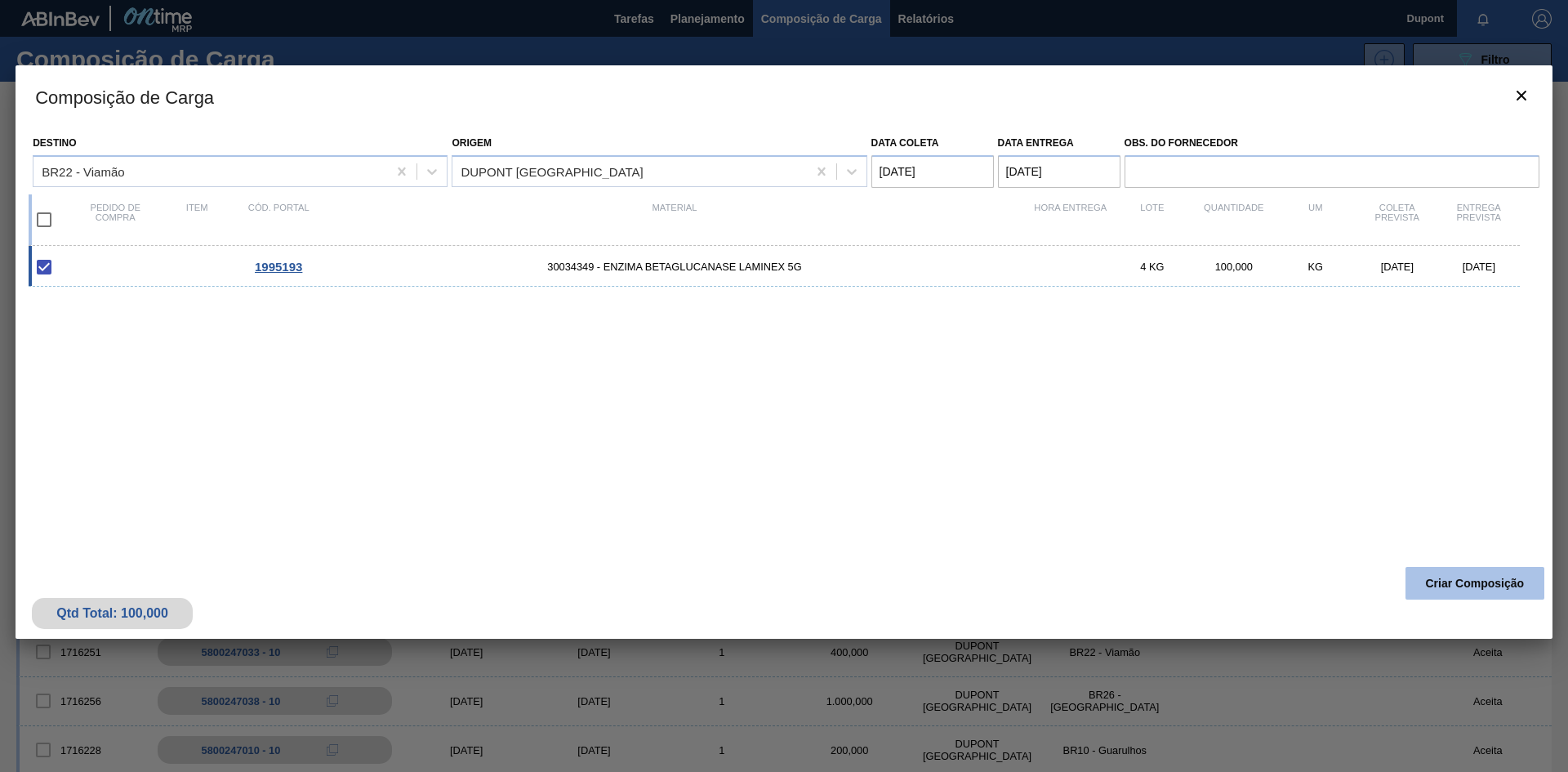
click at [1490, 579] on button "Criar Composição" at bounding box center [1475, 583] width 139 height 33
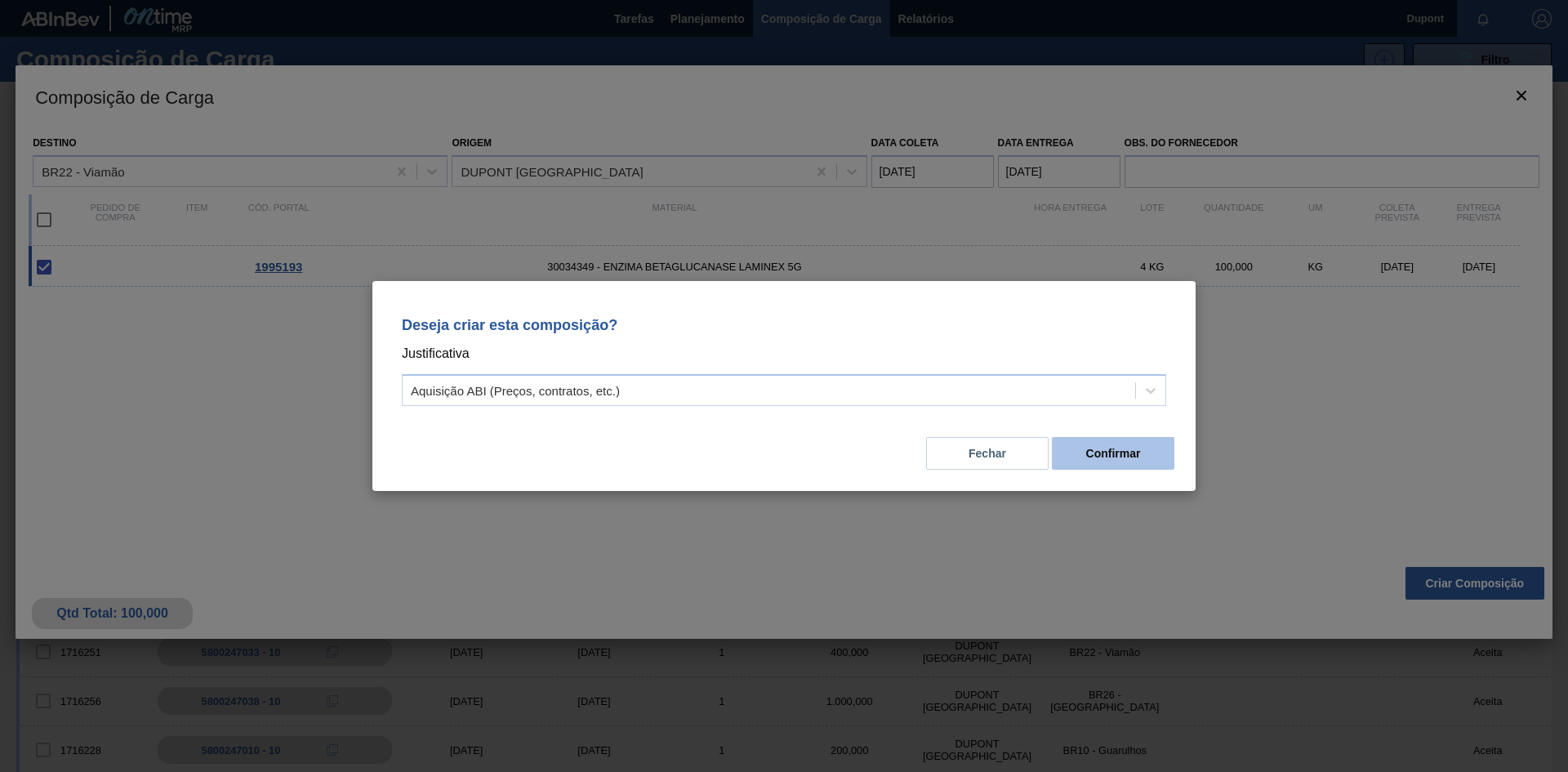
click at [1100, 459] on button "Confirmar" at bounding box center [1113, 453] width 123 height 33
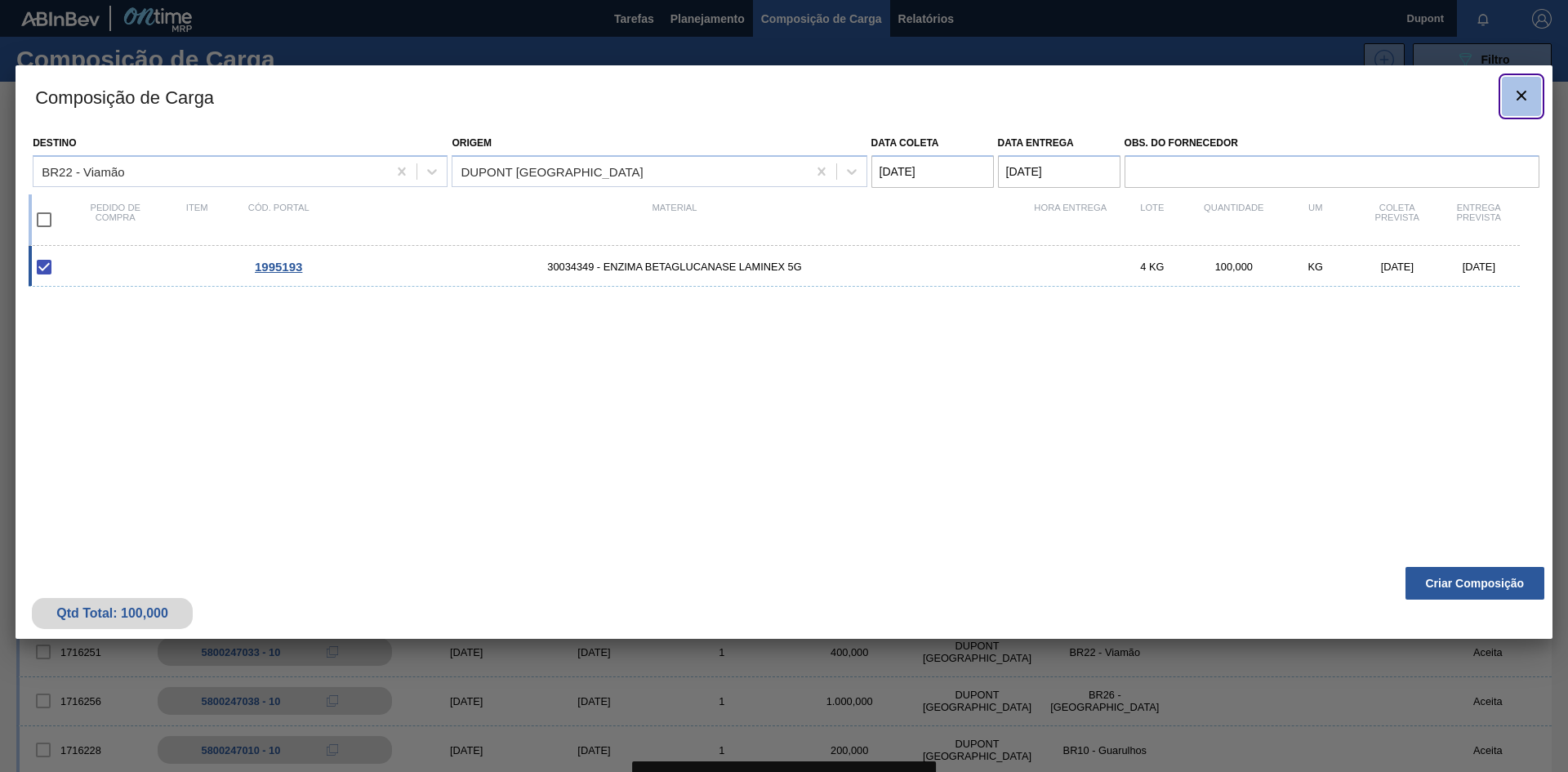
click at [1516, 93] on icon "botão de ícone" at bounding box center [1521, 96] width 20 height 20
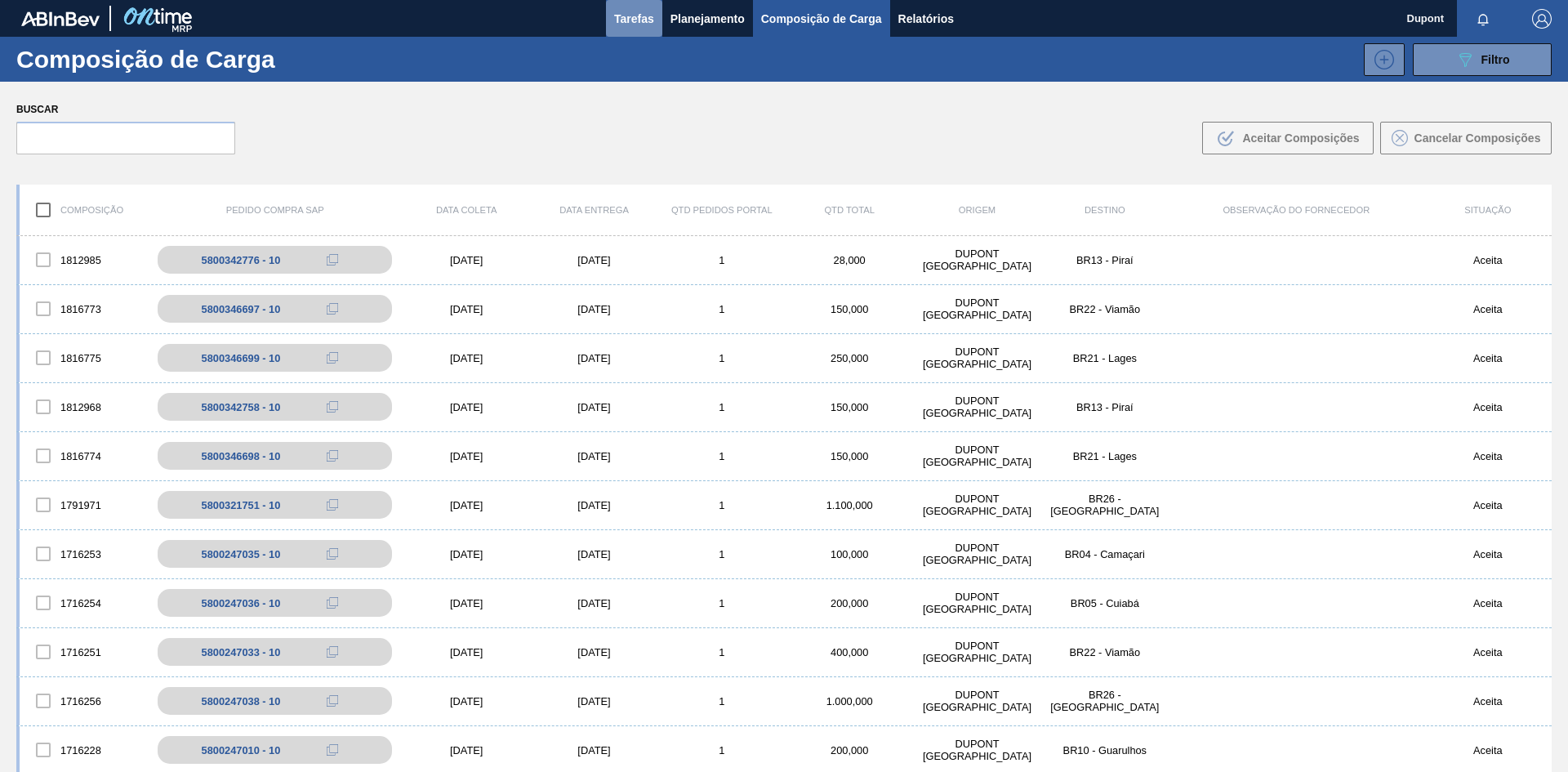
click at [628, 18] on span "Tarefas" at bounding box center [634, 19] width 40 height 20
